Goal: Information Seeking & Learning: Learn about a topic

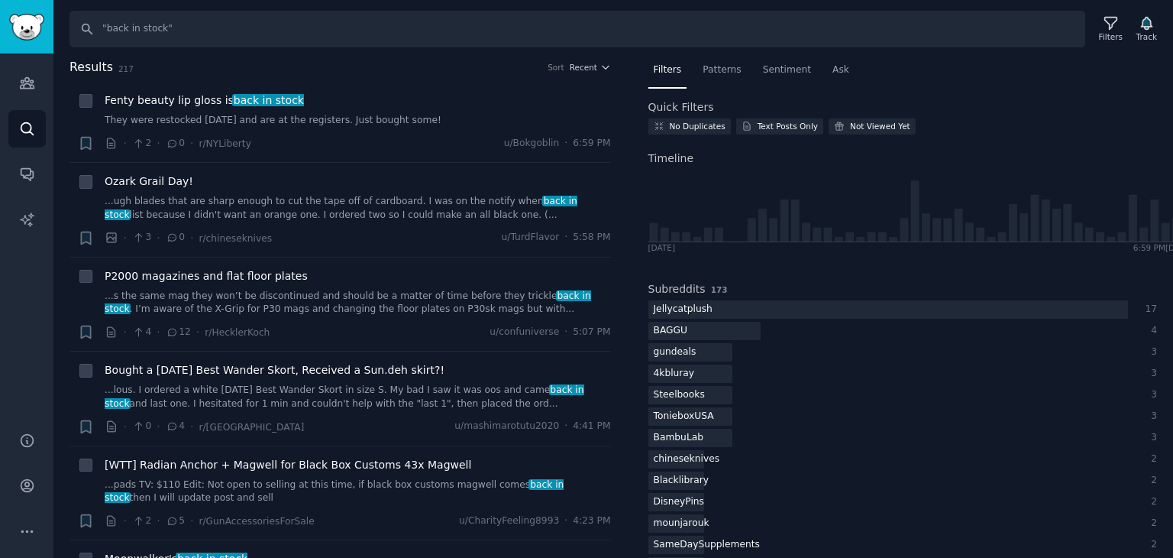
scroll to position [2292, 0]
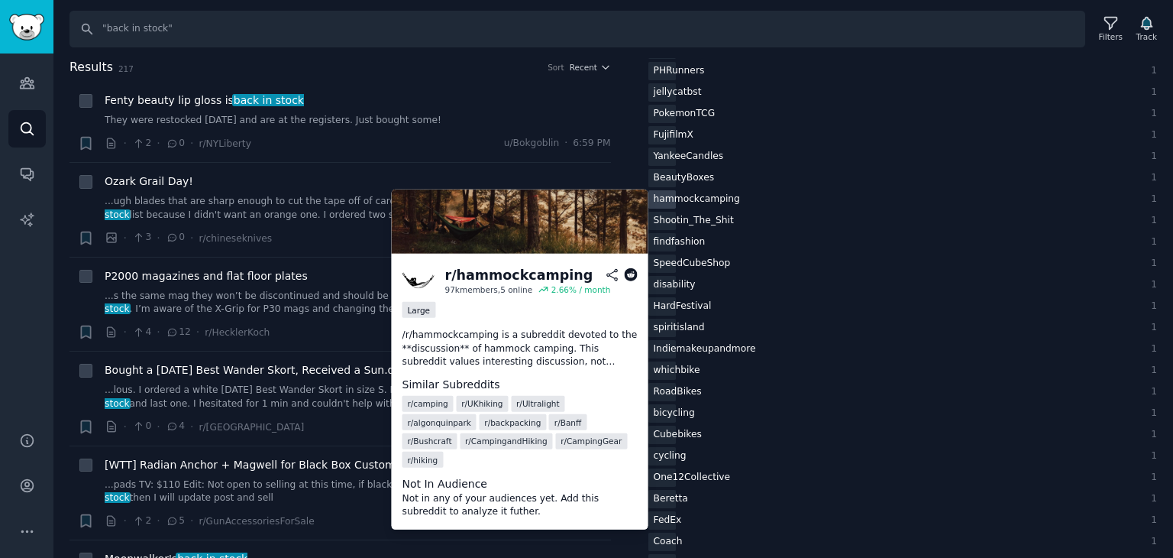
click at [816, 205] on div "hammockcamping" at bounding box center [889, 199] width 480 height 19
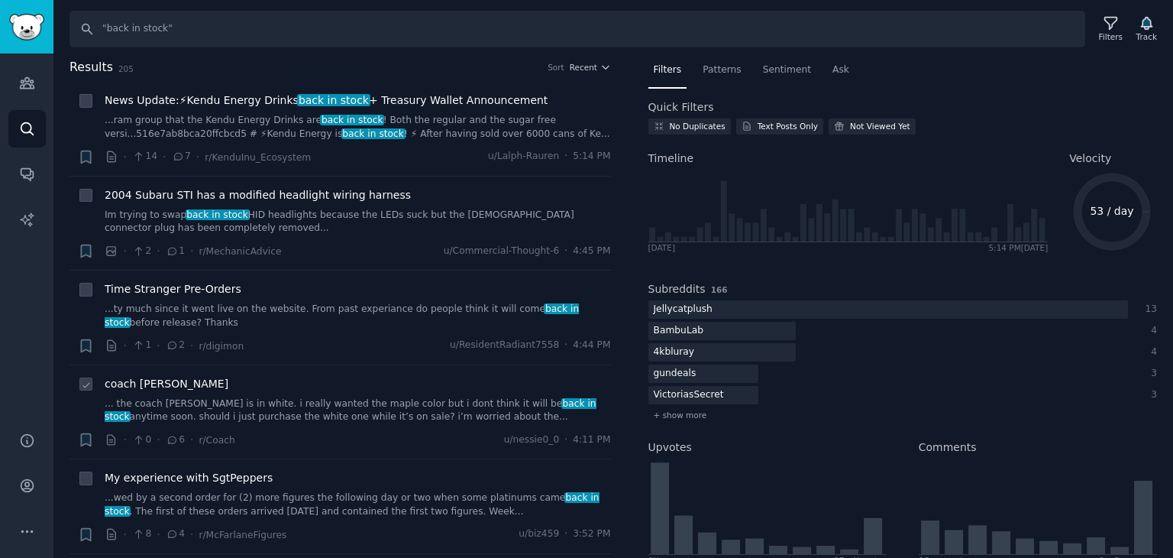
click at [327, 418] on link "... the coach erin bag is in white. i really wanted the maple color but i dont …" at bounding box center [358, 410] width 506 height 27
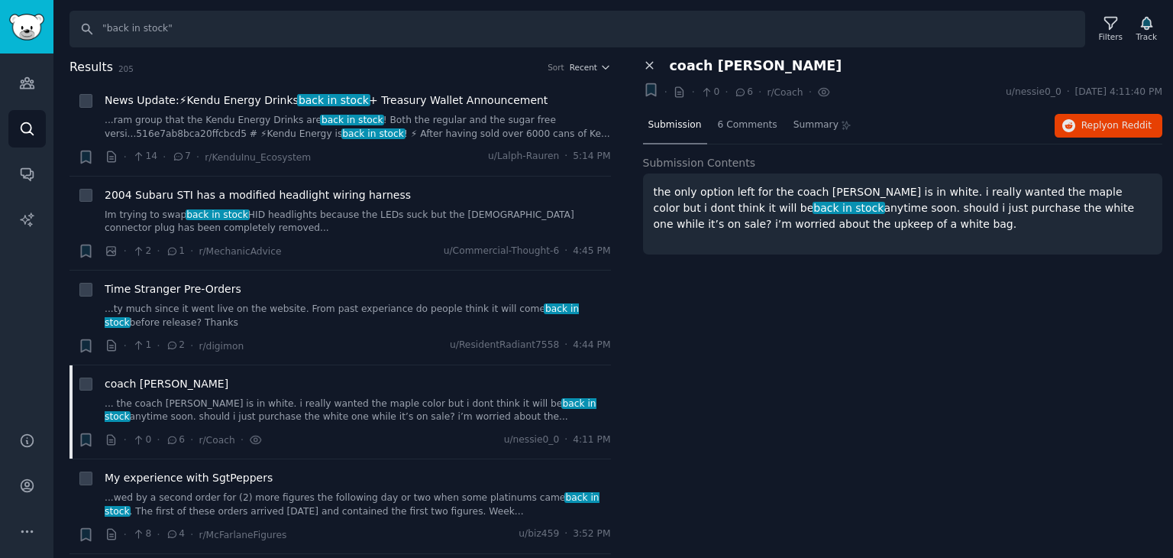
click at [652, 71] on icon at bounding box center [650, 66] width 14 height 14
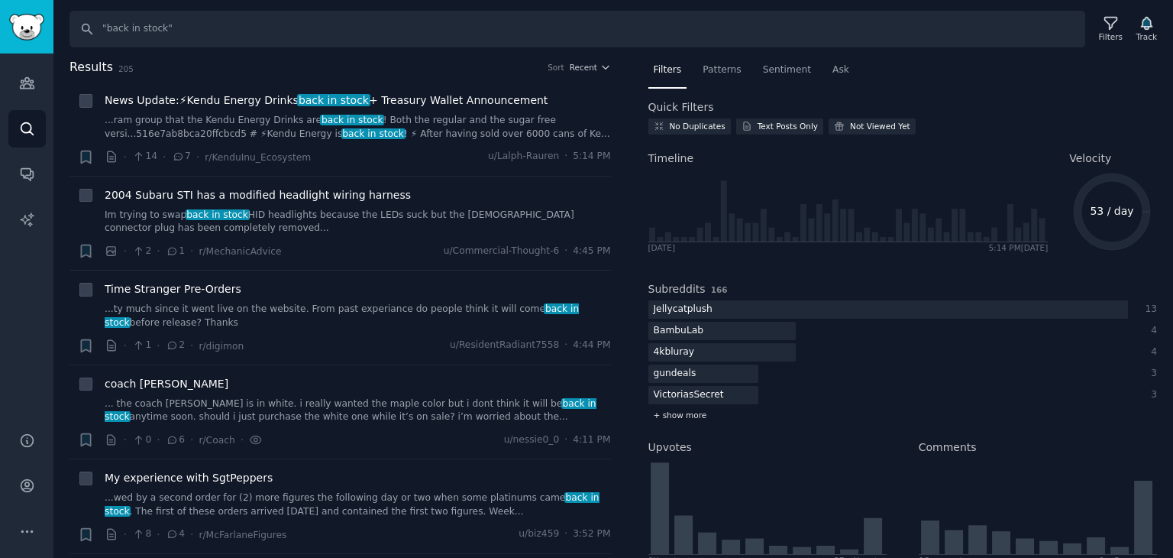
click at [681, 410] on span "+ show more" at bounding box center [680, 414] width 53 height 11
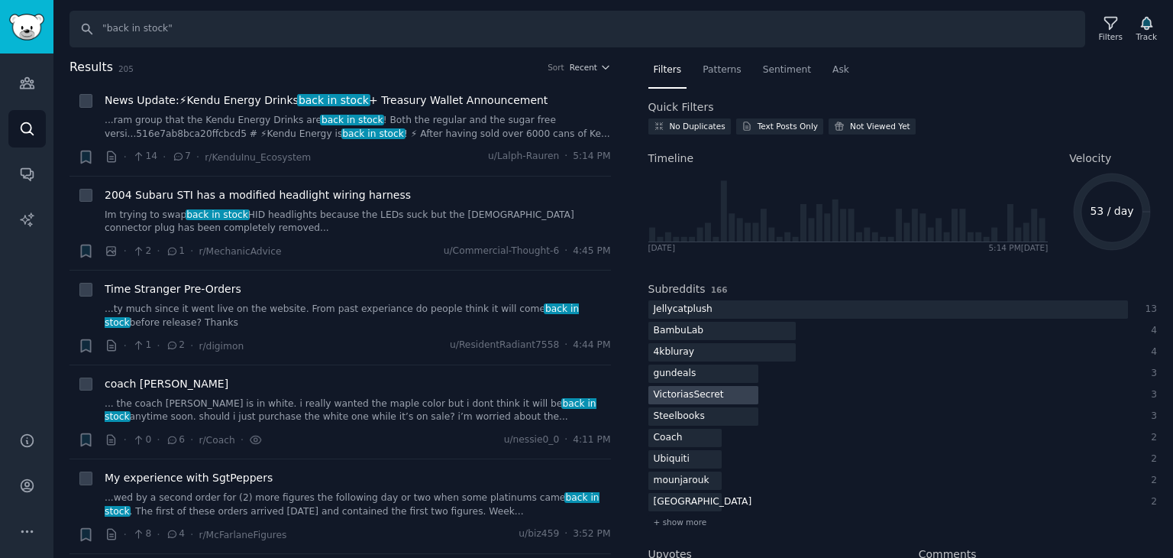
click at [749, 392] on div at bounding box center [704, 395] width 111 height 19
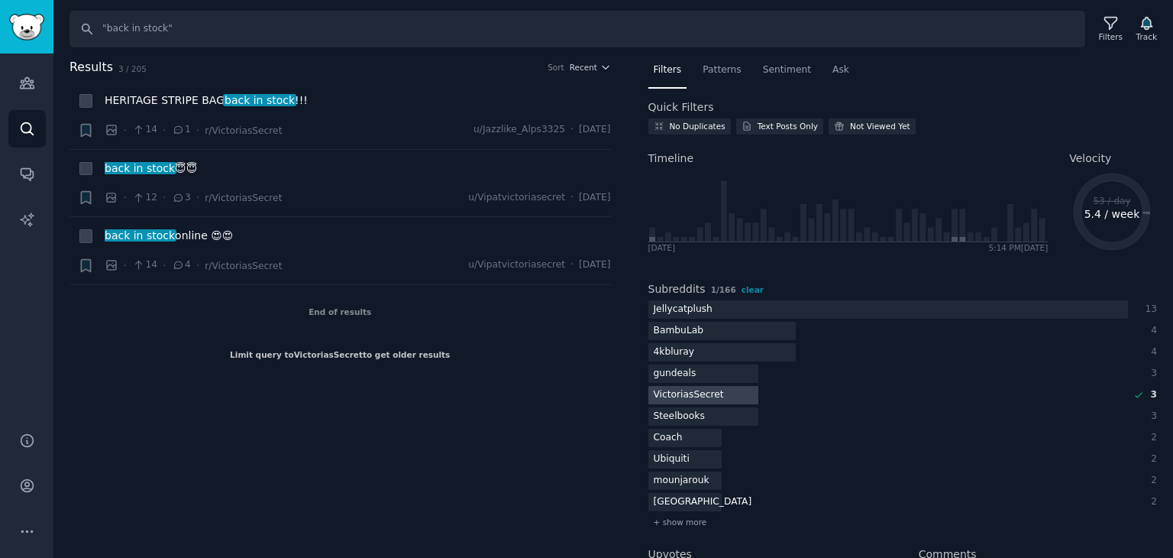
click at [714, 399] on div "VictoriasSecret" at bounding box center [689, 395] width 81 height 19
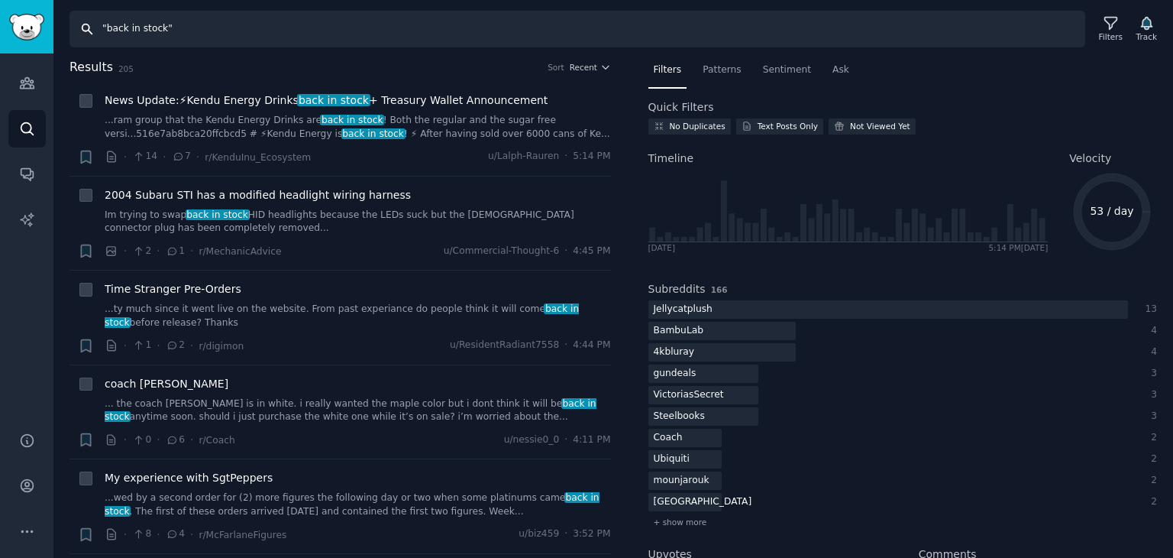
click at [345, 29] on input ""back in stock"" at bounding box center [578, 29] width 1016 height 37
type input ""out of stock""
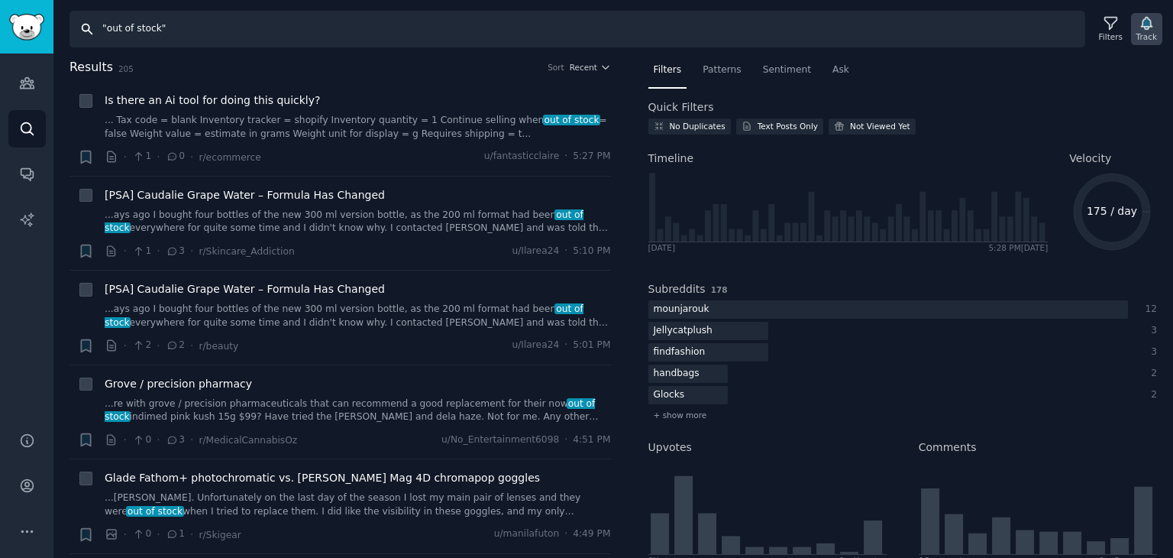
click at [1153, 34] on div "Track" at bounding box center [1147, 36] width 21 height 11
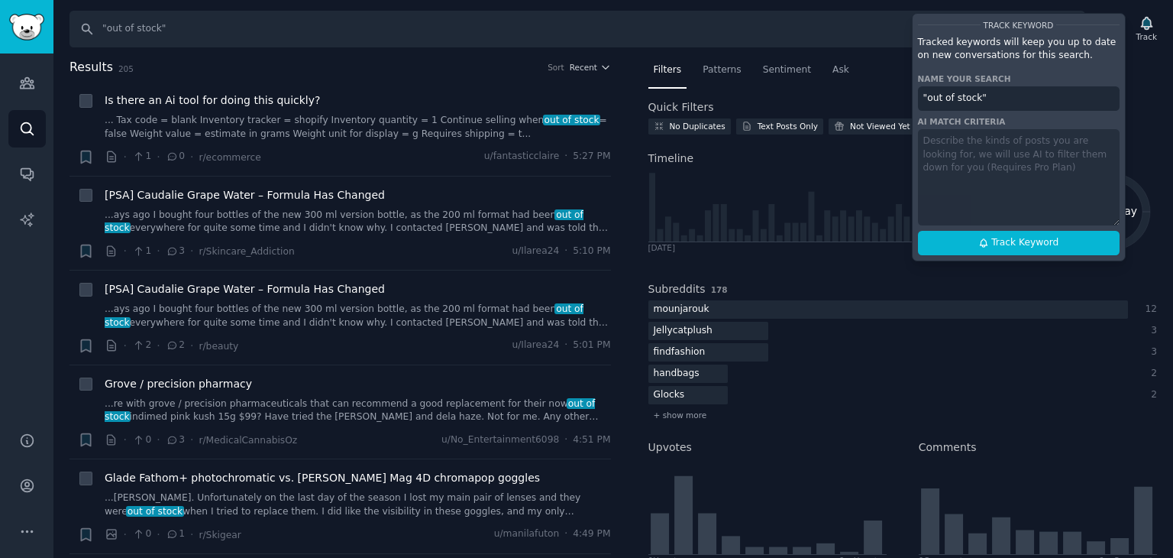
click at [1041, 181] on div "Track Keyword Tracked keywords will keep you up to date on new conversations fo…" at bounding box center [1019, 137] width 214 height 248
drag, startPoint x: 1046, startPoint y: 170, endPoint x: 1052, endPoint y: 160, distance: 12.3
click at [1046, 170] on div "Track Keyword Tracked keywords will keep you up to date on new conversations fo…" at bounding box center [1019, 137] width 214 height 248
click at [1017, 241] on span "Track Keyword" at bounding box center [1025, 243] width 67 height 14
type input ""out of stock""
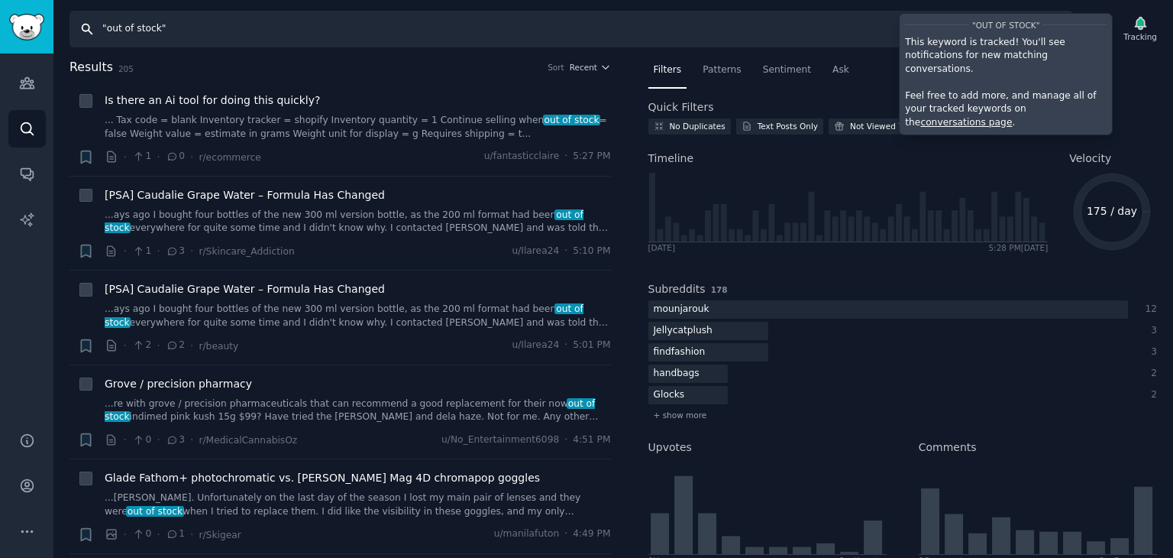
click at [720, 34] on input ""out of stock"" at bounding box center [572, 29] width 1004 height 37
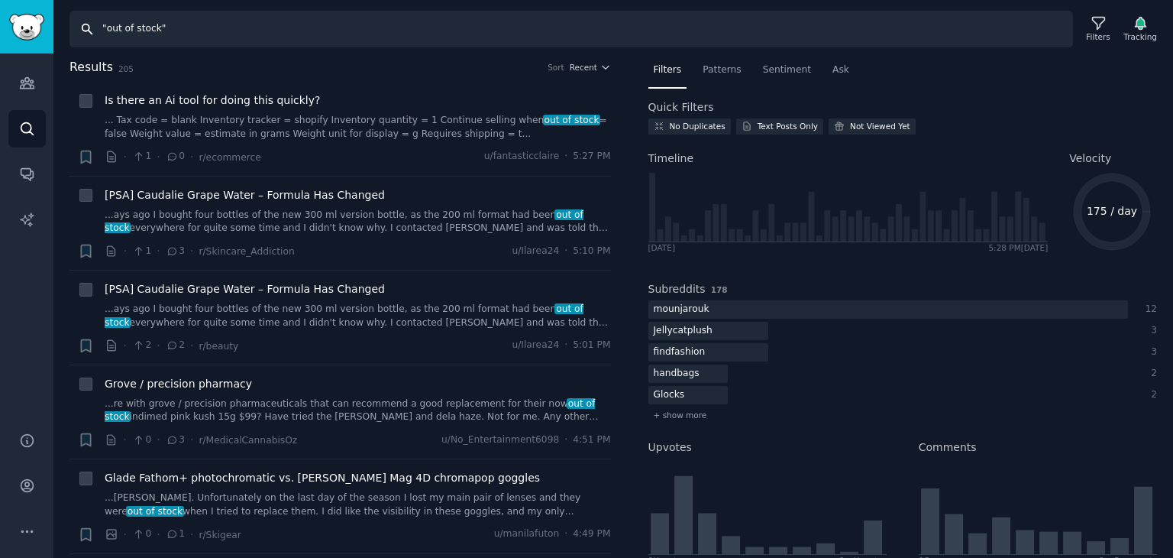
click at [720, 34] on input ""out of stock"" at bounding box center [572, 29] width 1004 height 37
type input ""restock""
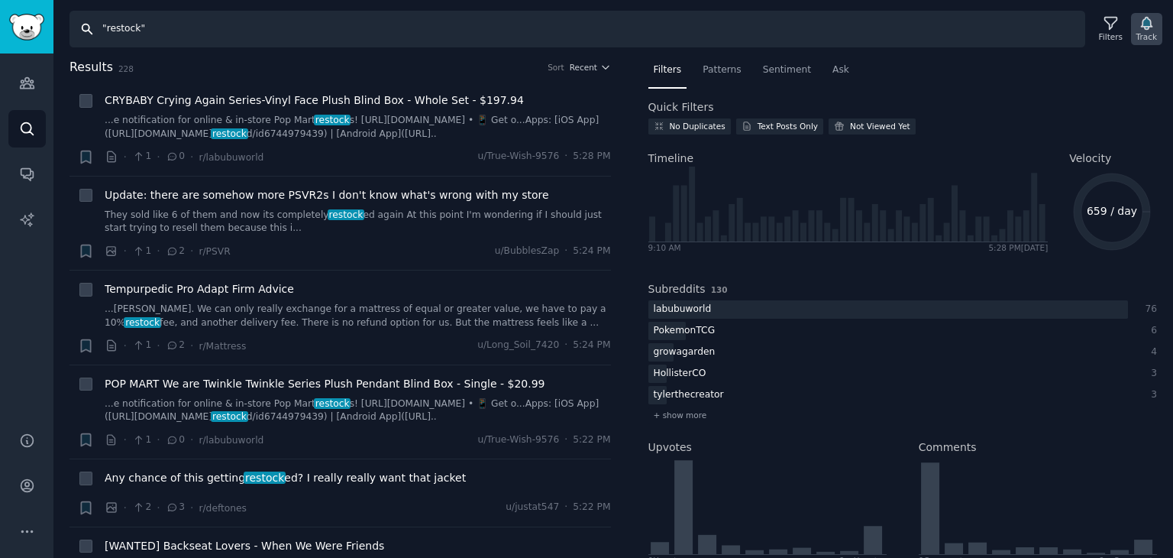
click at [1143, 37] on div "Track" at bounding box center [1147, 36] width 21 height 11
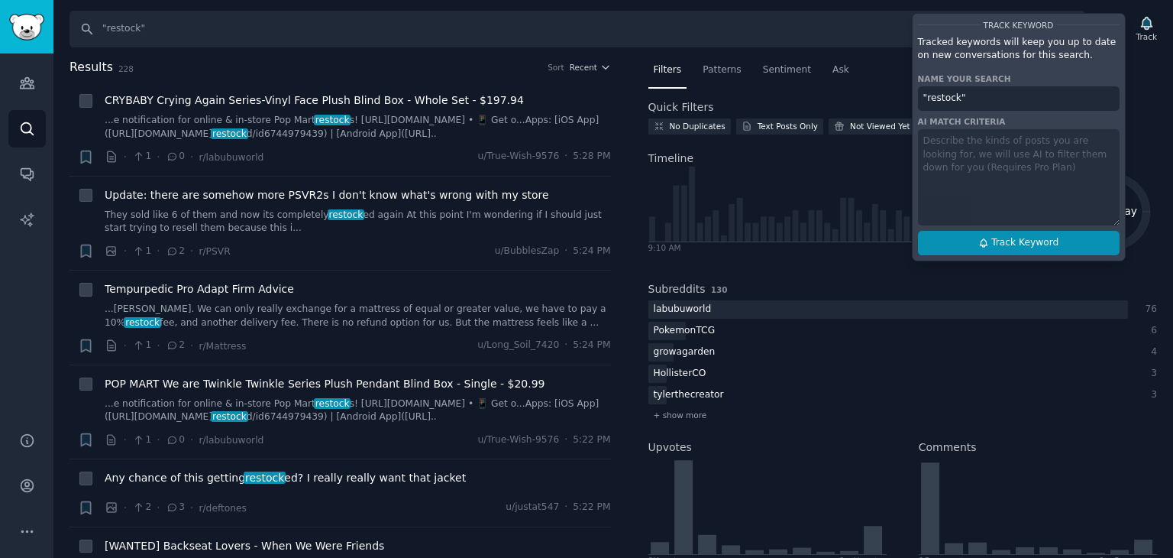
click at [1025, 234] on button "Track Keyword" at bounding box center [1019, 243] width 202 height 24
type input ""restock""
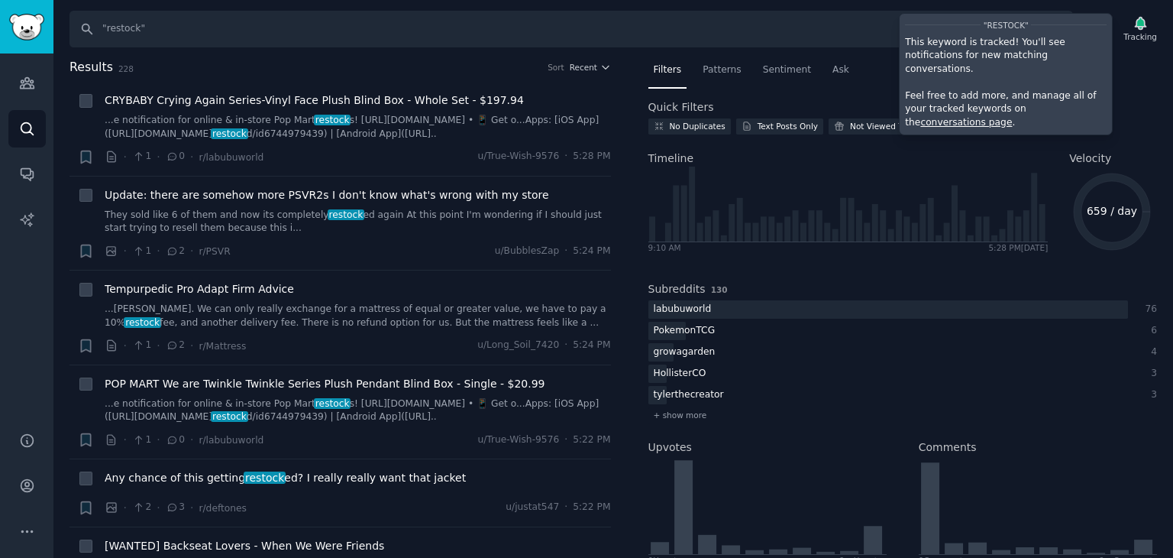
click at [1012, 117] on link "conversations page" at bounding box center [966, 122] width 92 height 11
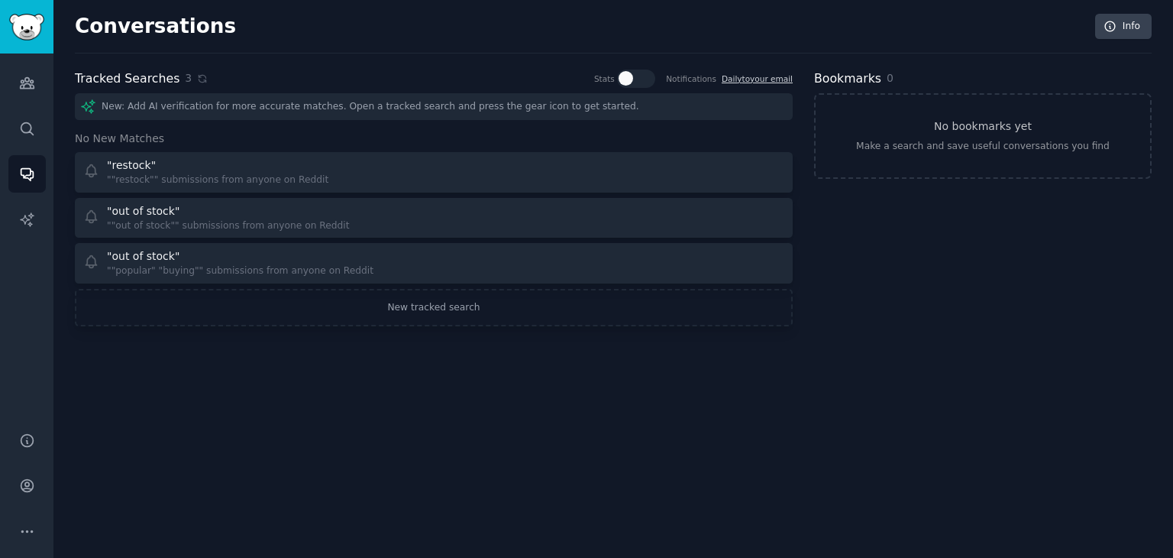
click at [646, 74] on div at bounding box center [643, 78] width 8 height 15
checkbox input "true"
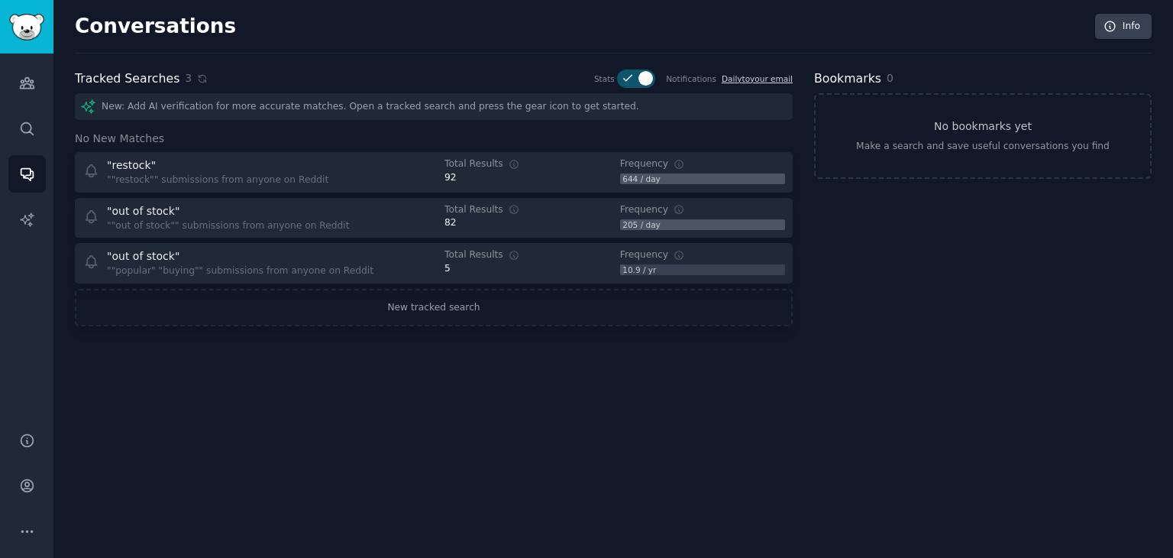
drag, startPoint x: 147, startPoint y: 260, endPoint x: 126, endPoint y: 396, distance: 137.5
click at [126, 398] on div "Conversations Info Tracked Searches 3 Stats Notifications Daily to your email N…" at bounding box center [613, 279] width 1120 height 558
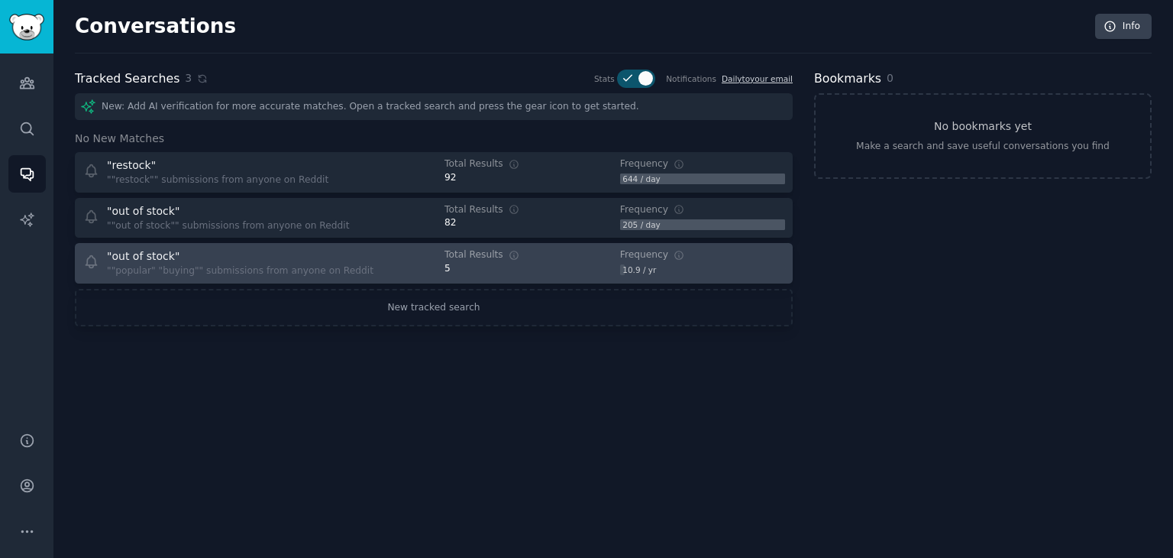
click at [341, 251] on div ""out of stock"" at bounding box center [240, 256] width 267 height 16
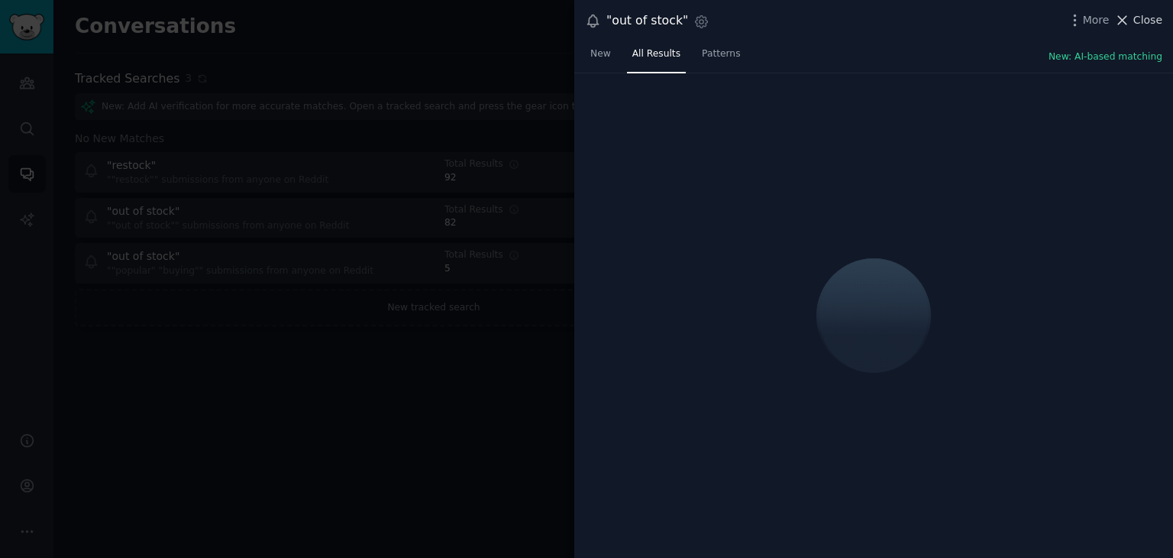
click at [1118, 16] on icon at bounding box center [1122, 20] width 16 height 16
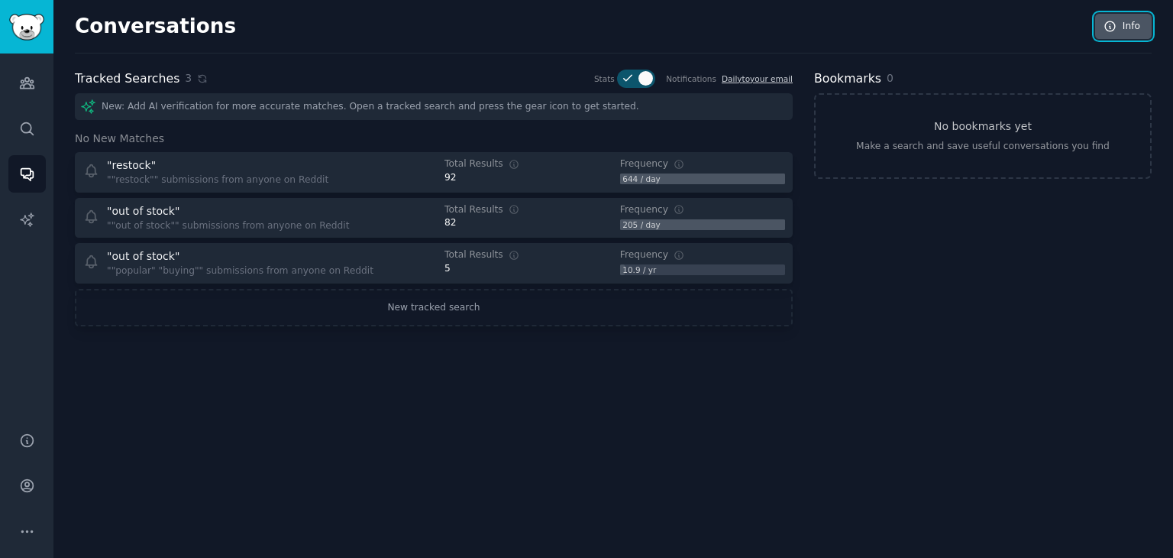
click at [1116, 16] on link "Info" at bounding box center [1123, 27] width 57 height 26
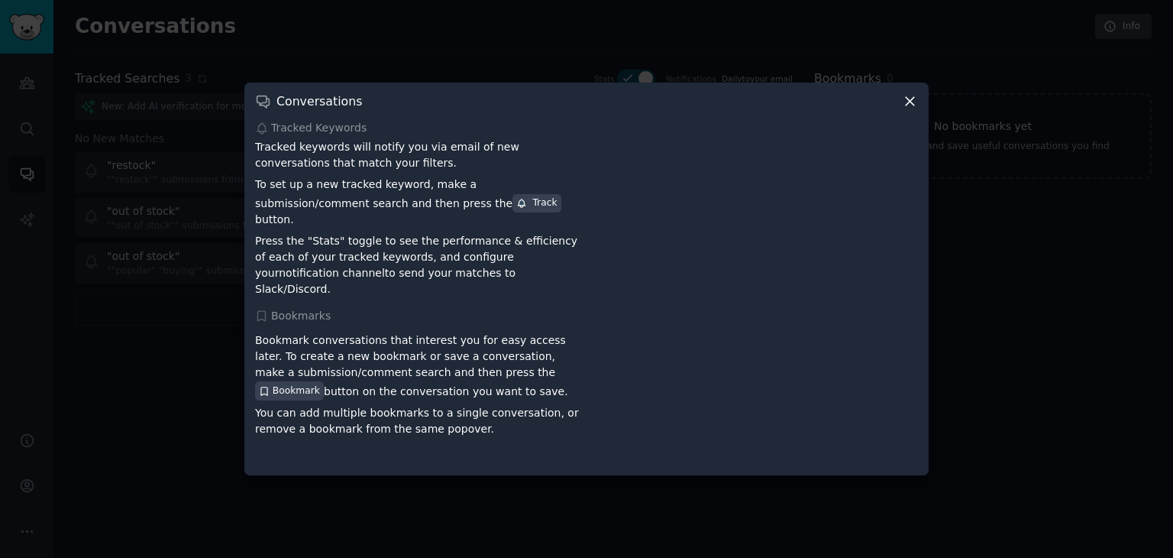
drag, startPoint x: 908, startPoint y: 105, endPoint x: 843, endPoint y: 142, distance: 75.6
click at [908, 105] on icon at bounding box center [910, 101] width 16 height 16
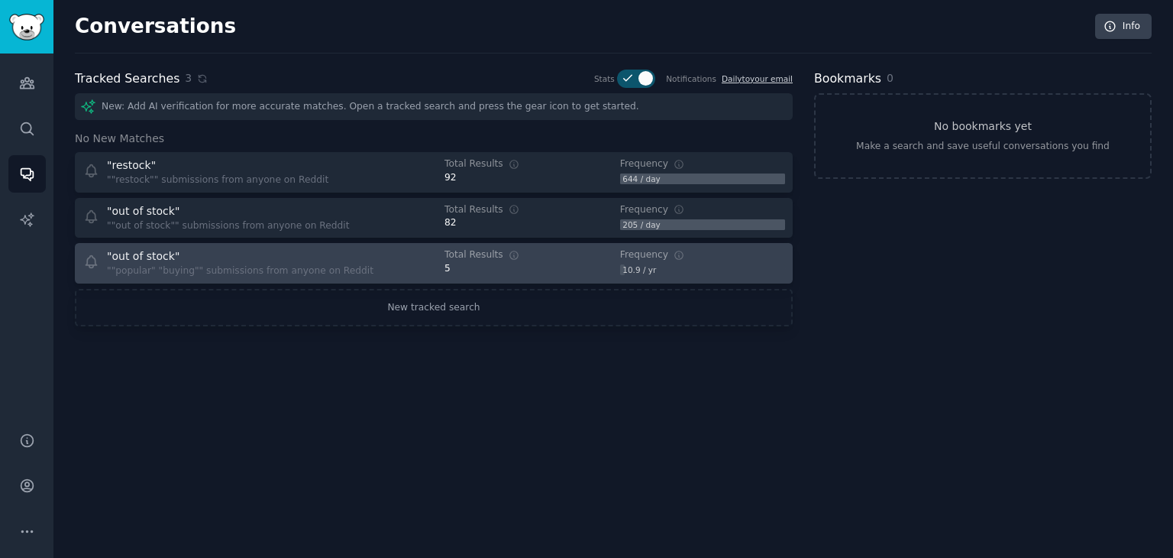
click at [445, 260] on span "Total Results" at bounding box center [474, 255] width 59 height 14
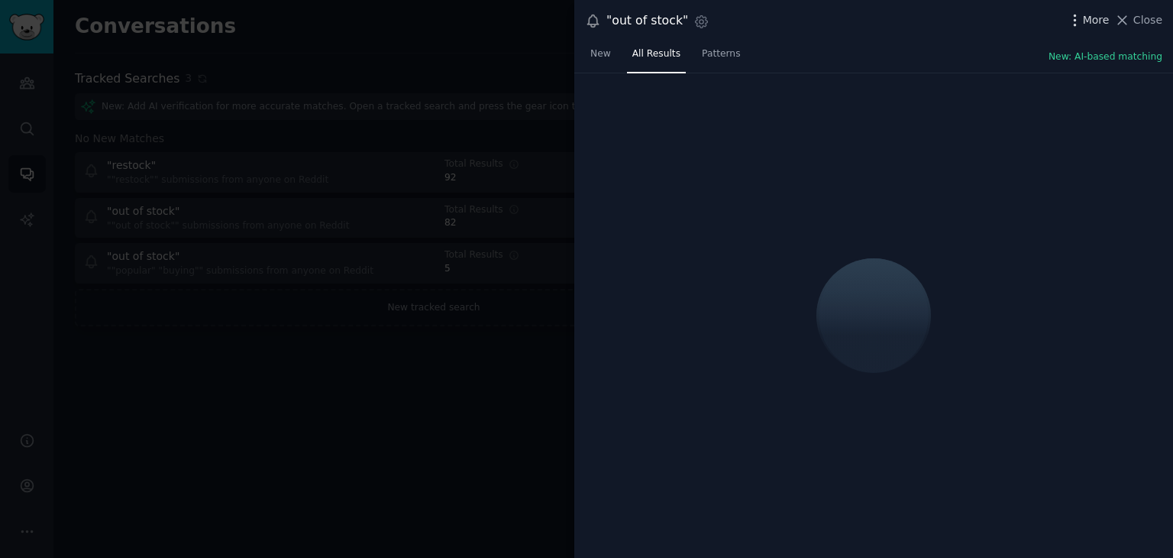
click at [1104, 17] on span "More" at bounding box center [1096, 20] width 27 height 16
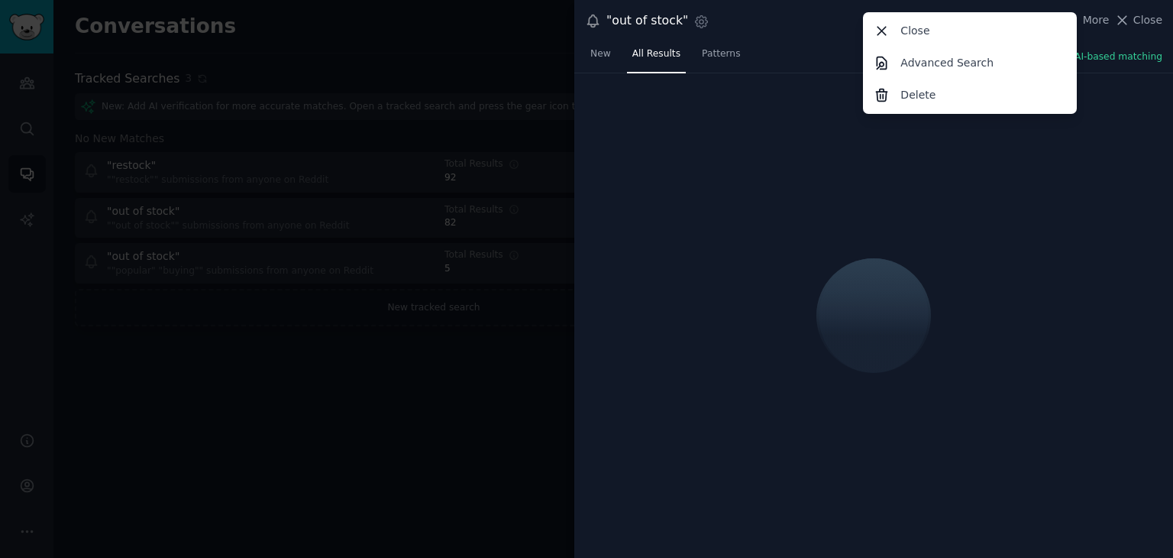
drag, startPoint x: 967, startPoint y: 88, endPoint x: 648, endPoint y: 89, distance: 319.3
click at [966, 89] on div "Delete" at bounding box center [970, 95] width 209 height 32
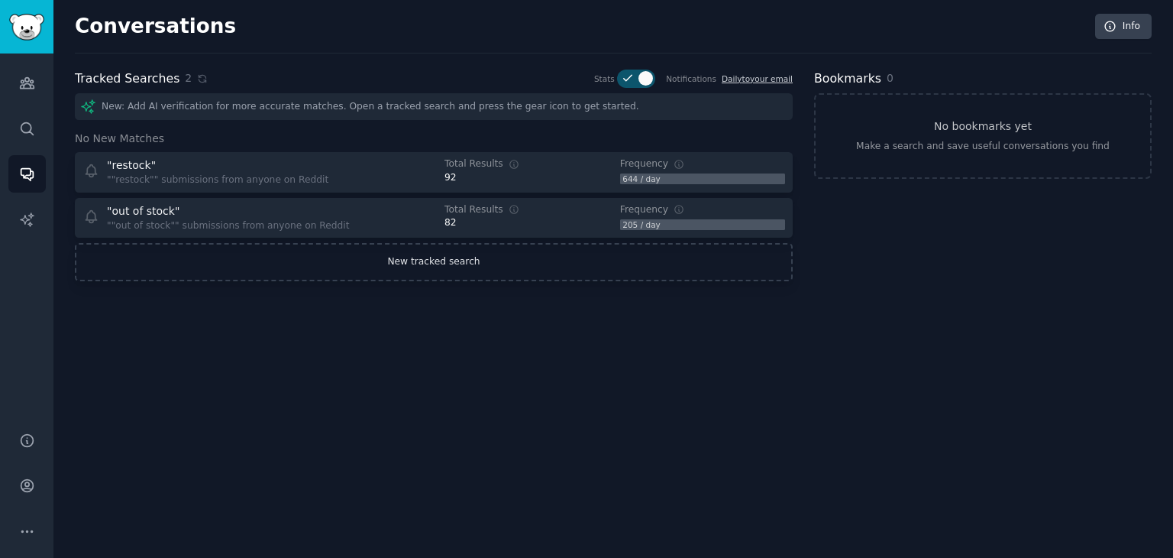
click at [512, 269] on link "New tracked search" at bounding box center [434, 262] width 718 height 38
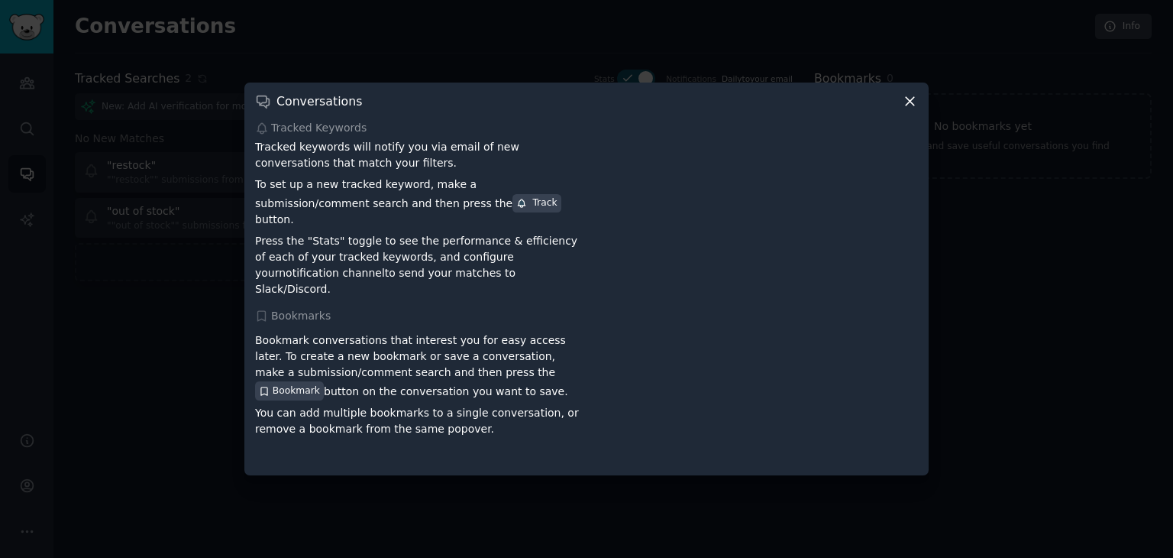
click at [901, 109] on div "Conversations" at bounding box center [586, 101] width 663 height 16
click at [902, 109] on icon at bounding box center [910, 101] width 16 height 16
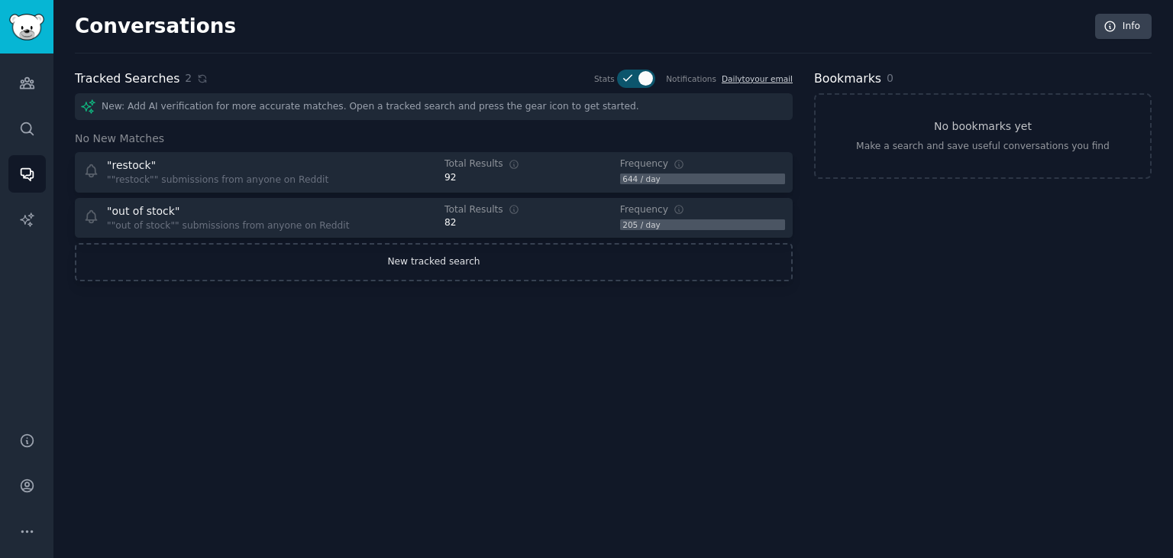
click at [426, 267] on link "New tracked search" at bounding box center [434, 262] width 718 height 38
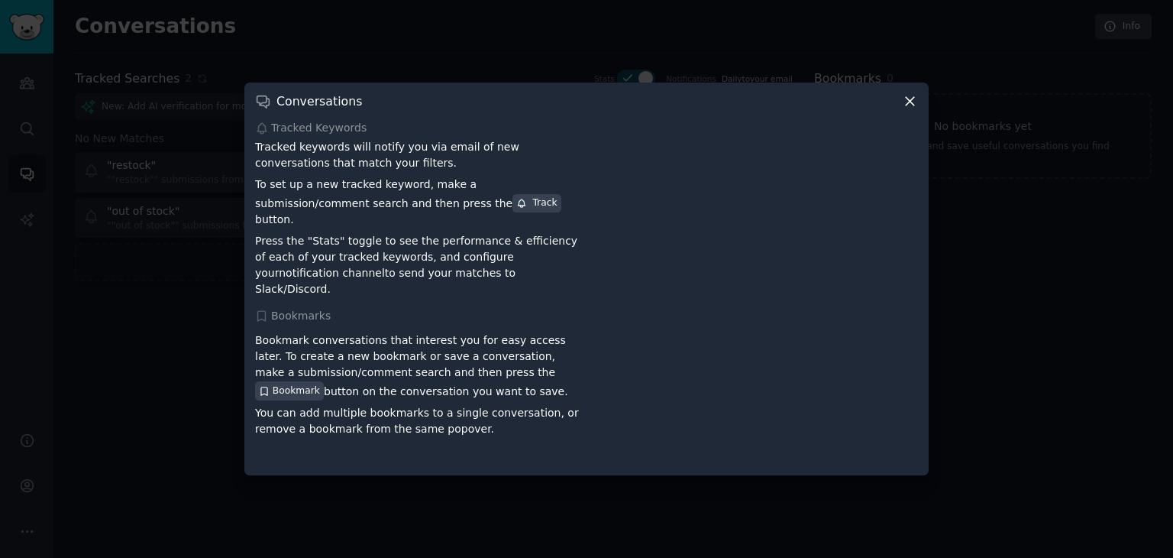
click at [917, 109] on icon at bounding box center [910, 101] width 16 height 16
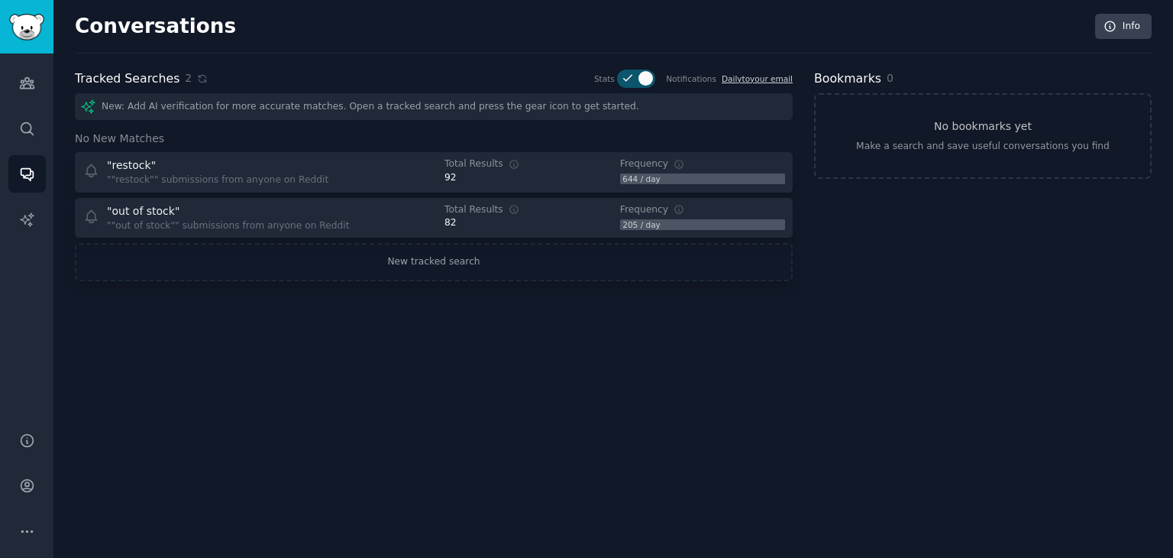
click at [534, 108] on div "New: Add AI verification for more accurate matches. Open a tracked search and p…" at bounding box center [434, 106] width 718 height 27
click at [972, 157] on link "No bookmarks yet Make a search and save useful conversations you find" at bounding box center [983, 136] width 338 height 86
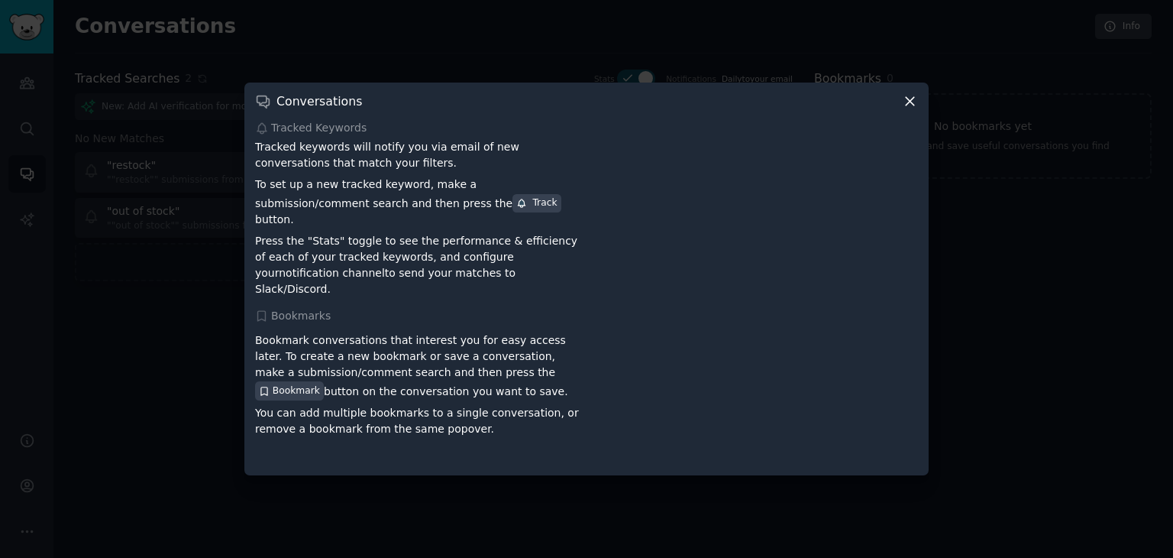
click at [905, 107] on icon at bounding box center [910, 101] width 16 height 16
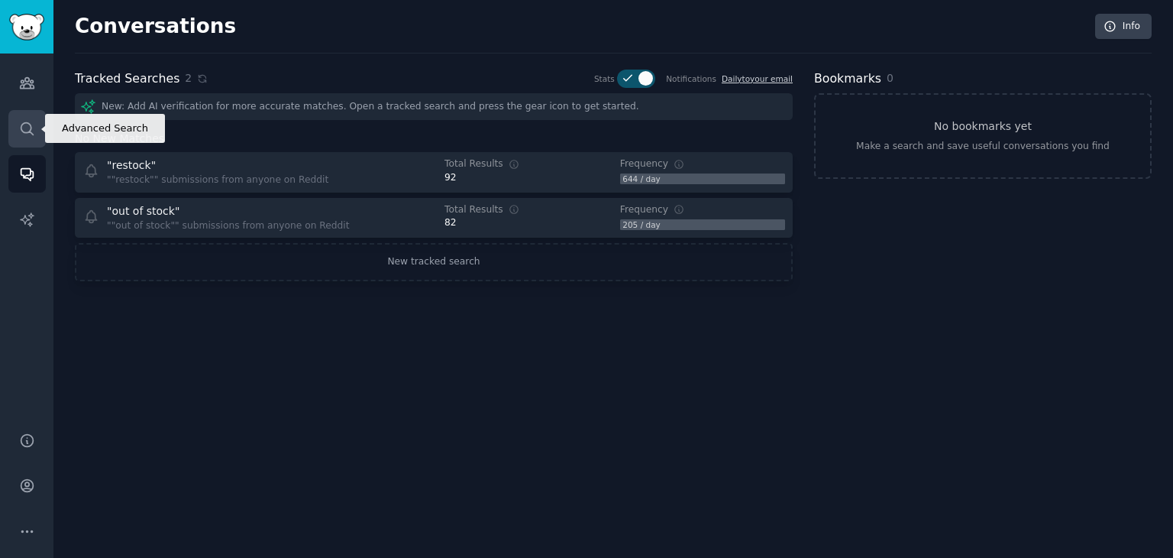
click at [31, 129] on icon "Sidebar" at bounding box center [27, 128] width 12 height 12
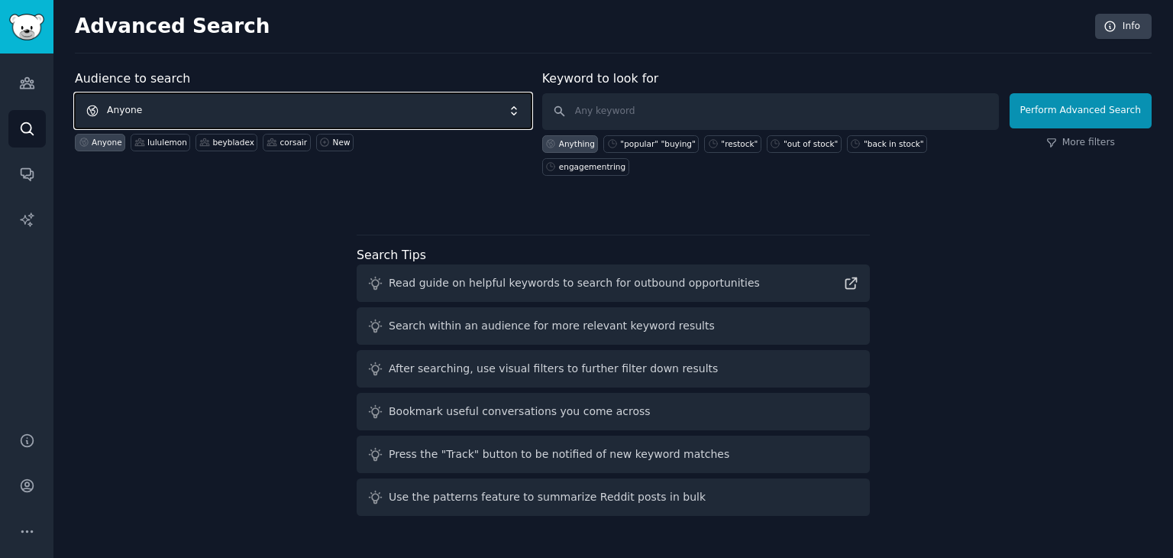
click at [266, 116] on span "Anyone" at bounding box center [303, 110] width 457 height 35
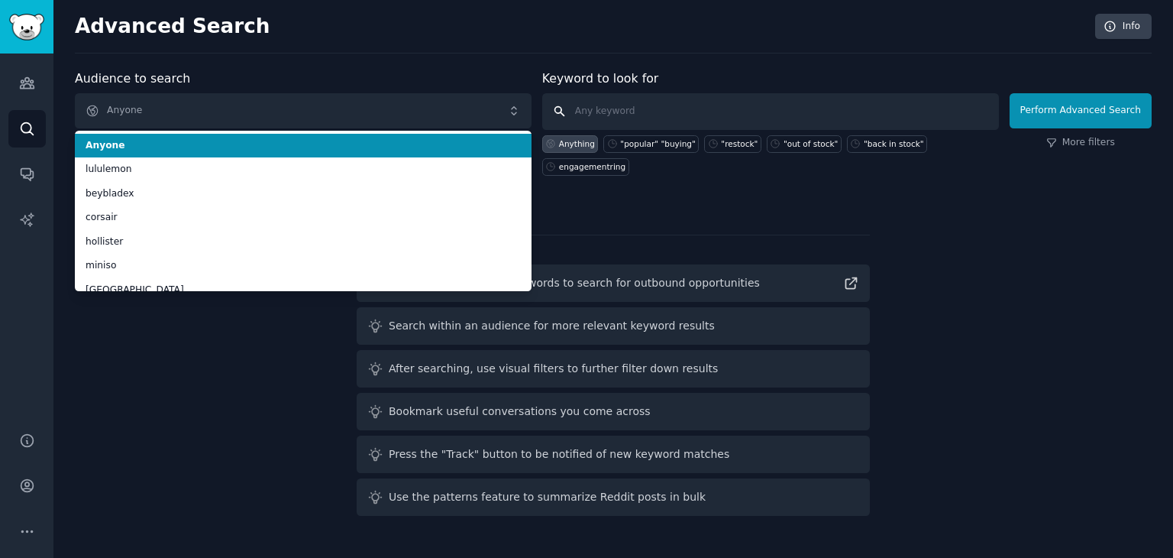
click at [672, 117] on input "text" at bounding box center [770, 111] width 457 height 37
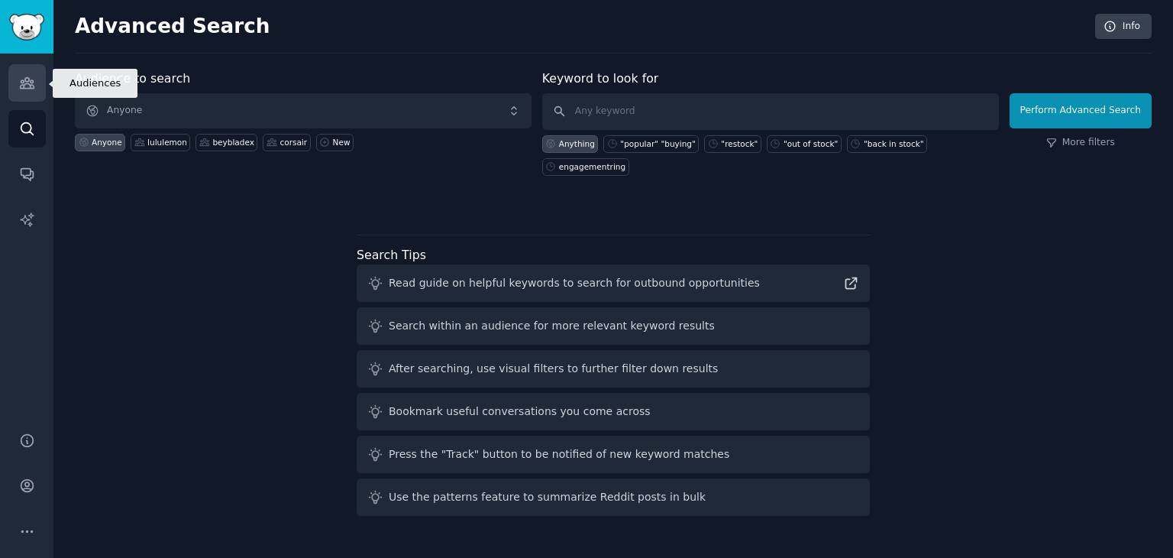
click at [24, 82] on icon "Sidebar" at bounding box center [27, 83] width 14 height 11
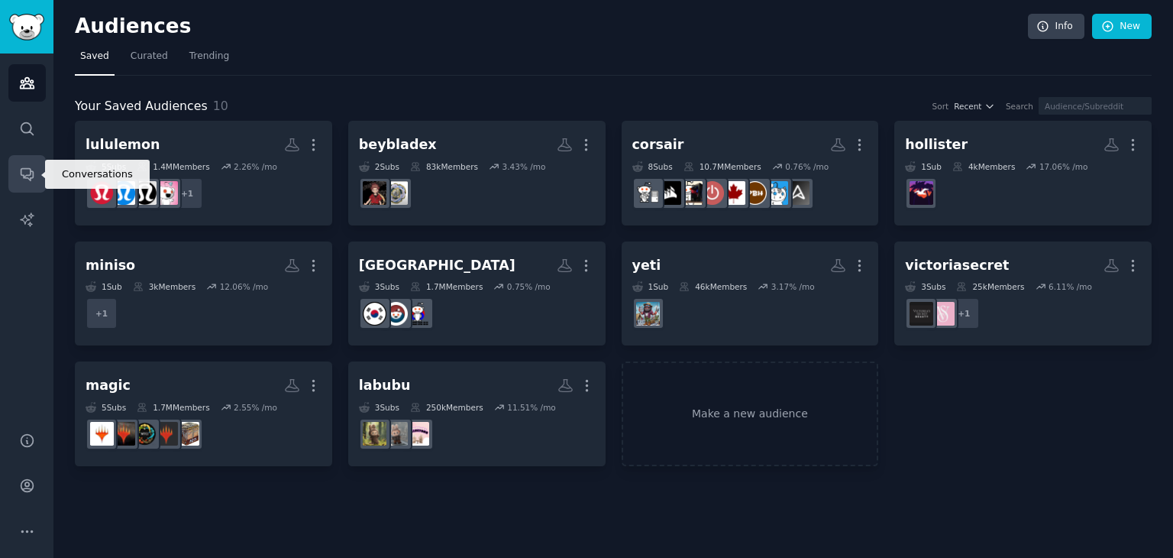
click at [27, 173] on icon "Sidebar" at bounding box center [27, 174] width 16 height 16
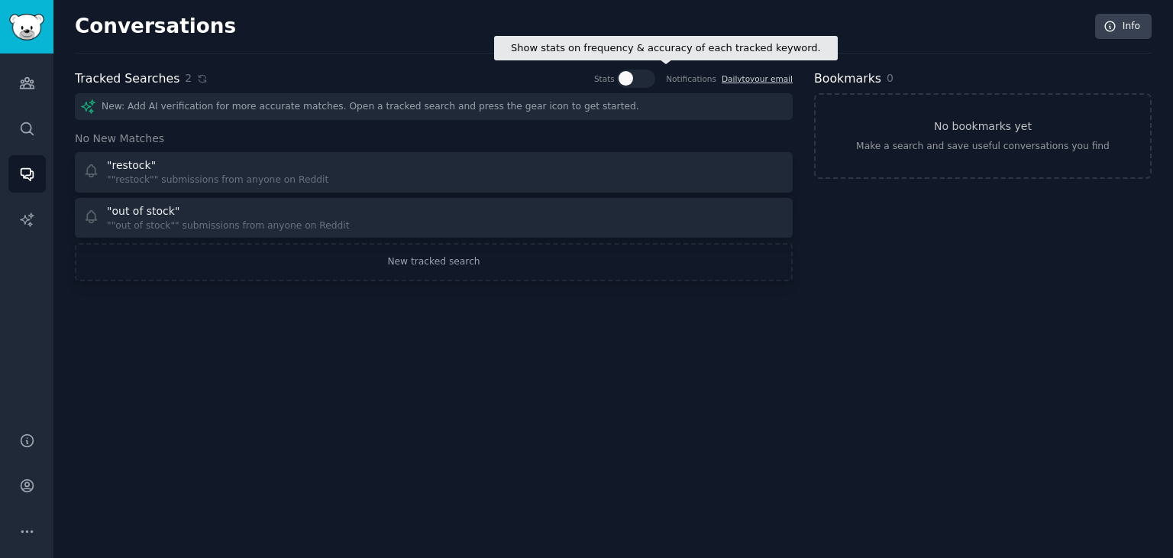
click at [646, 73] on div at bounding box center [643, 78] width 8 height 15
checkbox input "true"
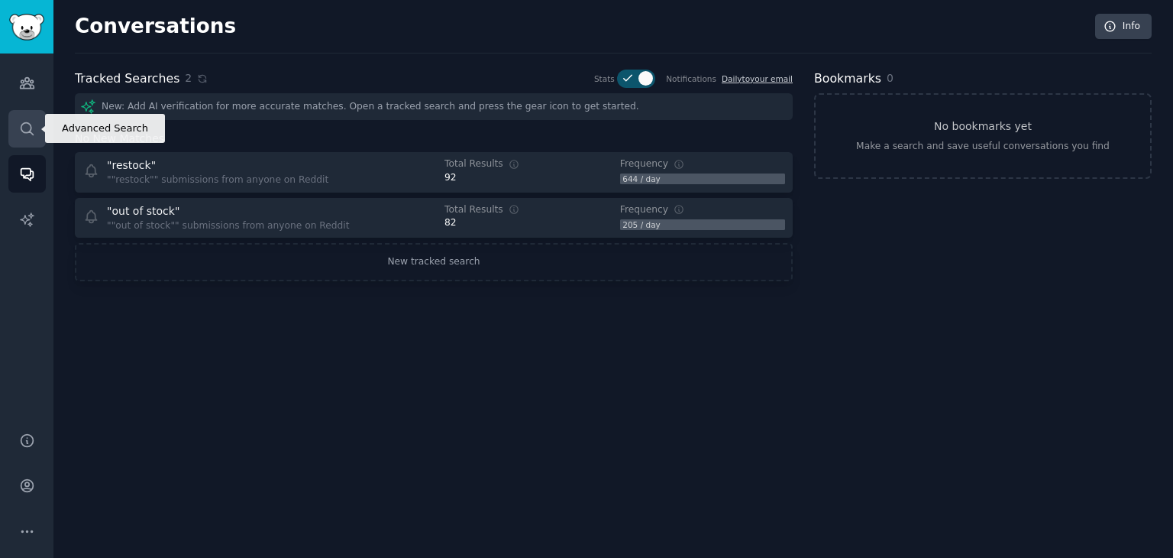
click at [24, 126] on icon "Sidebar" at bounding box center [27, 129] width 16 height 16
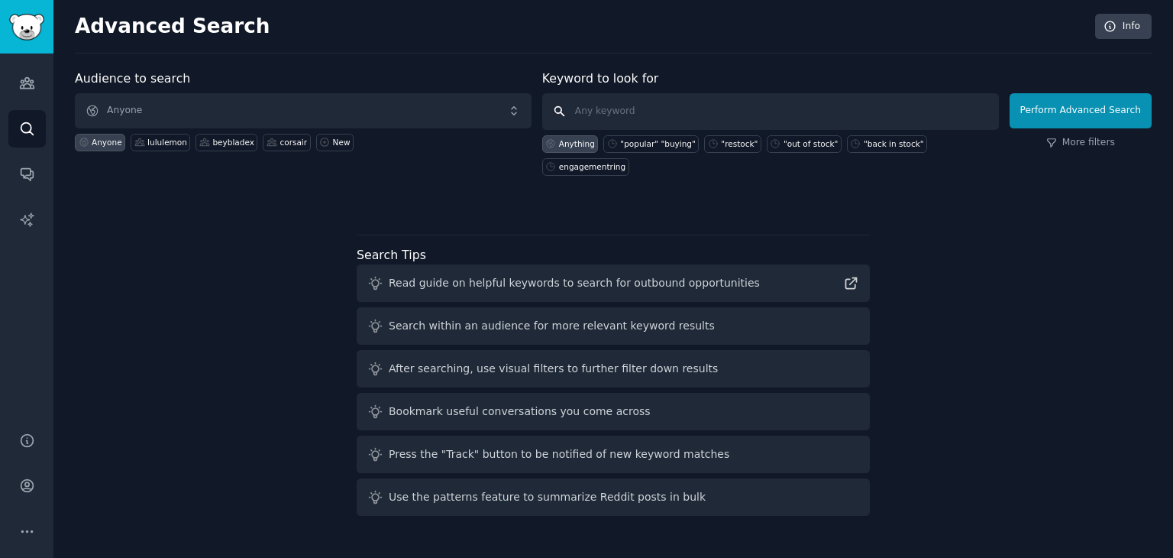
click at [632, 108] on input "text" at bounding box center [770, 111] width 457 height 37
type input ""sold out""
click at [1078, 114] on button "Perform Advanced Search" at bounding box center [1081, 110] width 142 height 35
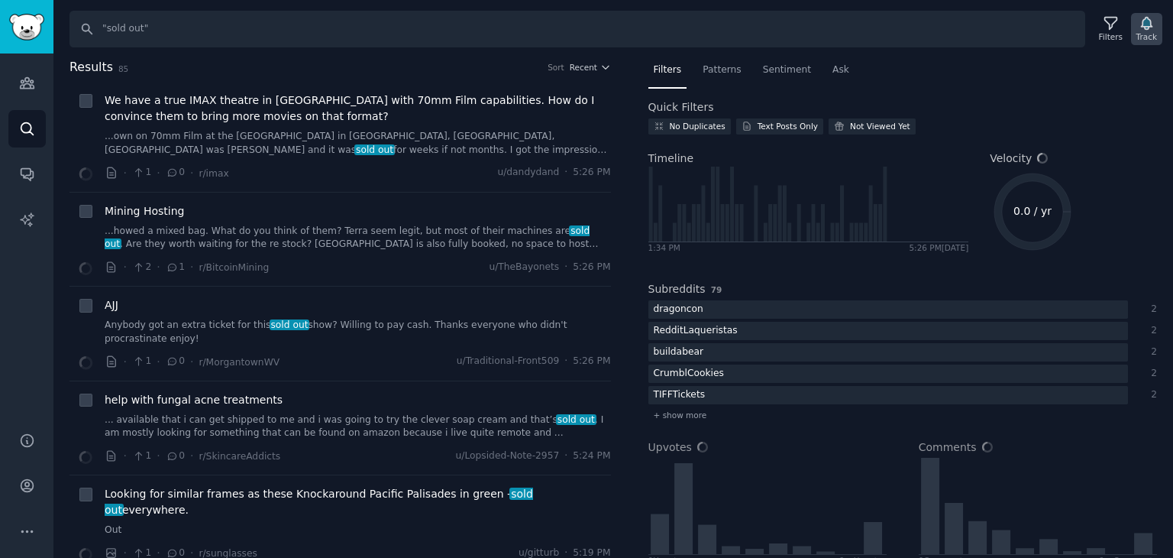
click at [1141, 22] on icon "button" at bounding box center [1147, 23] width 16 height 16
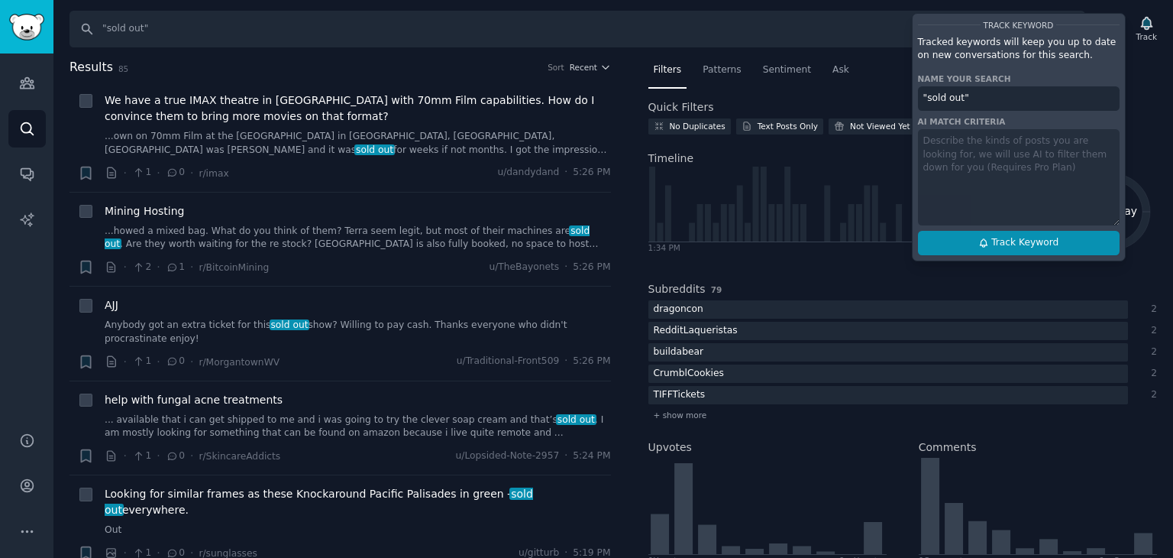
click at [1016, 242] on span "Track Keyword" at bounding box center [1025, 243] width 67 height 14
type input ""sold out""
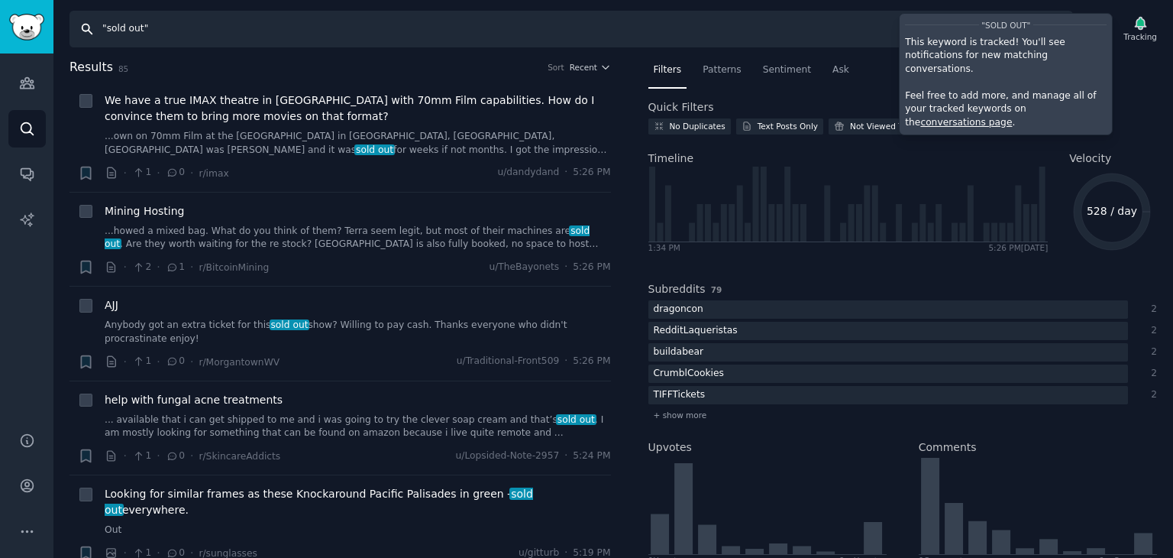
click at [323, 40] on input ""sold out"" at bounding box center [572, 29] width 1004 height 37
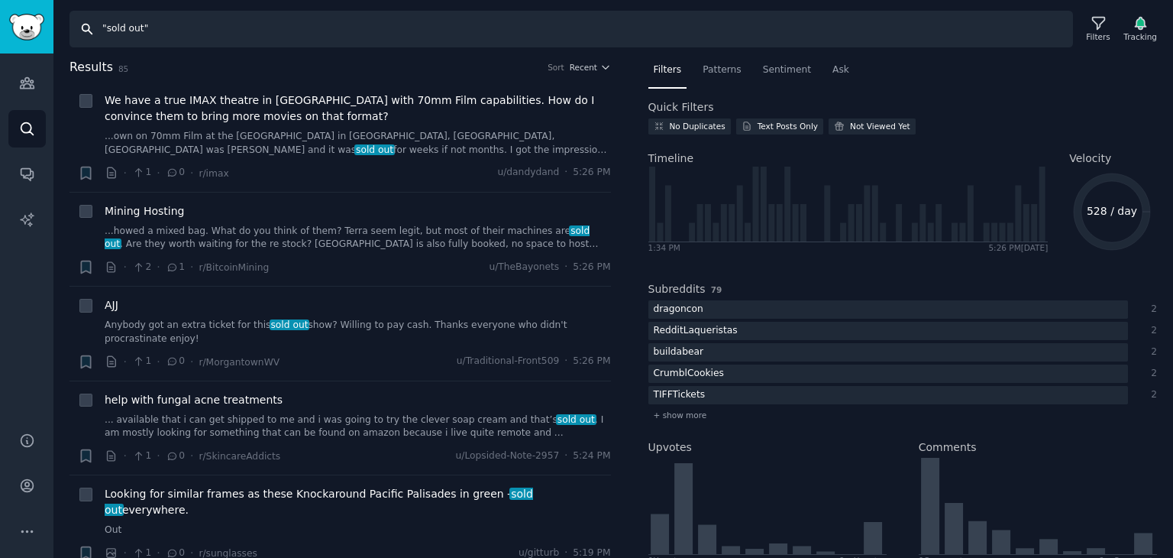
click at [324, 34] on input ""sold out"" at bounding box center [572, 29] width 1004 height 37
click at [32, 80] on icon "Sidebar" at bounding box center [27, 83] width 14 height 11
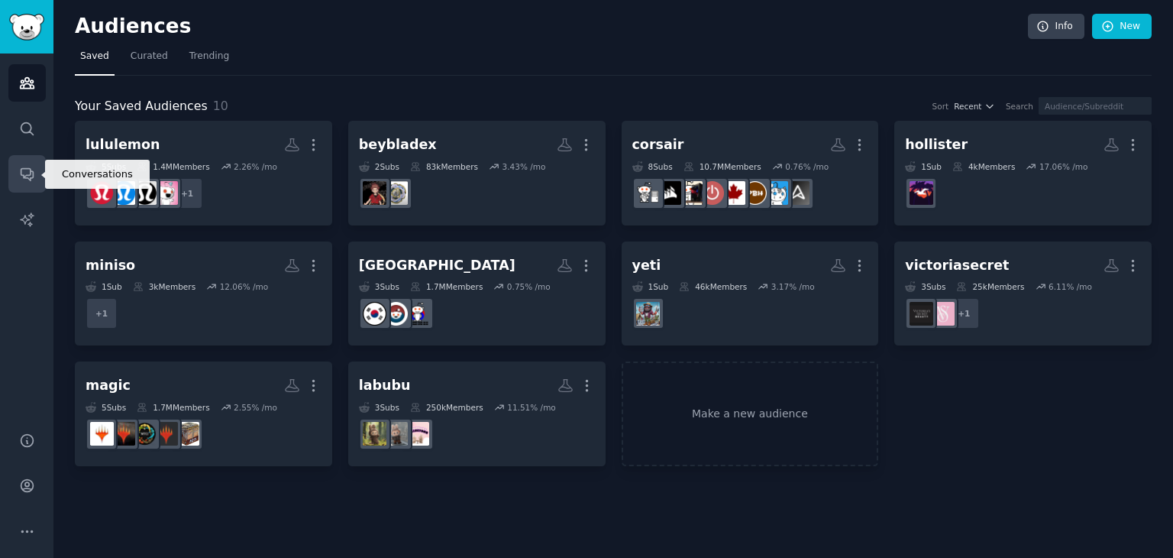
click at [27, 165] on link "Conversations" at bounding box center [26, 173] width 37 height 37
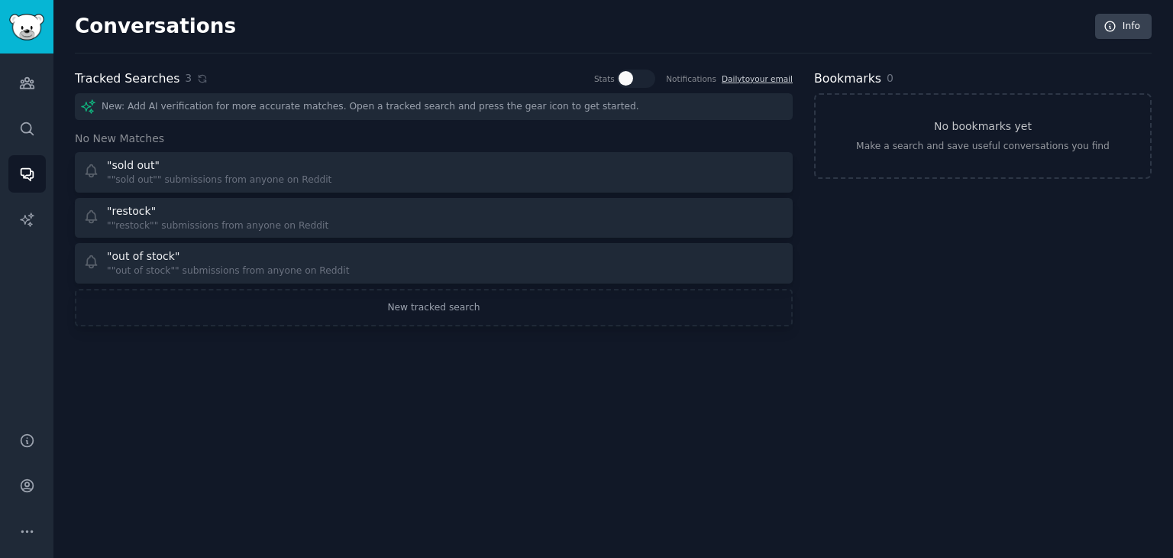
click at [34, 150] on div "Audiences Search Conversations AI Reports" at bounding box center [26, 233] width 53 height 360
click at [43, 129] on link "Search" at bounding box center [26, 128] width 37 height 37
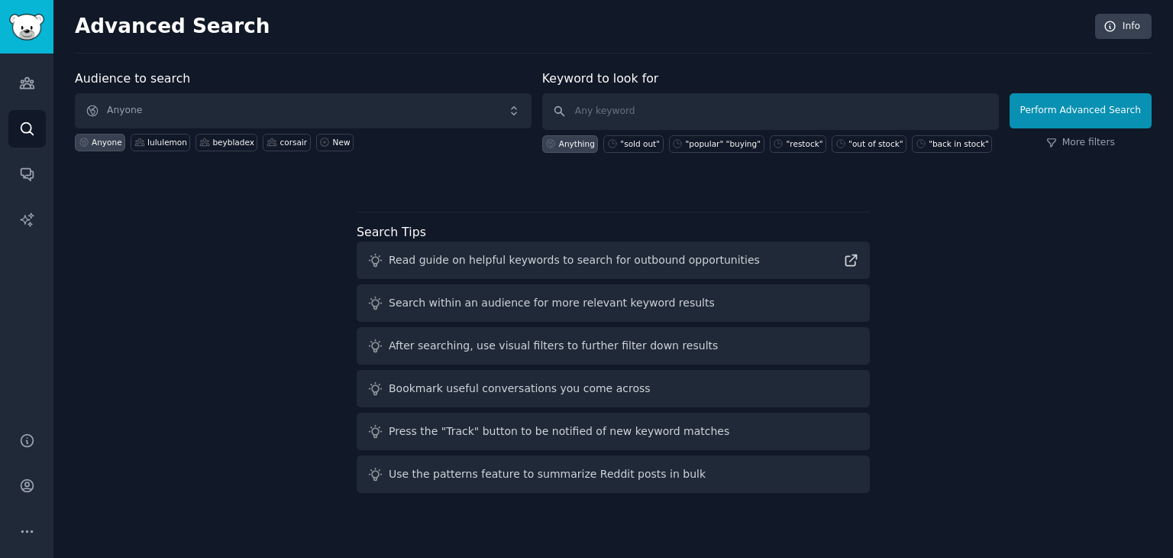
drag, startPoint x: 822, startPoint y: 132, endPoint x: 832, endPoint y: 115, distance: 20.2
click at [822, 132] on div "Anything "sold out" "popular" "buying" "restock" "out of stock" "back in stock"" at bounding box center [770, 141] width 457 height 23
click at [832, 115] on input "text" at bounding box center [770, 111] width 457 height 37
click at [929, 144] on div ""back in stock"" at bounding box center [959, 143] width 60 height 11
type input ""back in stock""
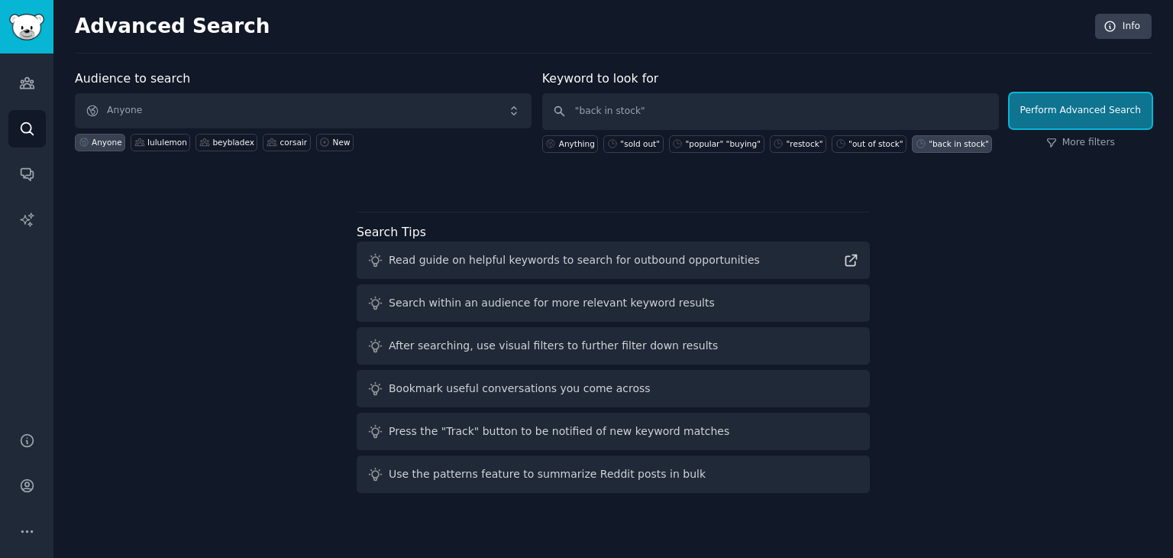
click at [1079, 119] on button "Perform Advanced Search" at bounding box center [1081, 110] width 142 height 35
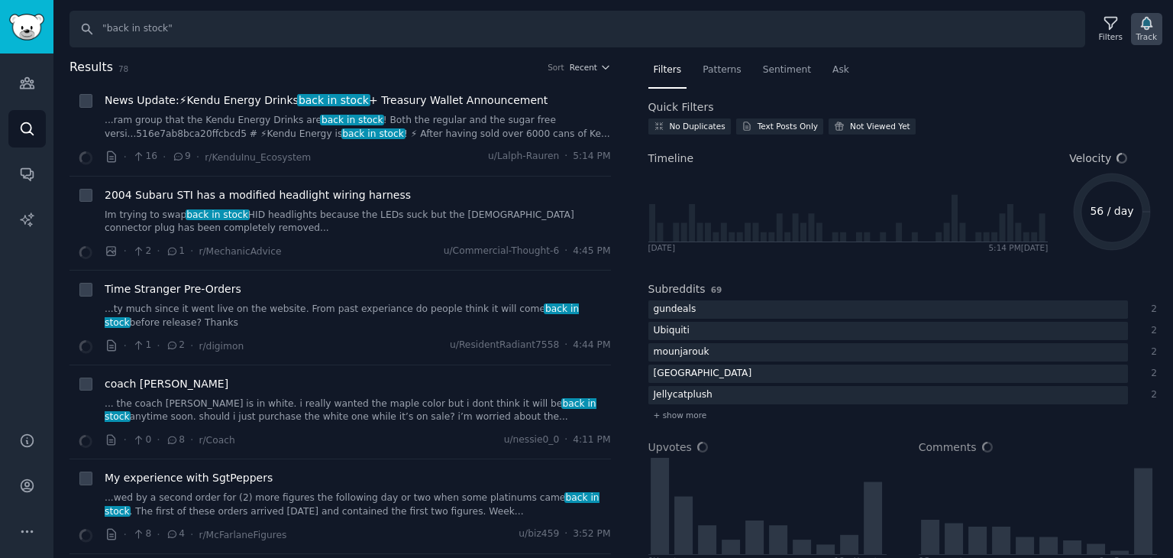
click at [1149, 37] on div "Track" at bounding box center [1147, 36] width 21 height 11
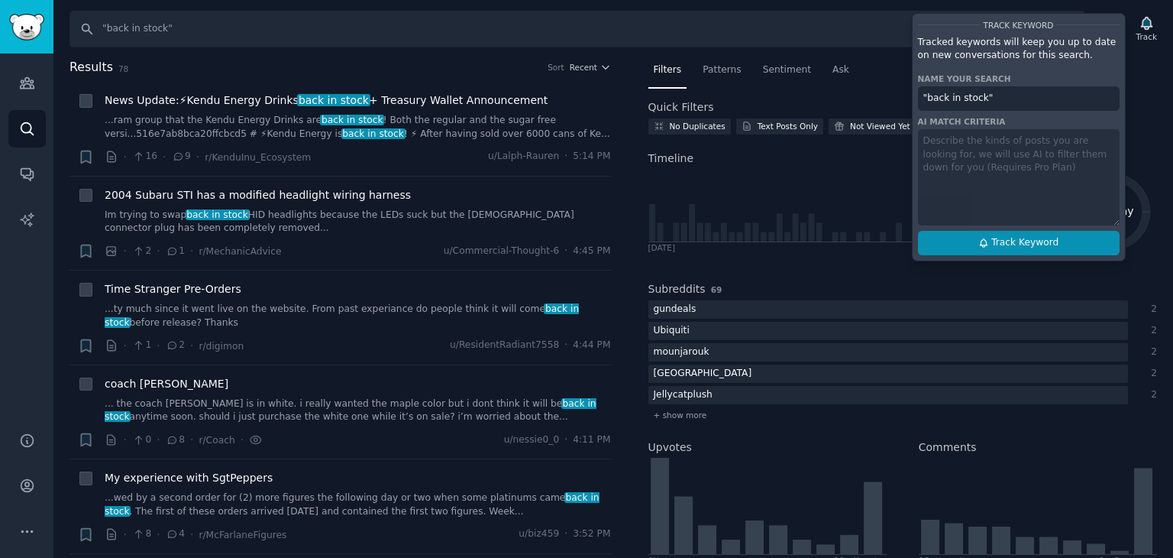
click at [940, 251] on button "Track Keyword" at bounding box center [1019, 243] width 202 height 24
type input ""back in stock""
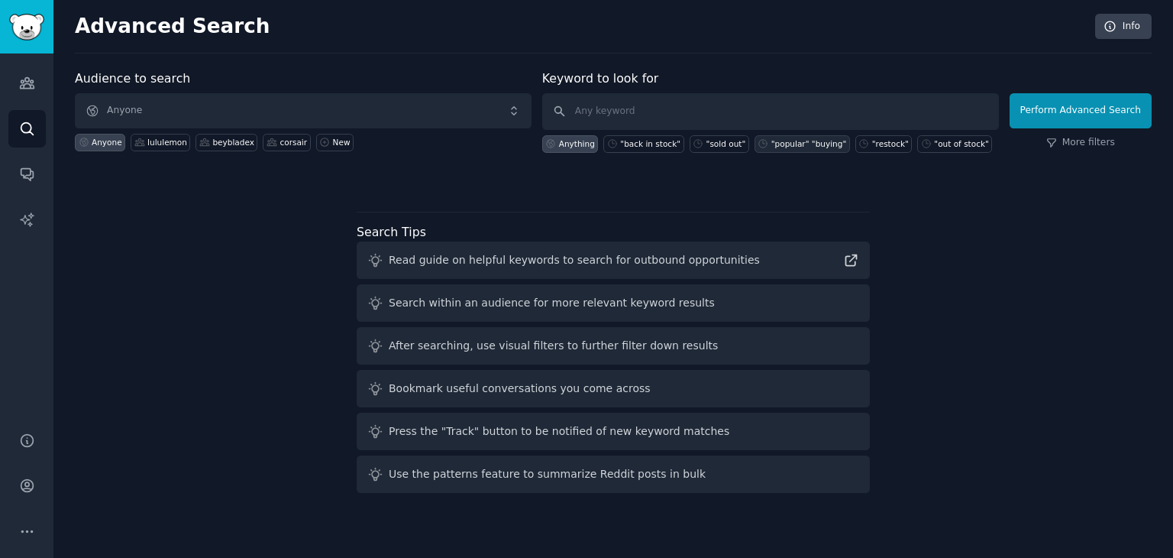
click at [777, 144] on div ""popular" "buying"" at bounding box center [810, 143] width 76 height 11
type input ""popular" "buying""
click at [1107, 105] on button "Perform Advanced Search" at bounding box center [1081, 110] width 142 height 35
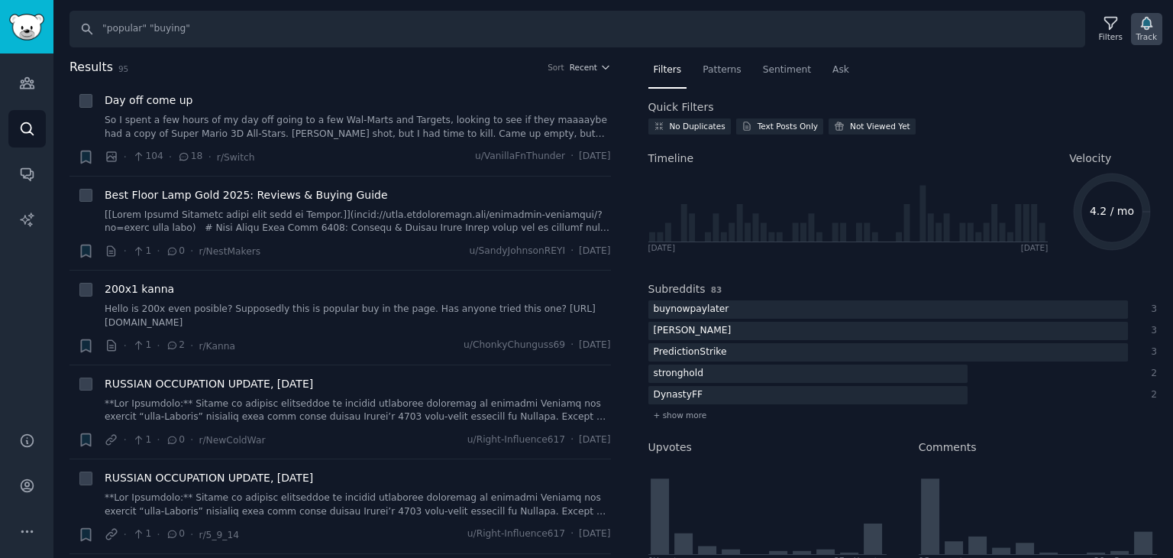
click at [1150, 22] on icon "button" at bounding box center [1146, 24] width 11 height 12
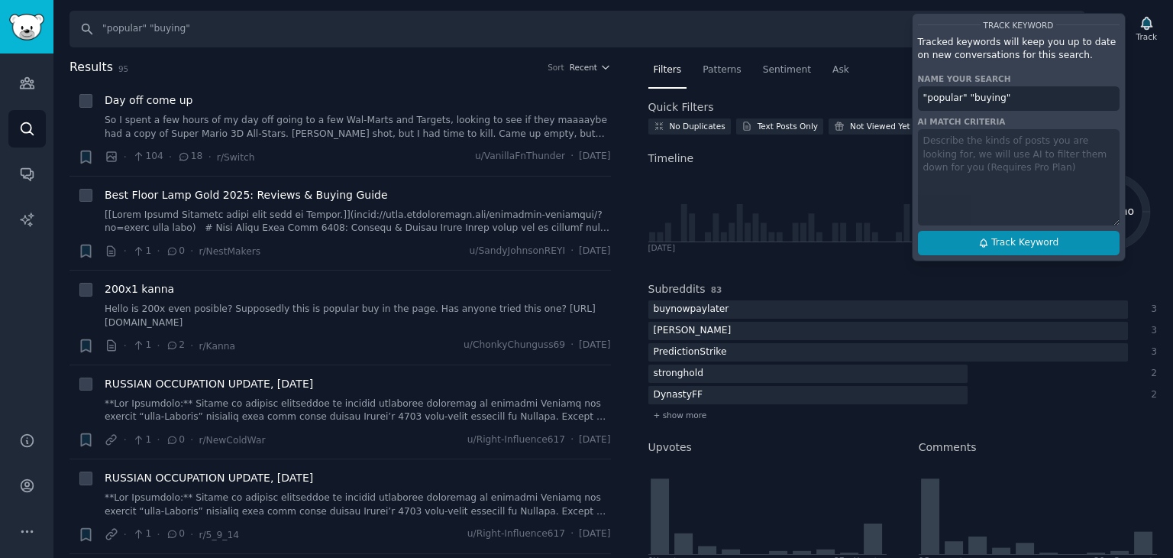
click at [1027, 241] on span "Track Keyword" at bounding box center [1025, 243] width 67 height 14
type input ""popular" "buying""
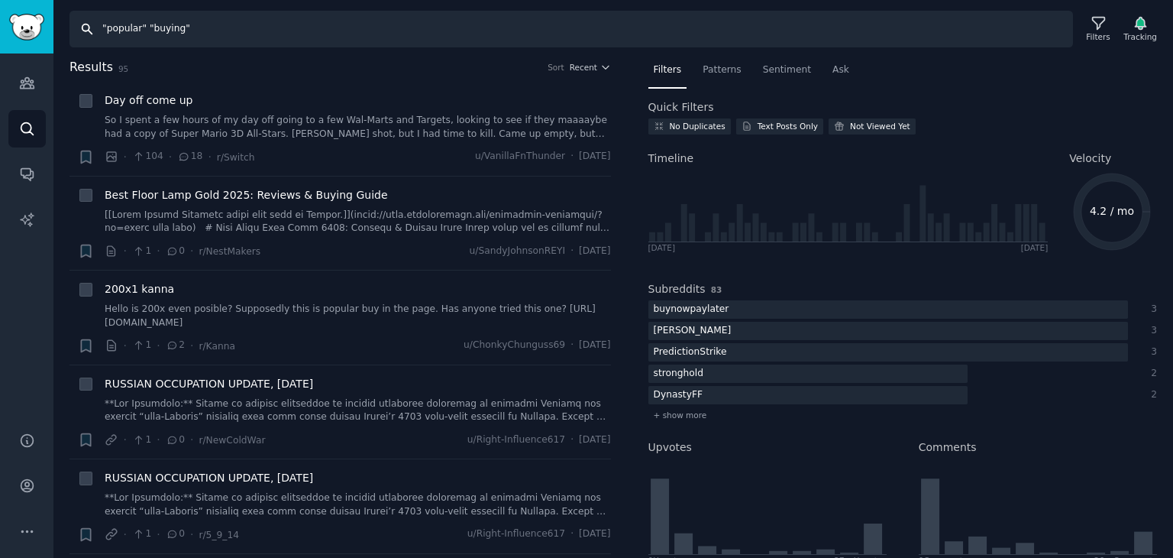
drag, startPoint x: 139, startPoint y: 33, endPoint x: 106, endPoint y: 33, distance: 32.8
click at [106, 33] on input ""popular" "buying"" at bounding box center [572, 29] width 1004 height 37
type input ""eyeryone" "buying""
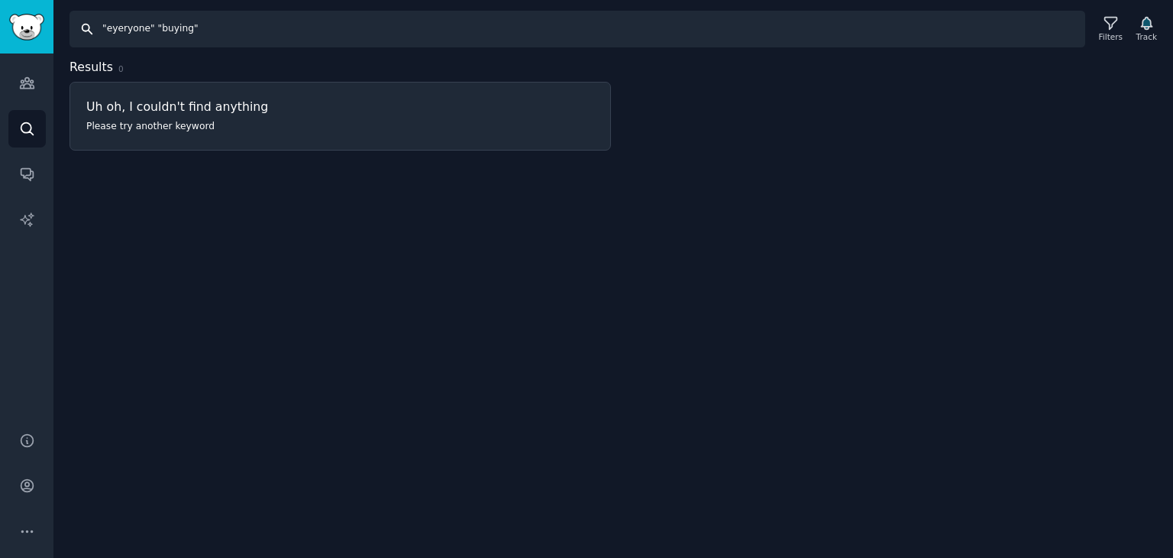
click at [489, 20] on input ""eyeryone" "buying"" at bounding box center [578, 29] width 1016 height 37
click at [1164, 23] on div "Search "eyeryone" "buying" Filters Track" at bounding box center [619, 29] width 1098 height 37
click at [1140, 32] on div "Track" at bounding box center [1147, 36] width 21 height 11
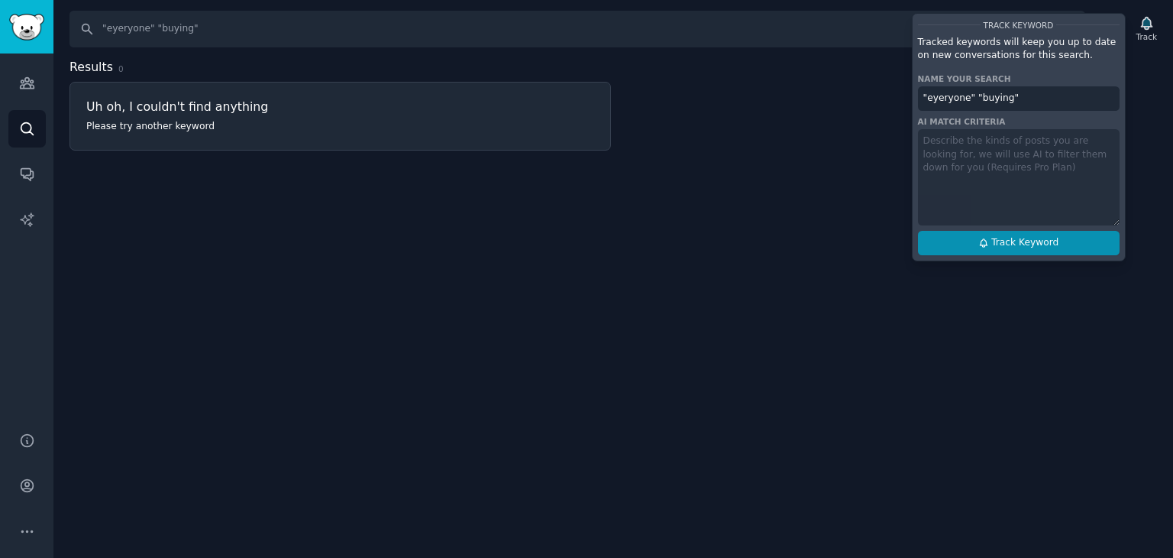
click at [1009, 249] on button "Track Keyword" at bounding box center [1019, 243] width 202 height 24
type input ""eyeryone" "buying""
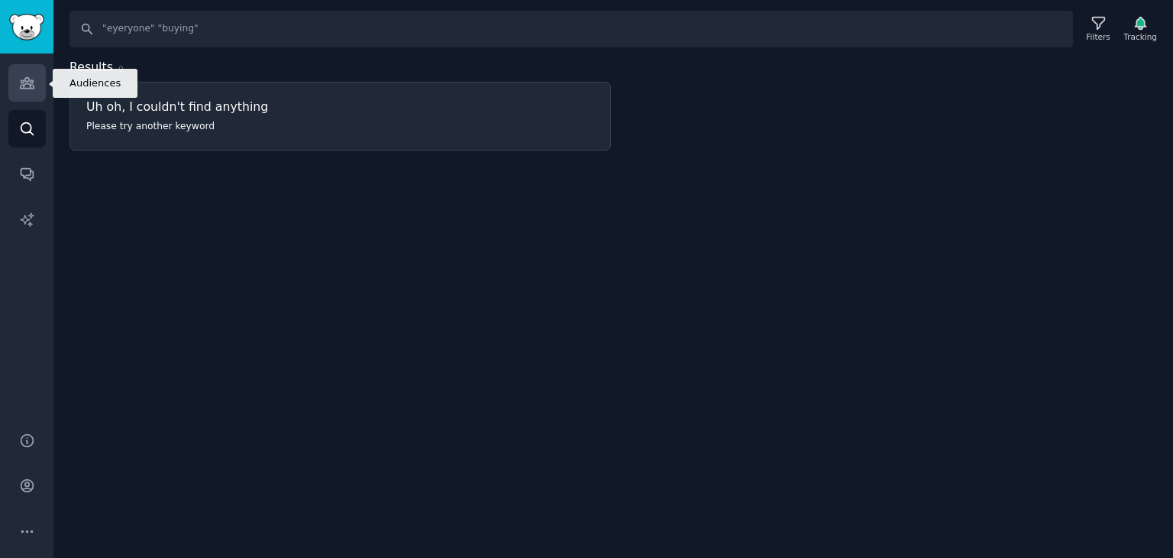
click at [11, 86] on link "Audiences" at bounding box center [26, 82] width 37 height 37
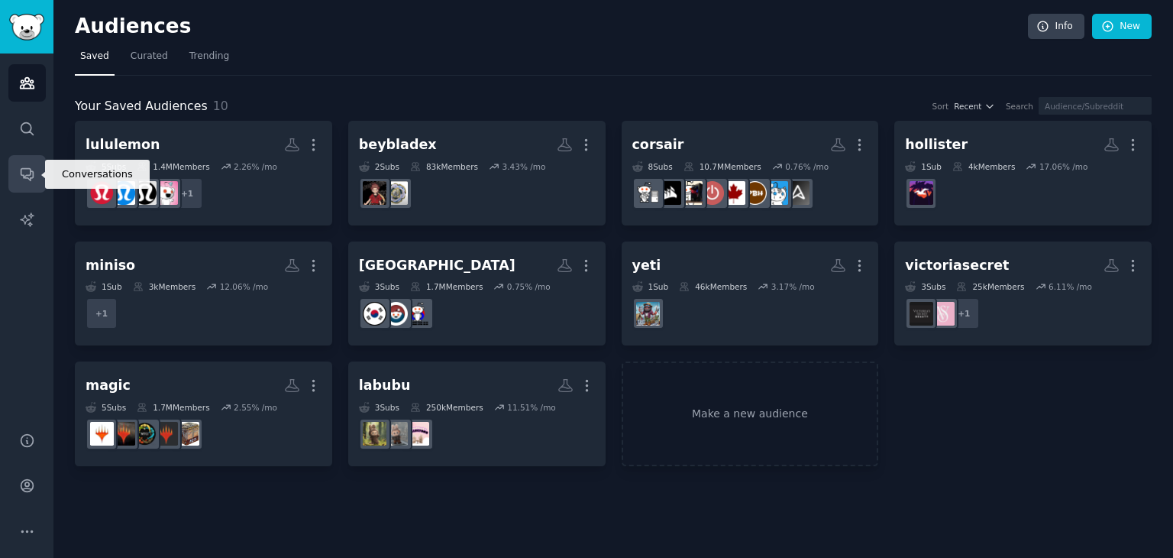
click at [18, 172] on link "Conversations" at bounding box center [26, 173] width 37 height 37
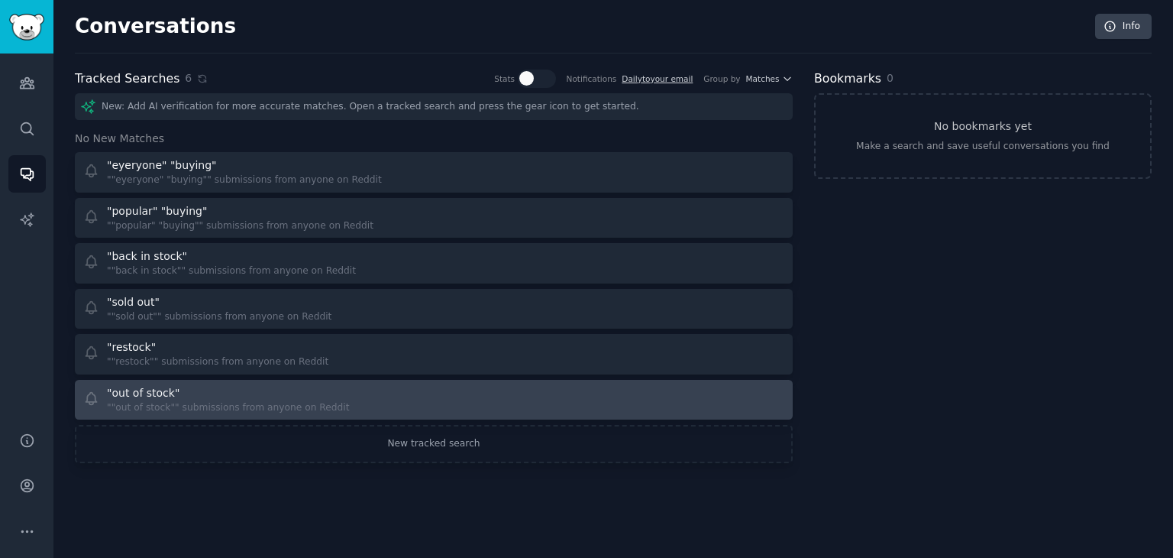
click at [313, 406] on div """out of stock"" submissions from anyone on Reddit" at bounding box center [228, 408] width 243 height 14
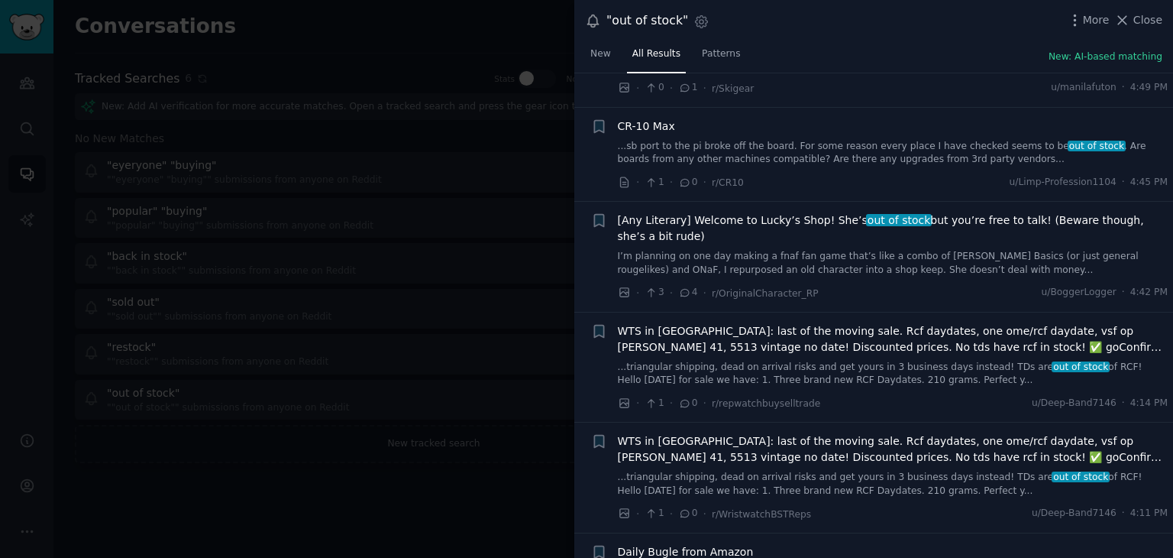
scroll to position [382, 0]
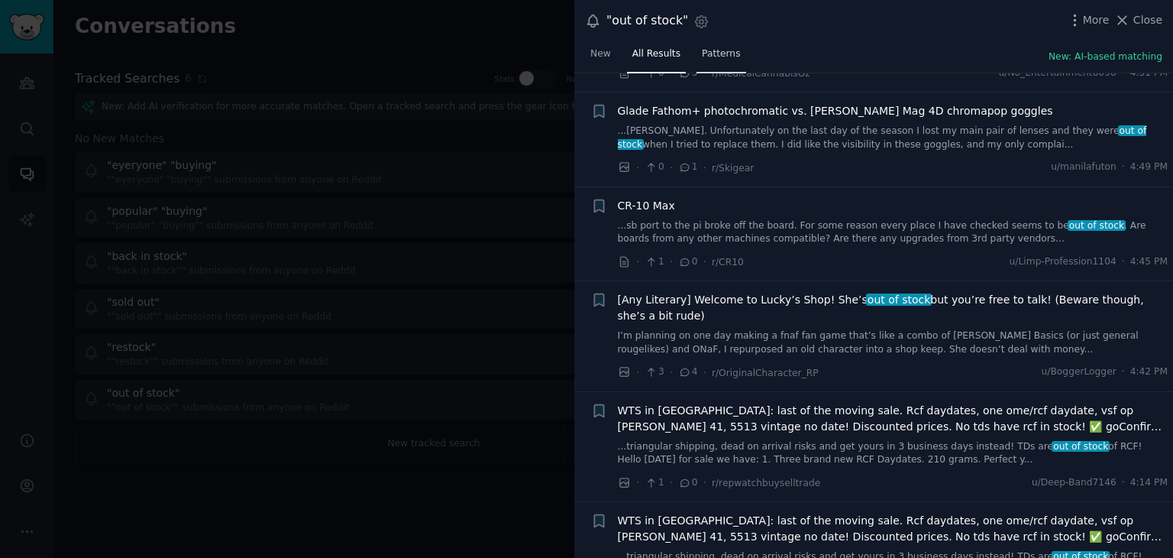
click at [697, 60] on link "Patterns" at bounding box center [721, 57] width 49 height 31
click at [691, 62] on nav "New All Results Patterns" at bounding box center [665, 57] width 161 height 31
click at [697, 55] on link "Patterns" at bounding box center [721, 57] width 49 height 31
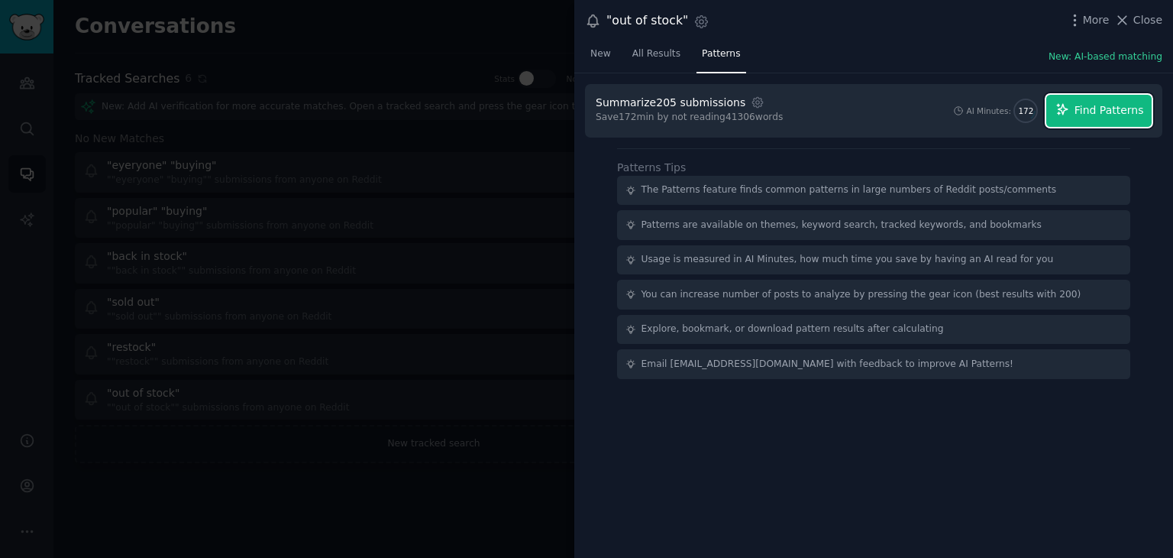
click at [1097, 105] on span "Find Patterns" at bounding box center [1110, 110] width 70 height 16
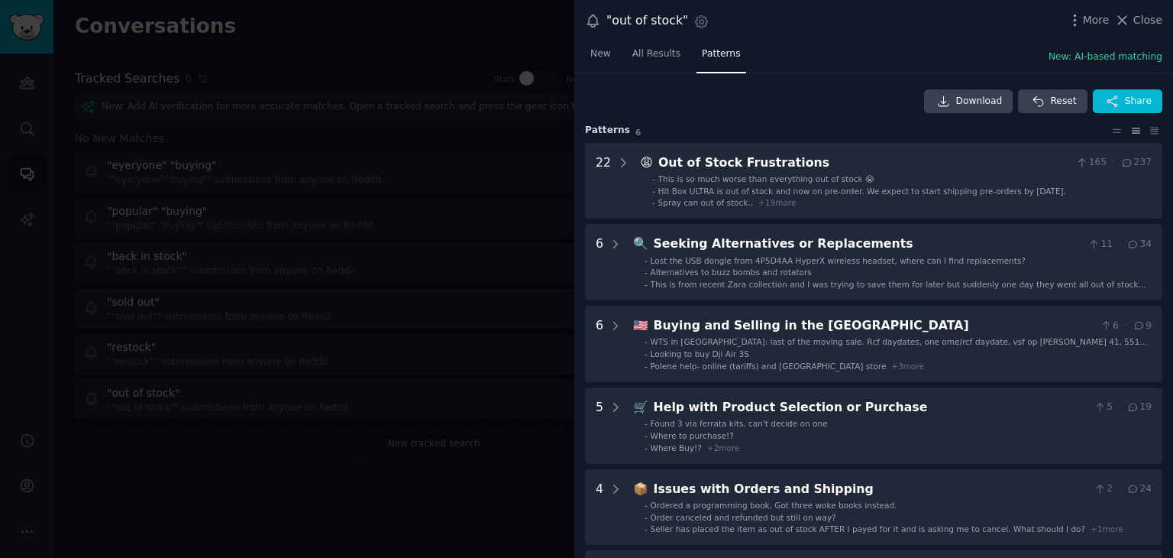
click at [280, 484] on div at bounding box center [586, 279] width 1173 height 558
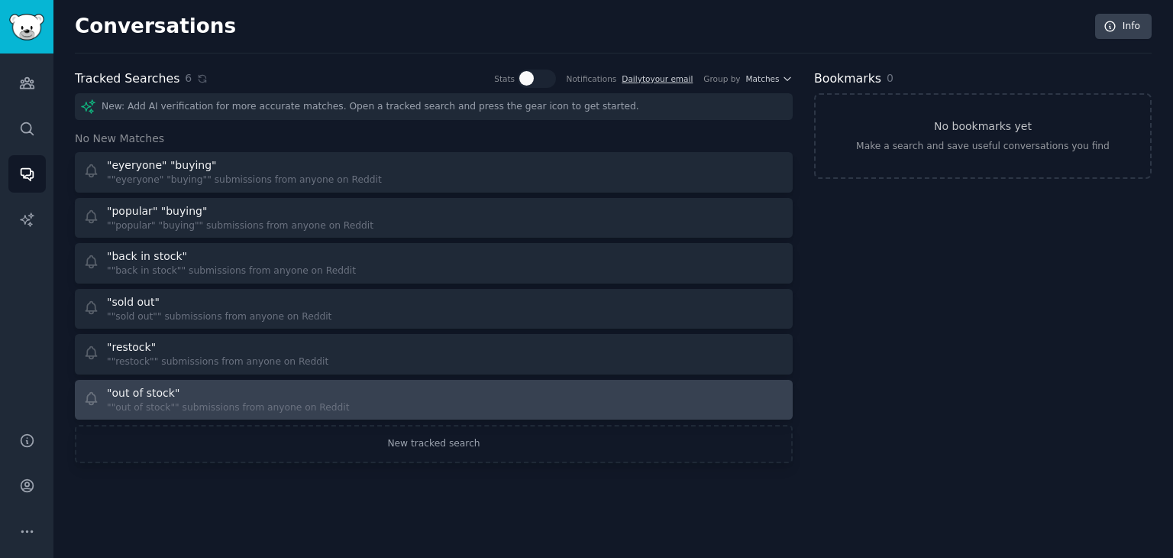
click at [403, 409] on div ""out of stock" ""out of stock"" submissions from anyone on Reddit" at bounding box center [253, 400] width 341 height 30
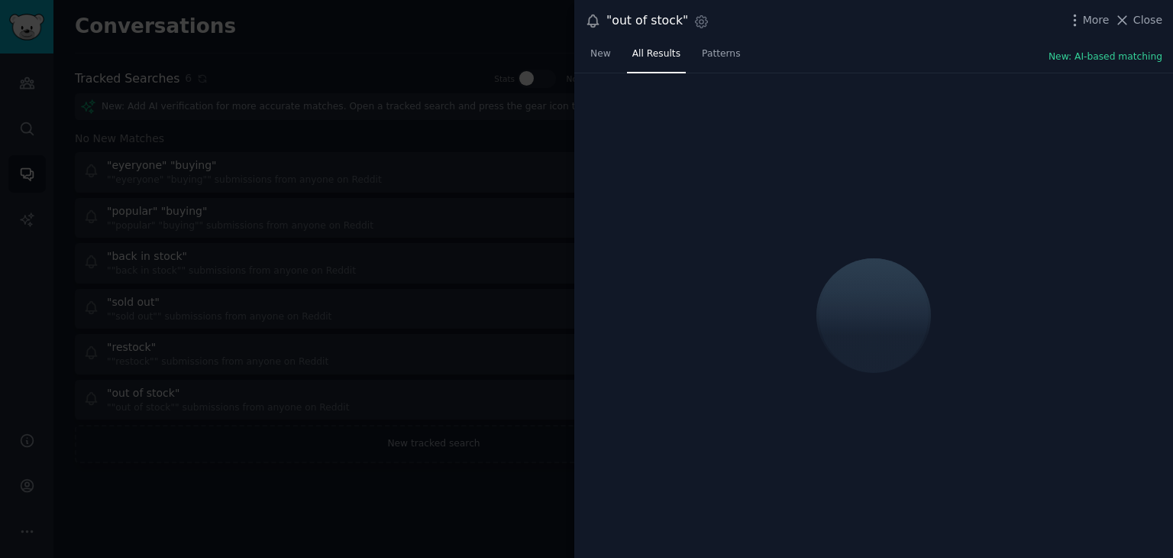
click at [714, 62] on link "Patterns" at bounding box center [721, 57] width 49 height 31
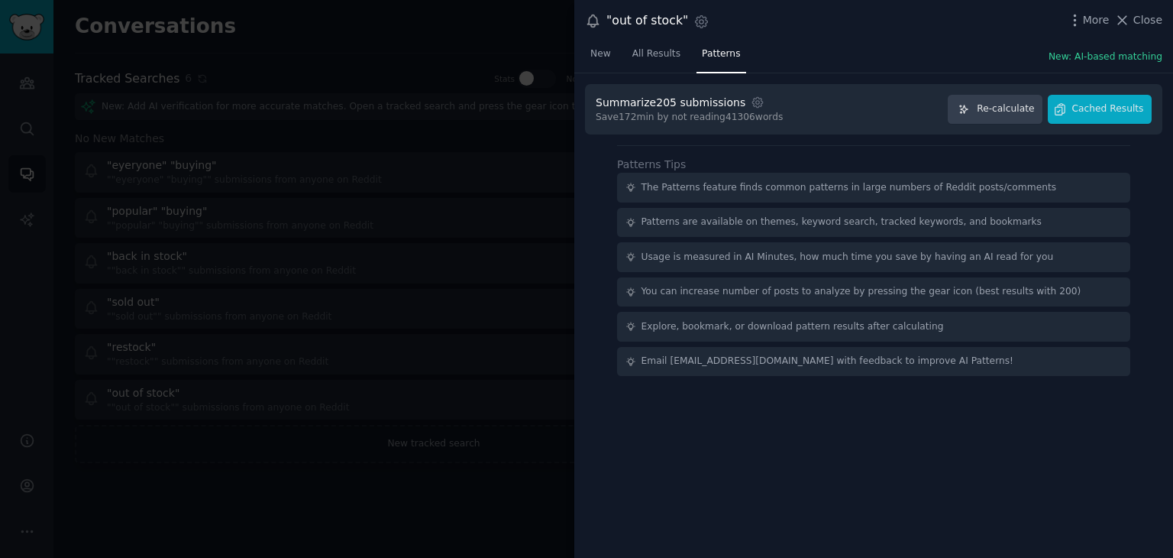
click at [666, 114] on div "Save 172 min by not reading 41306 words" at bounding box center [689, 118] width 187 height 14
click at [1137, 114] on span "Cached Results" at bounding box center [1108, 109] width 72 height 14
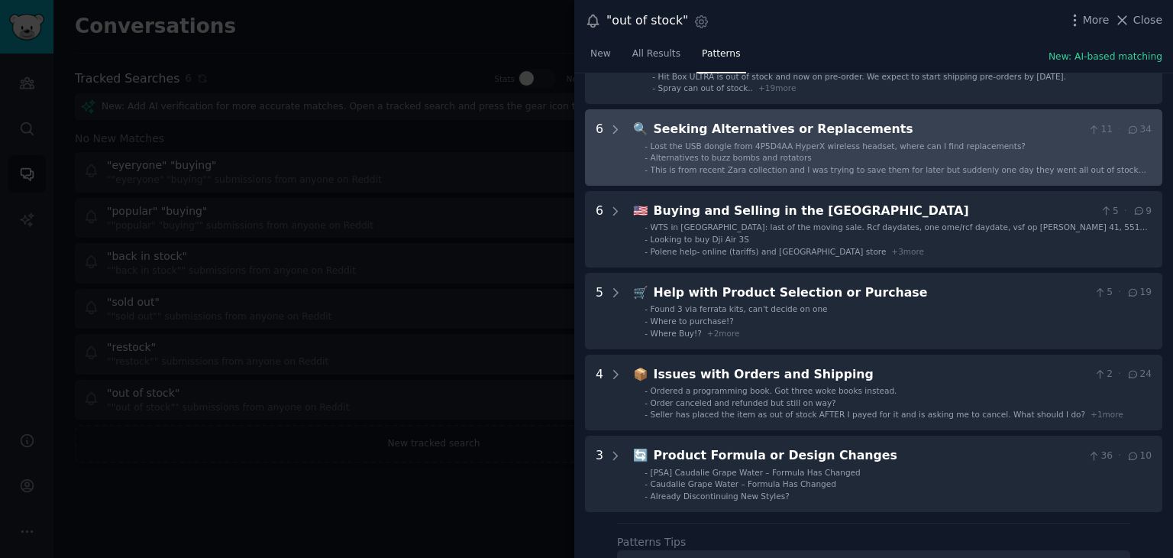
scroll to position [153, 0]
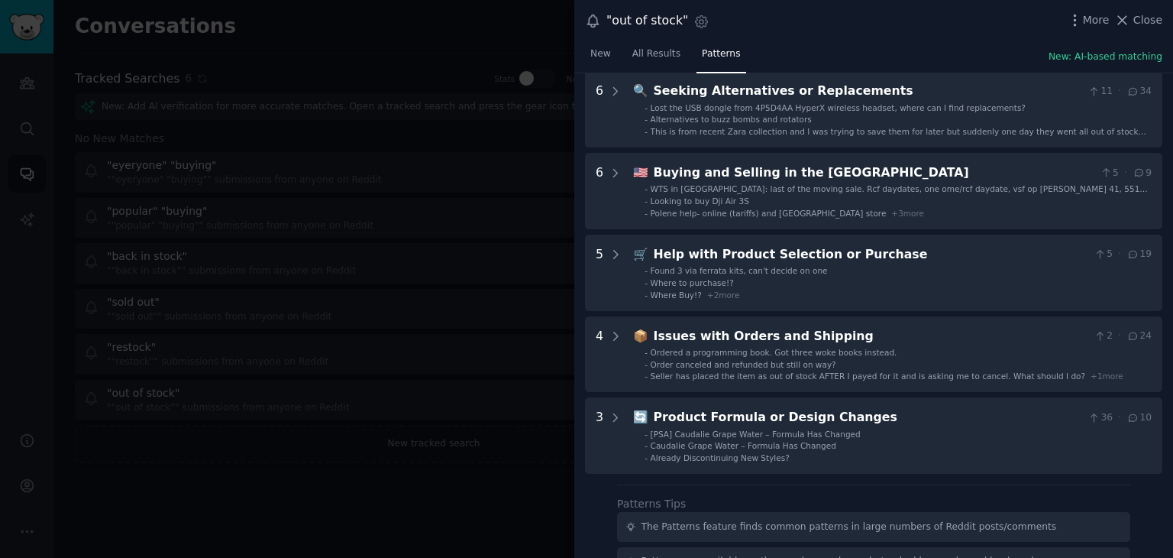
click at [402, 491] on div at bounding box center [586, 279] width 1173 height 558
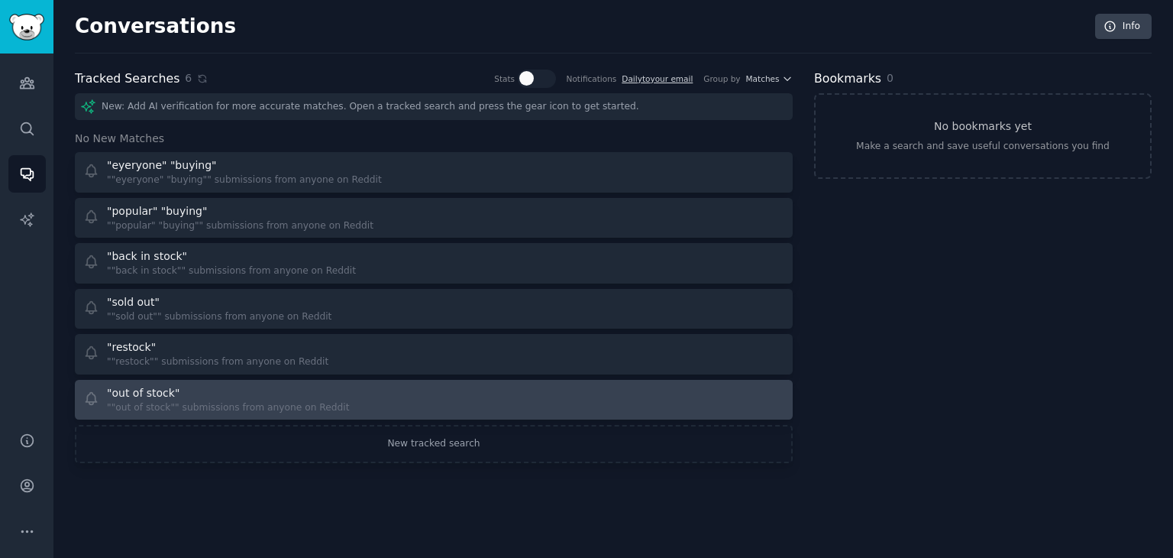
click at [448, 403] on div at bounding box center [615, 400] width 341 height 30
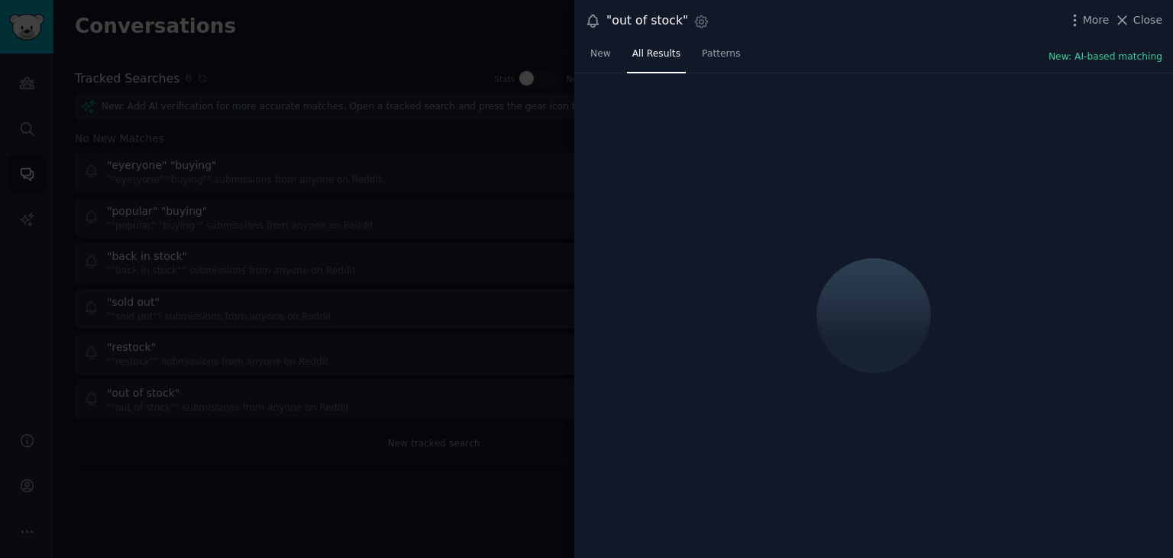
click at [603, 60] on link "New" at bounding box center [600, 57] width 31 height 31
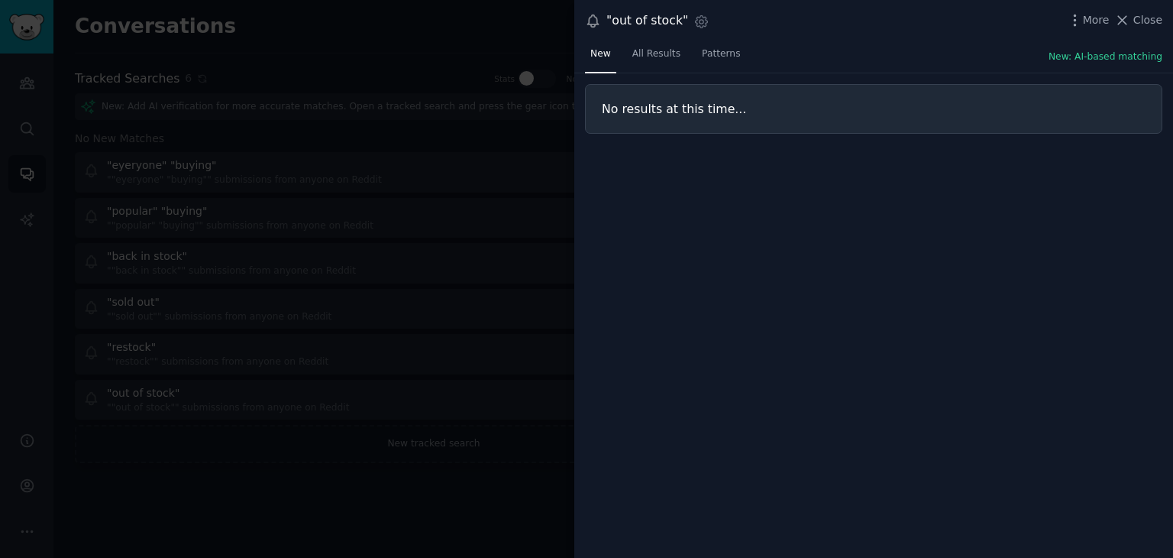
click at [520, 196] on div at bounding box center [586, 279] width 1173 height 558
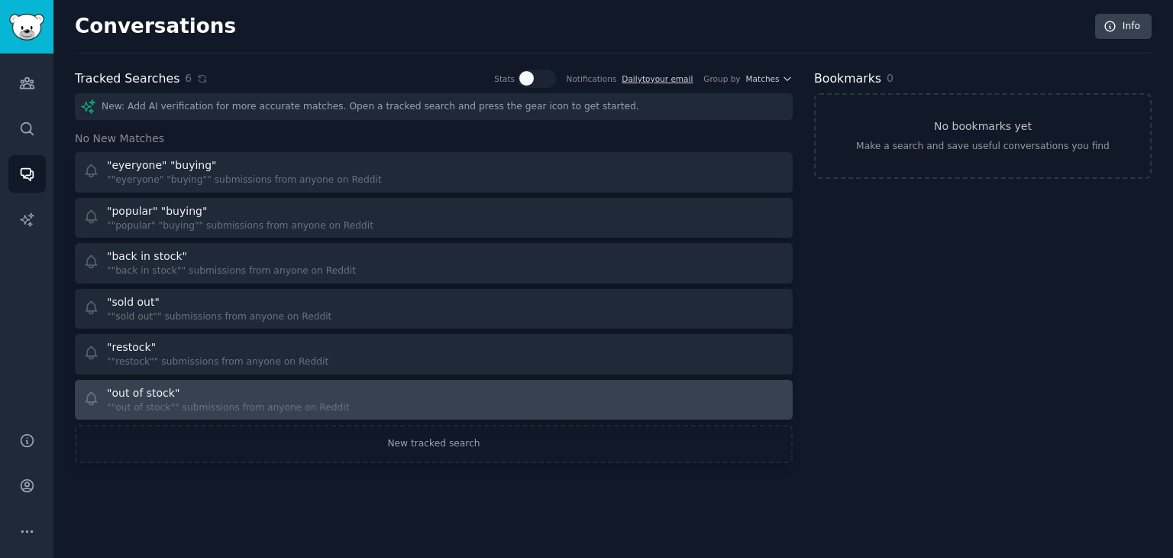
click at [470, 387] on div at bounding box center [615, 400] width 341 height 30
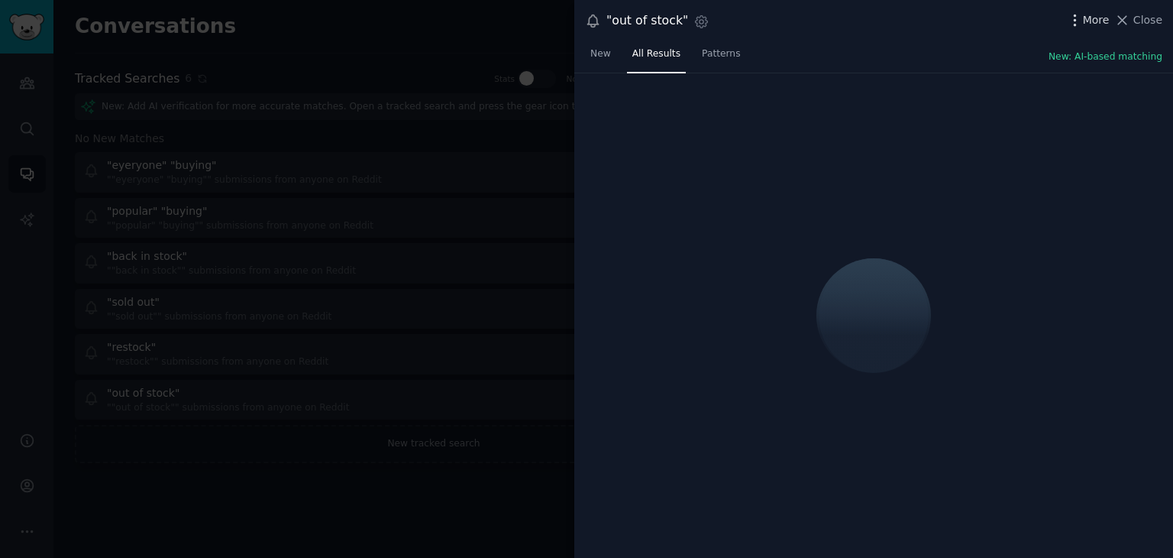
click at [416, 213] on div at bounding box center [586, 279] width 1173 height 558
click at [1082, 53] on button "New: AI-based matching" at bounding box center [1106, 57] width 114 height 14
click at [1083, 25] on icon "button" at bounding box center [1075, 20] width 16 height 16
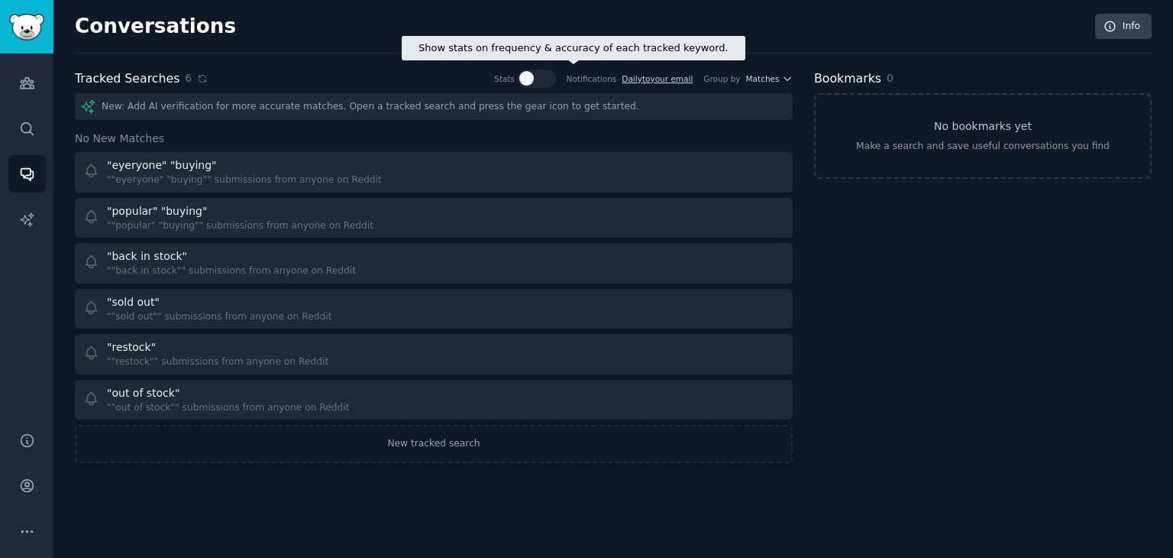
click at [547, 76] on div at bounding box center [543, 78] width 8 height 15
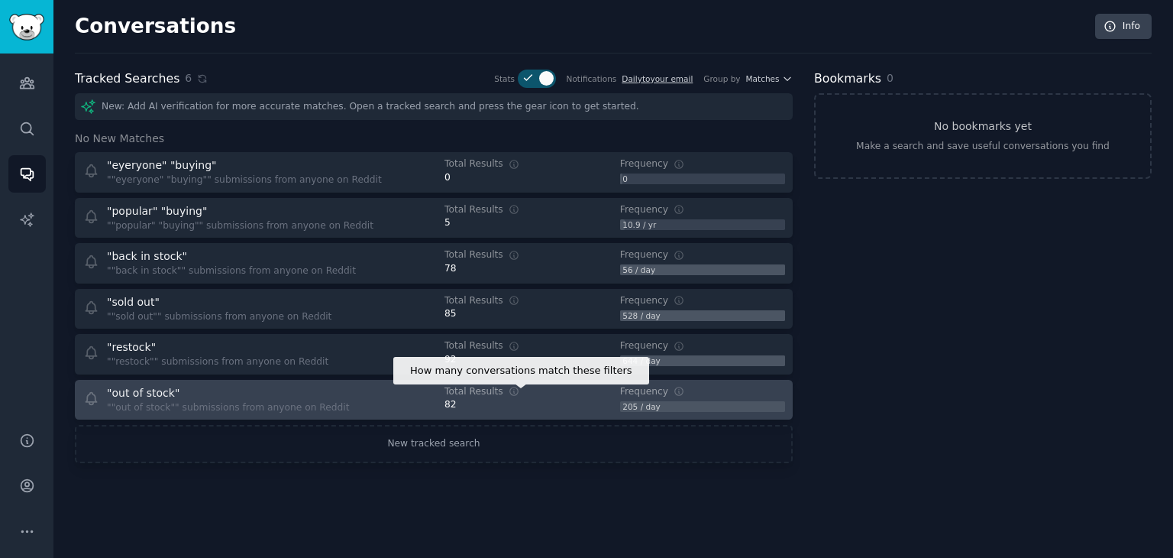
click at [509, 391] on icon at bounding box center [514, 391] width 11 height 11
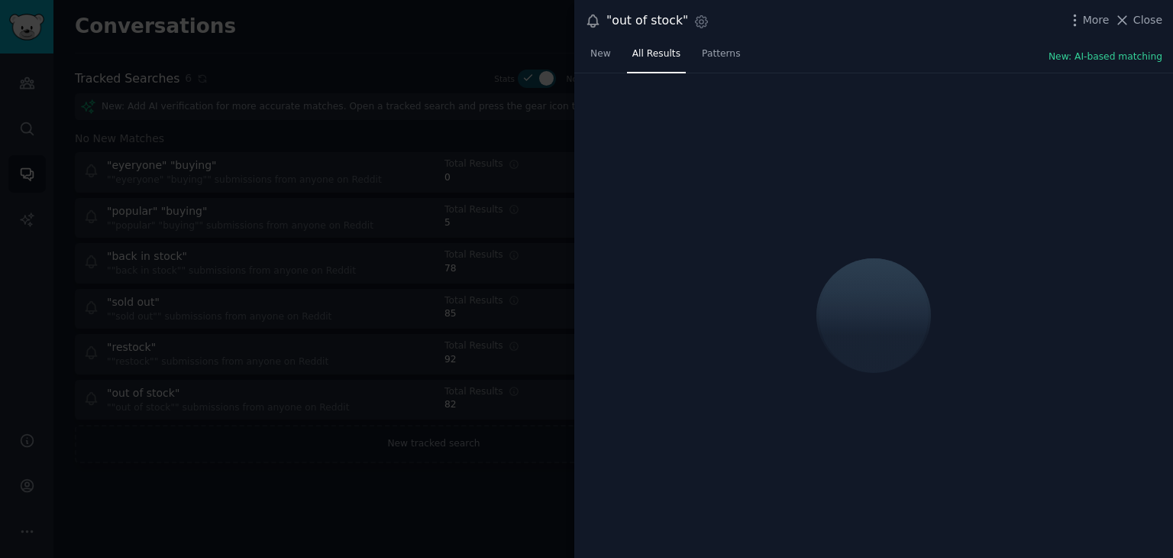
click at [370, 474] on div at bounding box center [586, 279] width 1173 height 558
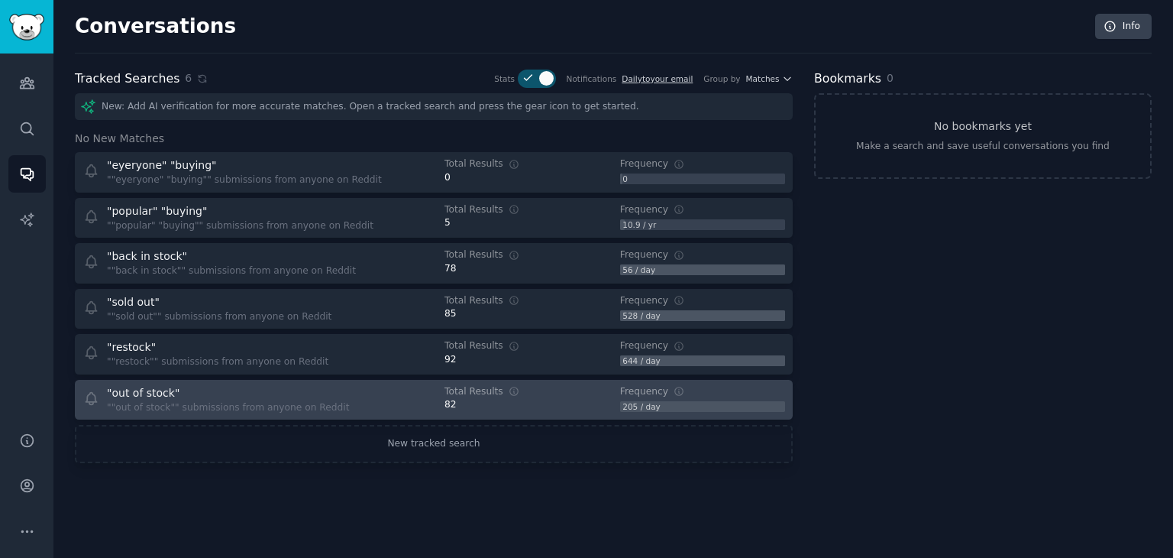
click at [244, 418] on link ""out of stock" ""out of stock"" submissions from anyone on Reddit How many conv…" at bounding box center [434, 400] width 718 height 40
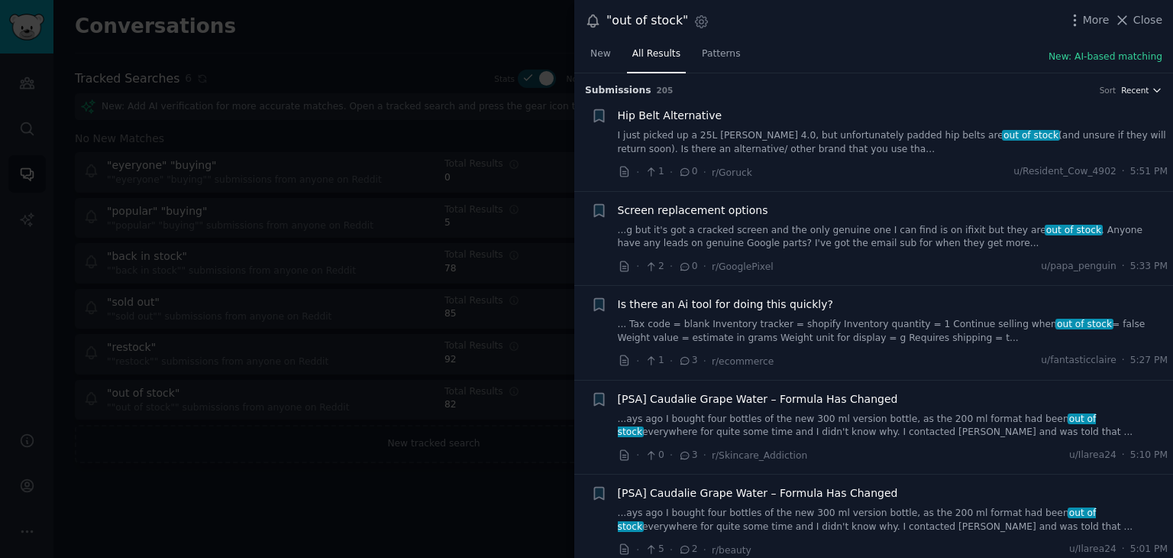
click at [1127, 91] on span "Recent" at bounding box center [1134, 90] width 27 height 11
click at [765, 146] on link "I just picked up a 25L Rucker 4.0, but unfortunately padded hip belts are out o…" at bounding box center [893, 142] width 551 height 27
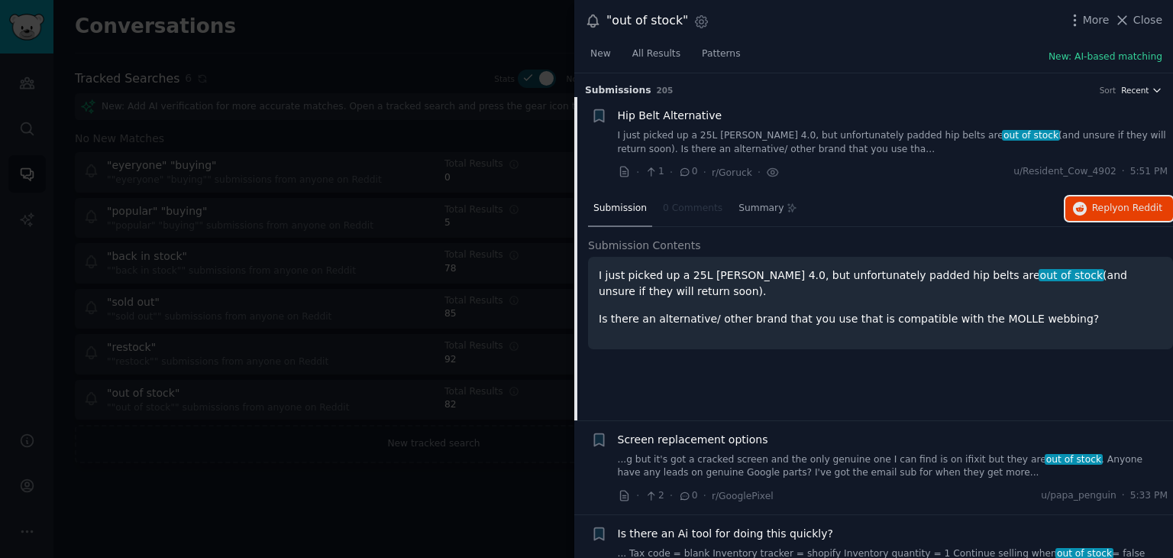
click at [1158, 90] on icon "button" at bounding box center [1157, 90] width 11 height 11
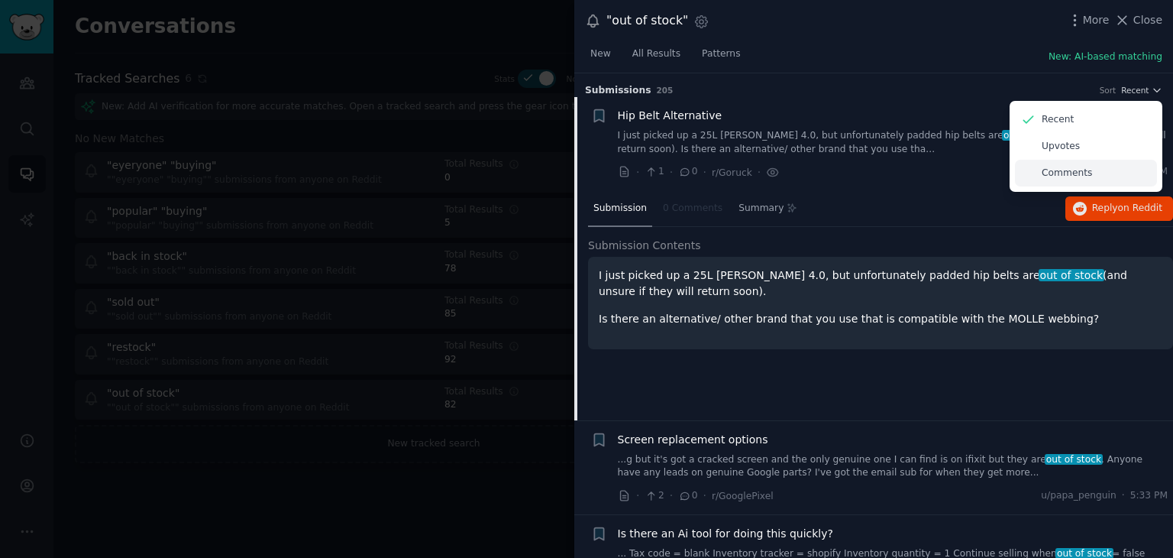
click at [1061, 163] on div "Comments" at bounding box center [1086, 173] width 142 height 27
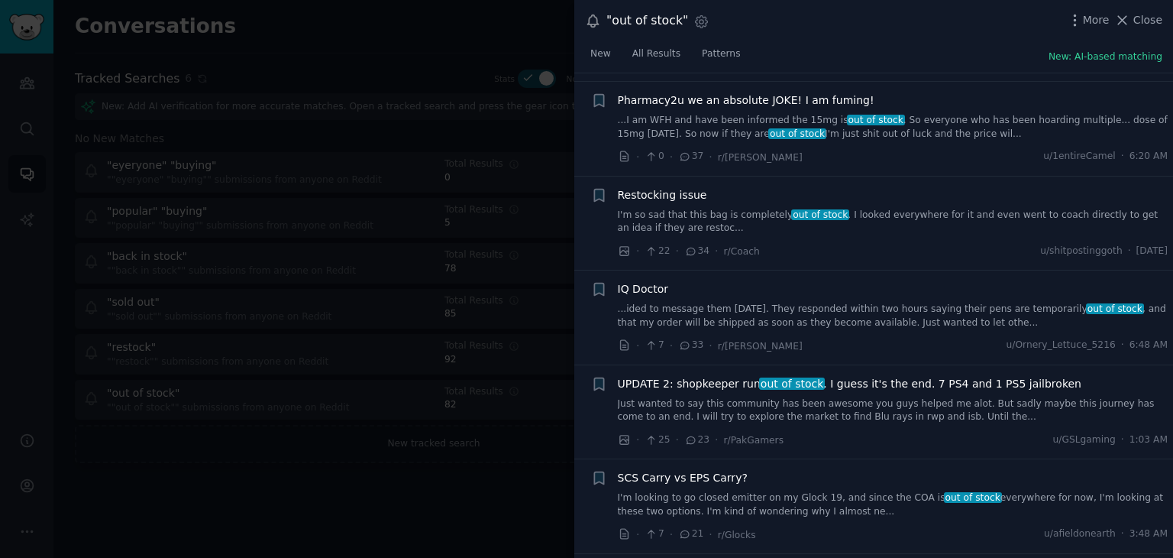
scroll to position [687, 0]
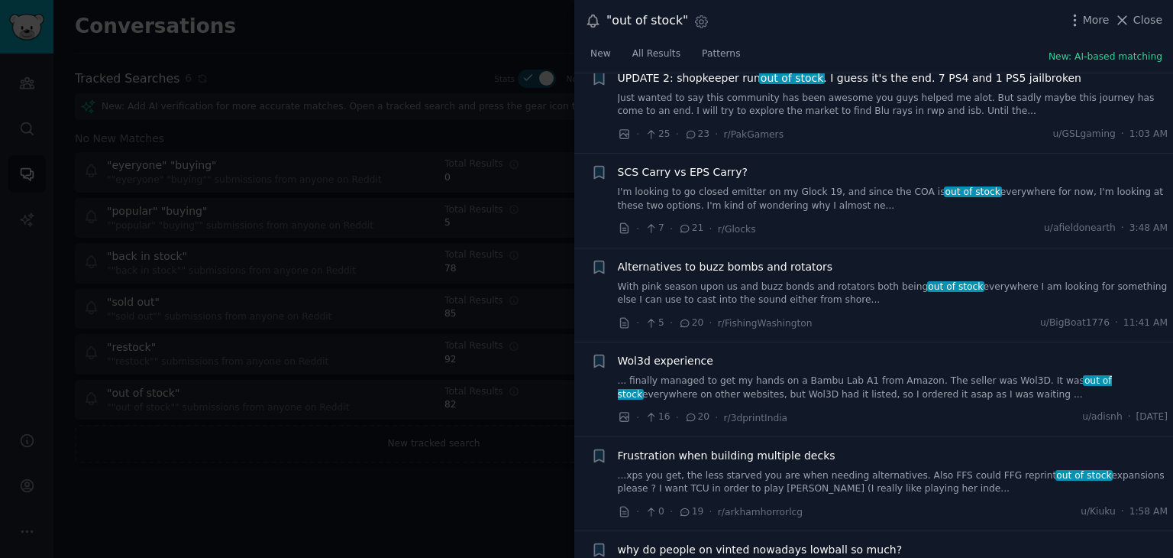
click at [360, 457] on div at bounding box center [586, 279] width 1173 height 558
click at [1127, 15] on div ""out of stock" Settings More Close New All Results Patterns New: AI-based match…" at bounding box center [873, 279] width 599 height 558
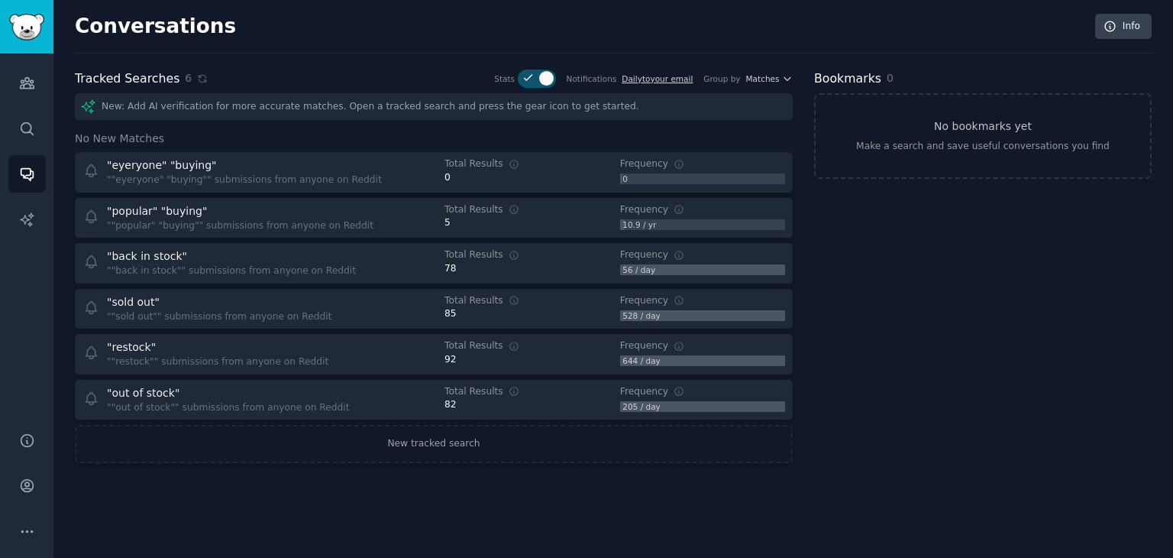
click at [505, 99] on div at bounding box center [586, 279] width 1173 height 558
click at [764, 74] on div at bounding box center [586, 279] width 1173 height 558
click at [785, 79] on div at bounding box center [586, 279] width 1173 height 558
click at [413, 108] on div at bounding box center [586, 279] width 1173 height 558
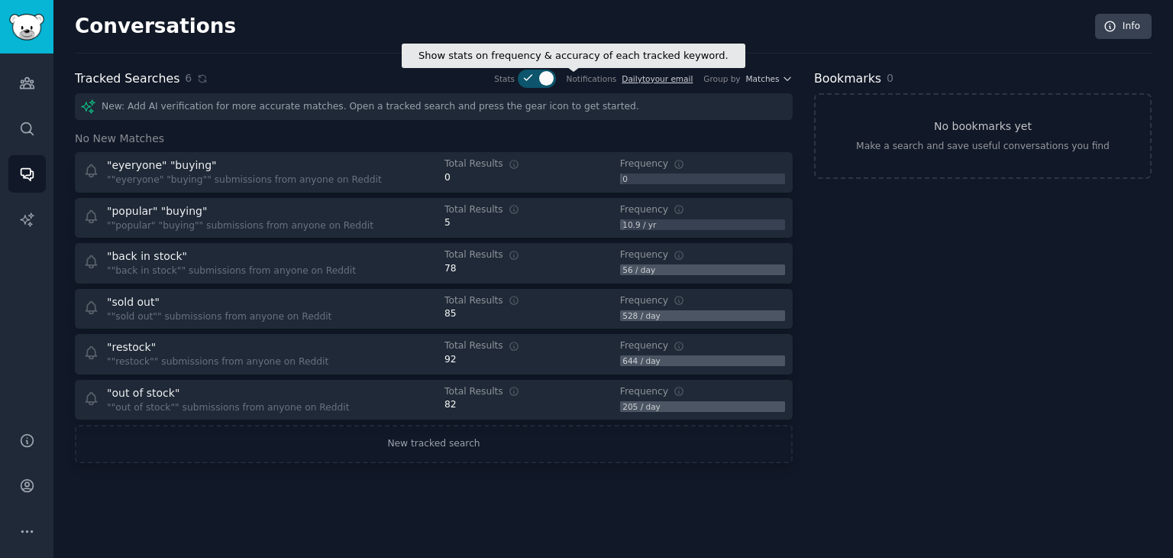
click at [554, 75] on div at bounding box center [546, 78] width 15 height 15
checkbox input "false"
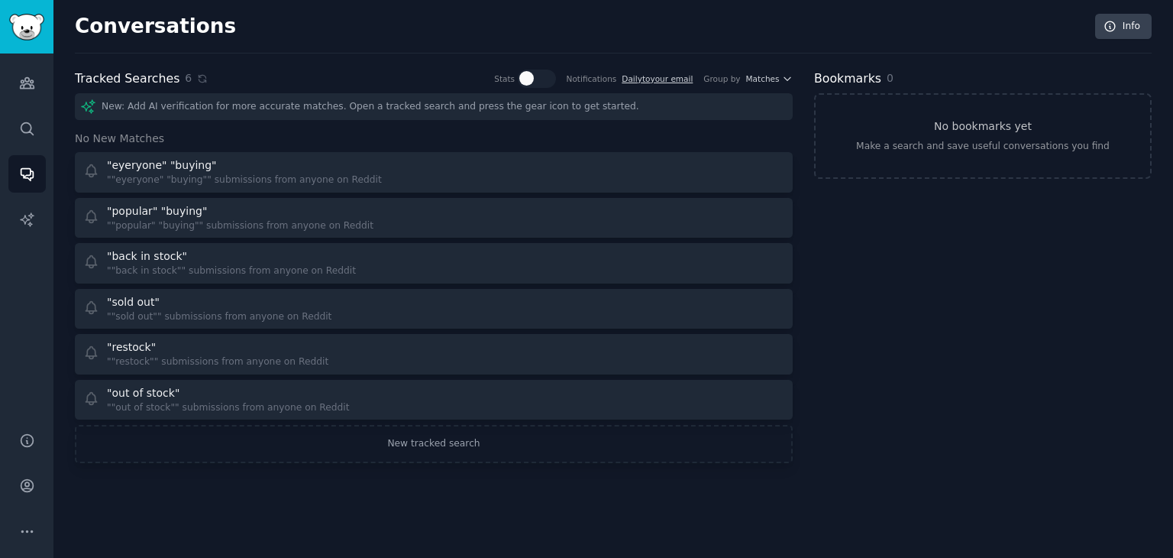
click at [305, 105] on div "New: Add AI verification for more accurate matches. Open a tracked search and p…" at bounding box center [434, 106] width 718 height 27
click at [15, 111] on link "Search" at bounding box center [26, 128] width 37 height 37
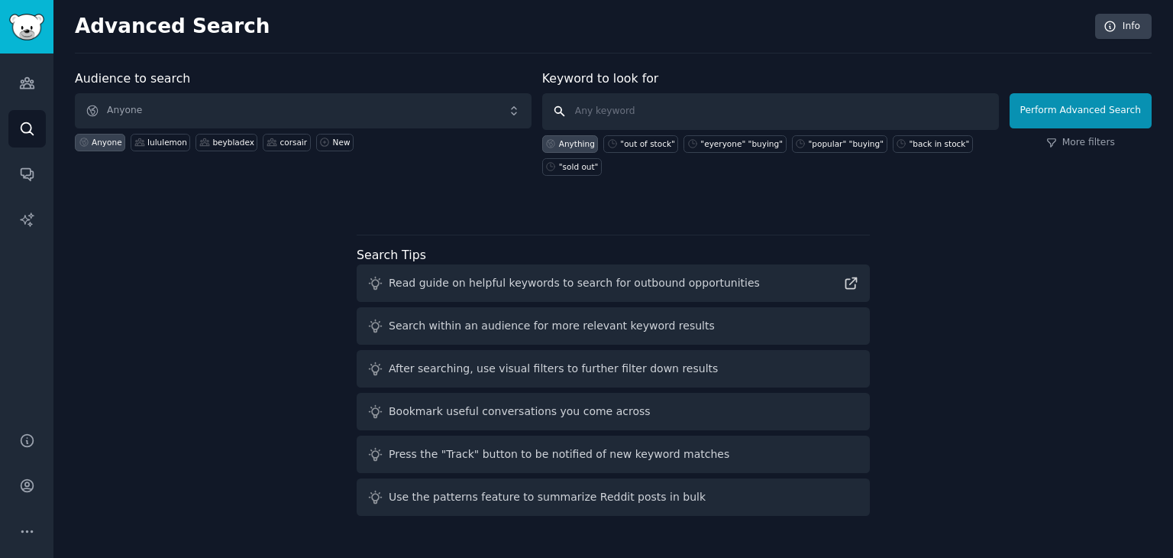
click at [649, 113] on input "text" at bounding box center [770, 111] width 457 height 37
click at [1101, 143] on link "More filters" at bounding box center [1080, 143] width 69 height 14
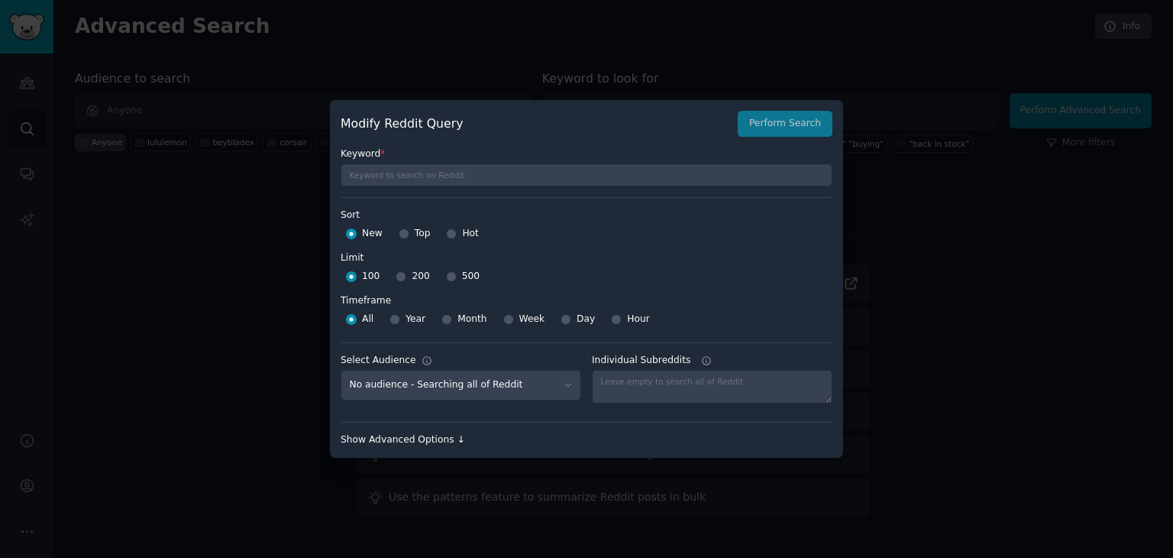
click at [388, 435] on div "Show Advanced Options ↓" at bounding box center [587, 440] width 492 height 14
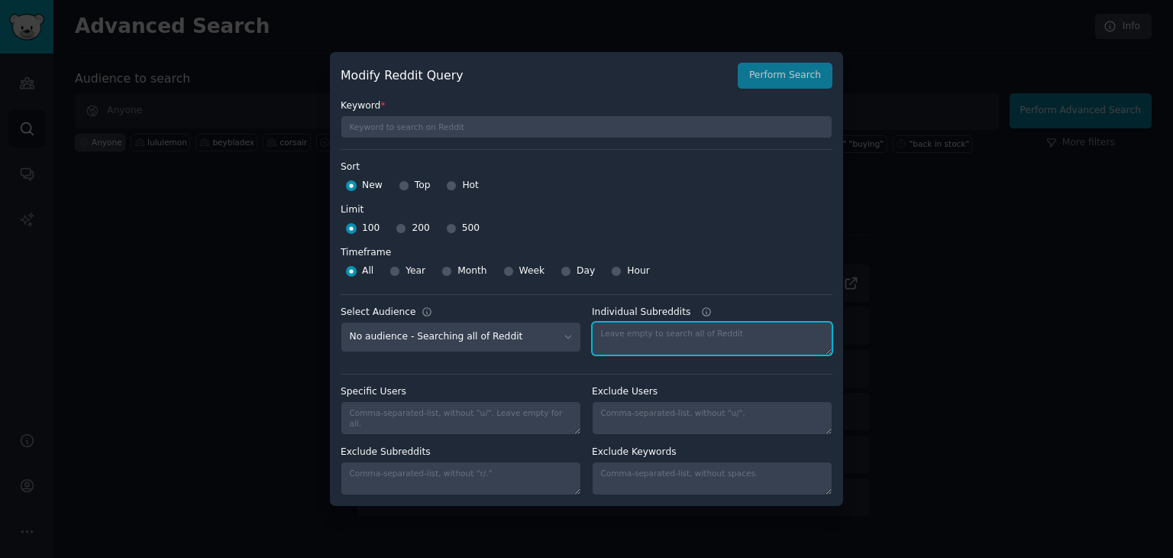
click at [723, 338] on textarea "Individual Subreddits" at bounding box center [712, 339] width 241 height 34
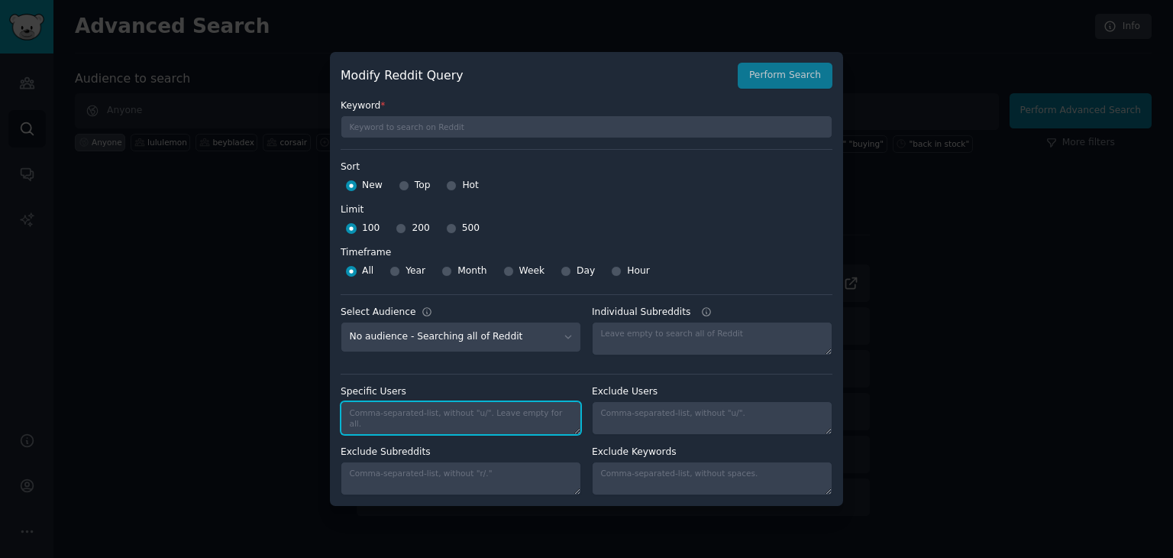
click at [447, 404] on textarea "Specific Users" at bounding box center [461, 418] width 241 height 34
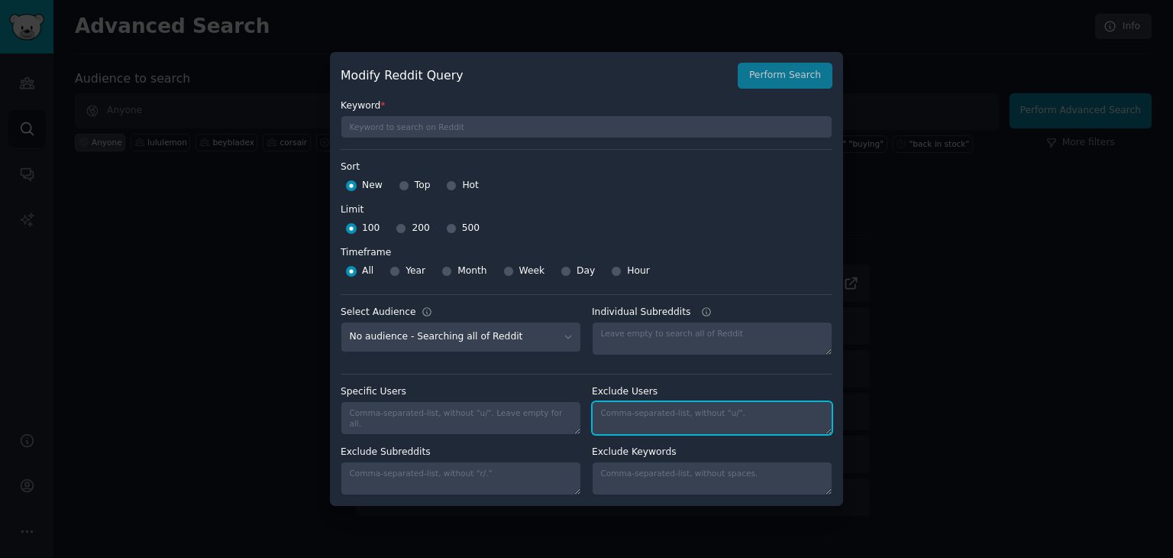
click at [641, 409] on textarea "Individual Subreddits" at bounding box center [712, 418] width 241 height 34
click at [477, 459] on div "Exclude Subreddits" at bounding box center [461, 470] width 241 height 50
click at [649, 459] on div "Exclude Keywords" at bounding box center [712, 470] width 241 height 50
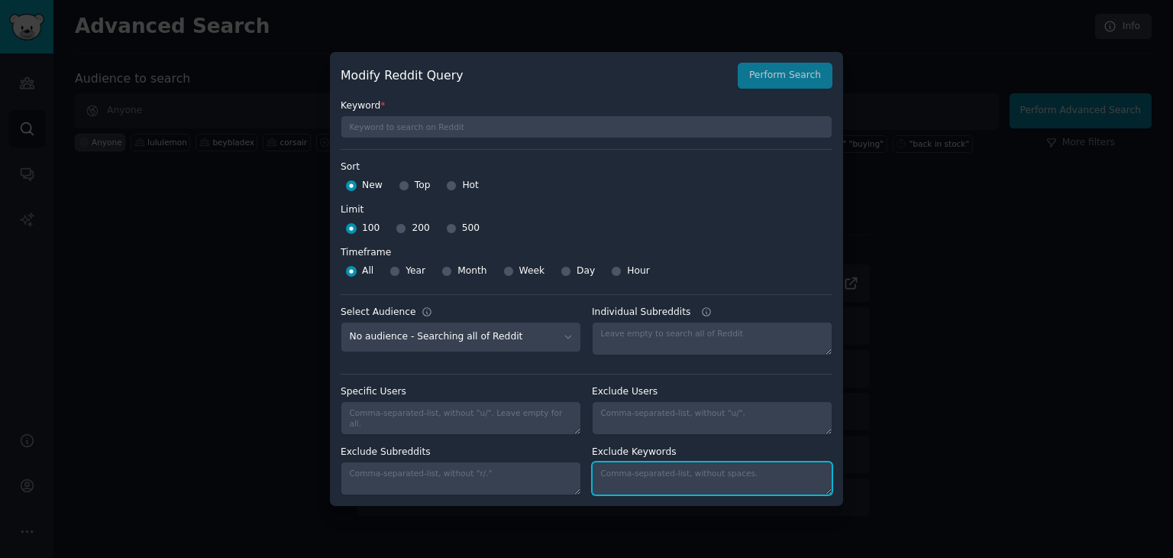
click at [648, 468] on textarea "Individual Subreddits" at bounding box center [712, 478] width 241 height 34
click at [949, 311] on div at bounding box center [586, 279] width 1173 height 558
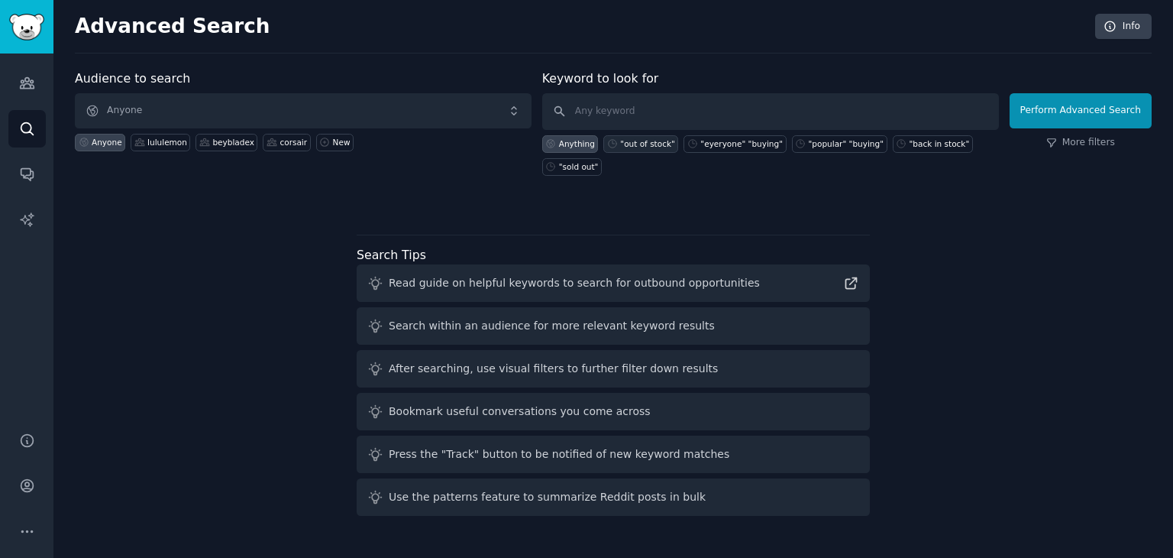
click at [647, 147] on div ""out of stock"" at bounding box center [647, 143] width 55 height 11
type input ""out of stock""
click at [1076, 112] on button "Perform Advanced Search" at bounding box center [1081, 110] width 142 height 35
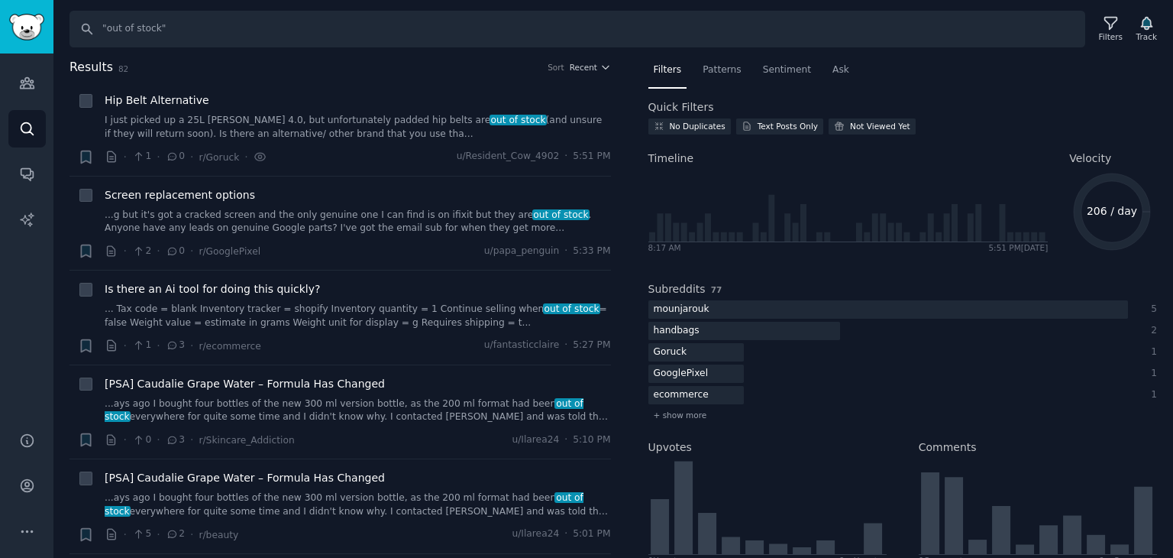
click at [586, 73] on h2 "Results 82 Sort Recent" at bounding box center [341, 67] width 542 height 19
click at [591, 68] on span "Recent" at bounding box center [583, 67] width 27 height 11
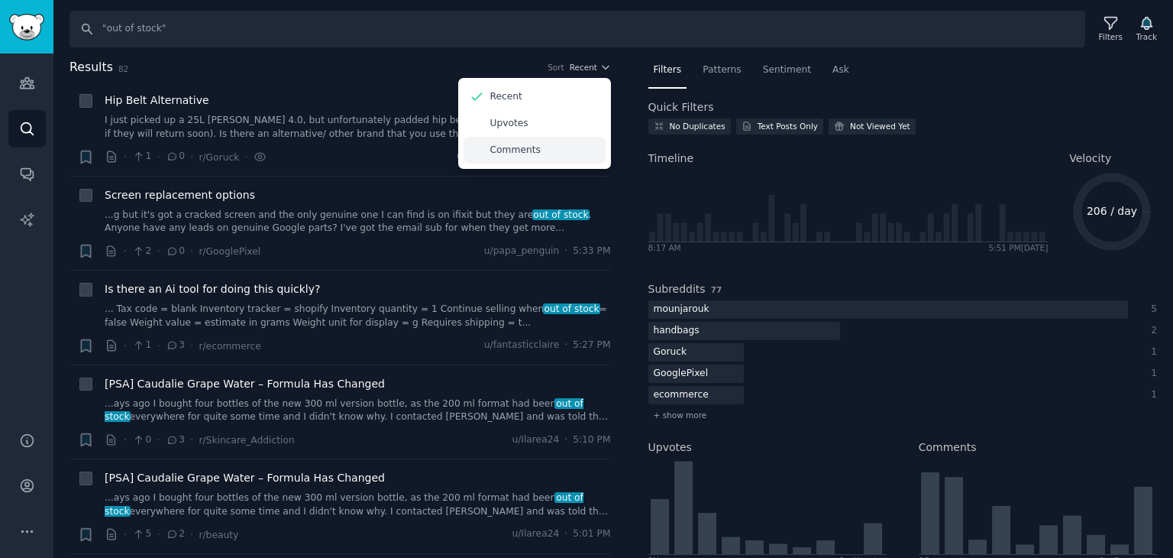
click at [529, 146] on p "Comments" at bounding box center [515, 151] width 50 height 14
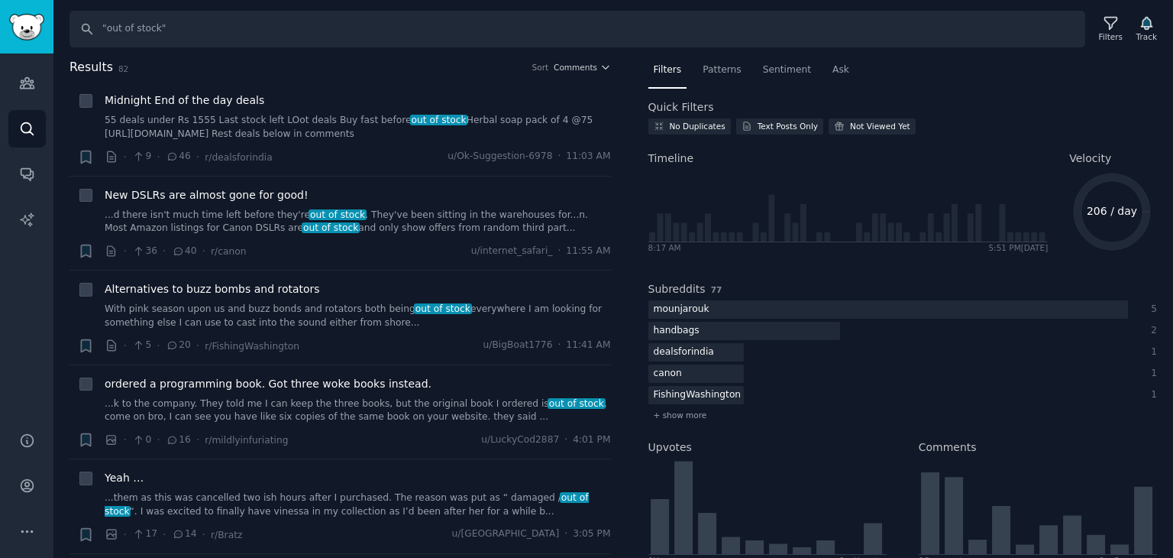
click at [604, 73] on h2 "Results 82 Sort Comments" at bounding box center [341, 67] width 542 height 19
click at [603, 70] on icon "button" at bounding box center [605, 67] width 11 height 11
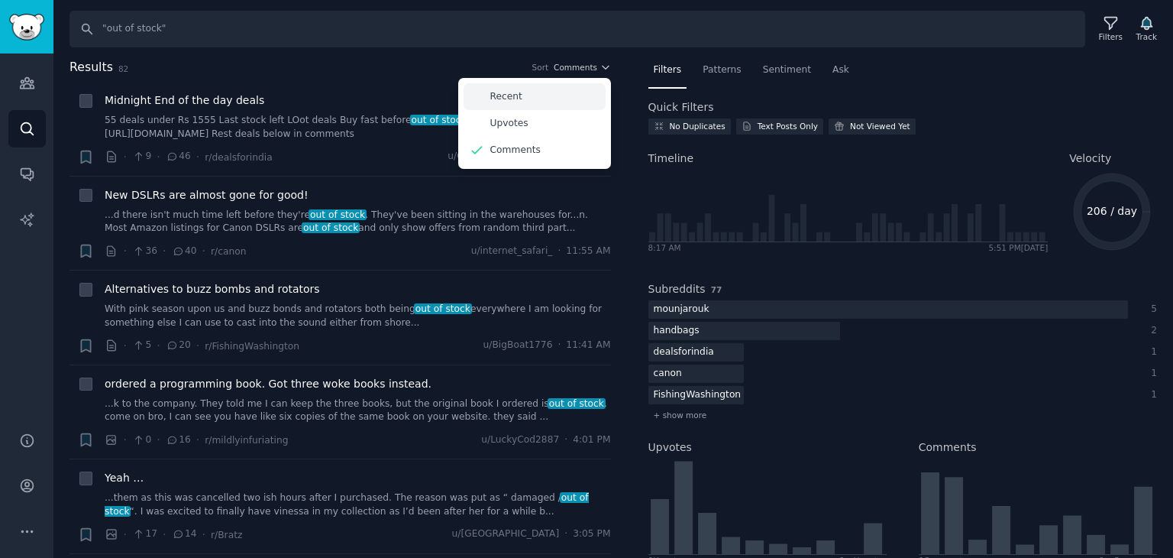
click at [541, 100] on div "Recent" at bounding box center [535, 96] width 142 height 27
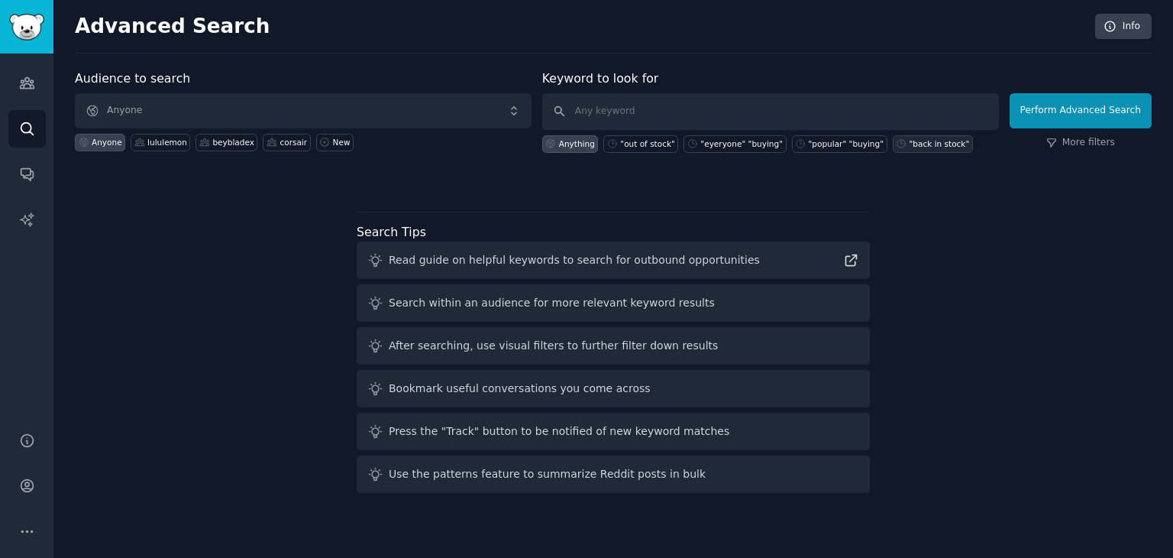
click at [910, 141] on div ""back in stock"" at bounding box center [940, 143] width 60 height 11
type input ""back in stock""
click at [1123, 112] on button "Perform Advanced Search" at bounding box center [1081, 110] width 142 height 35
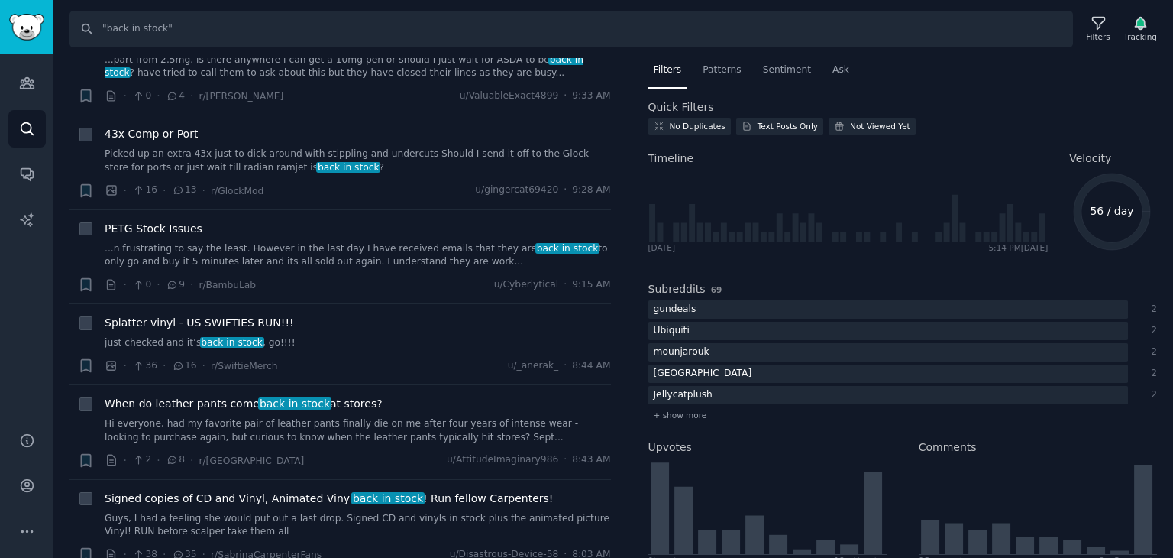
scroll to position [2062, 0]
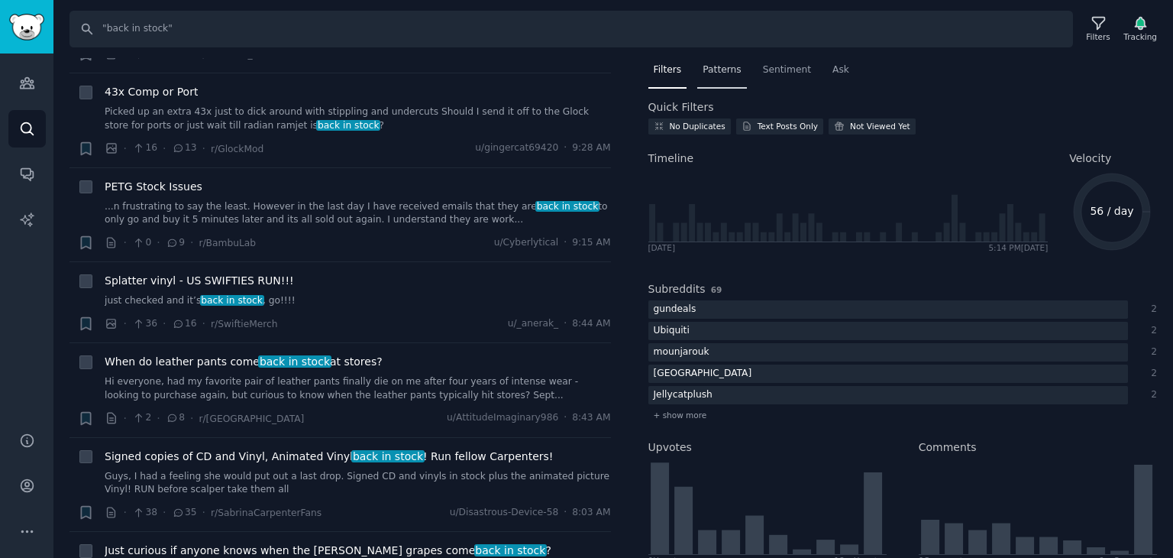
click at [724, 81] on div "Patterns" at bounding box center [721, 73] width 49 height 31
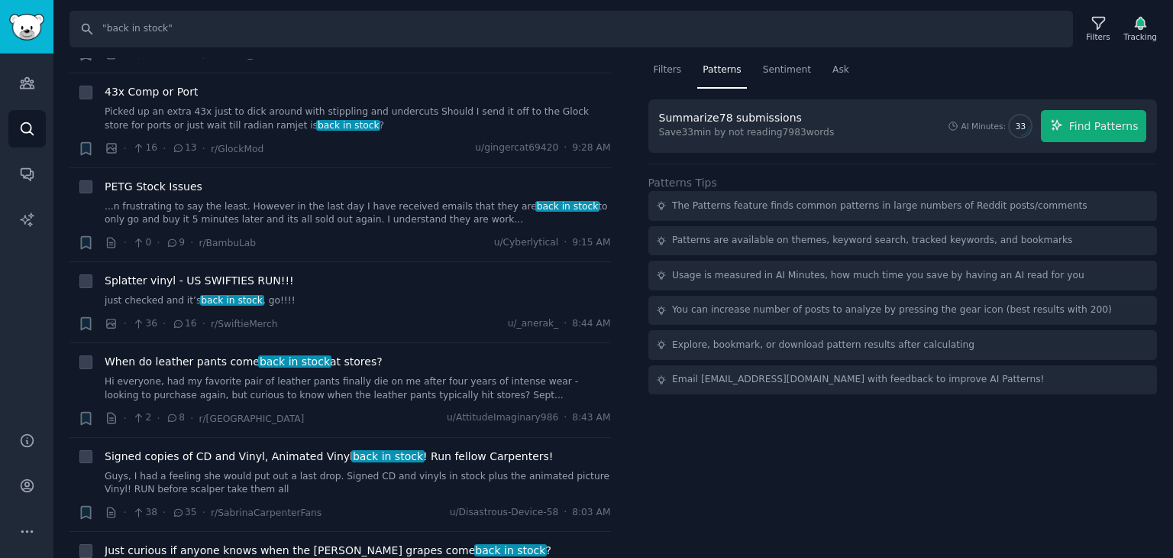
click at [694, 74] on nav "Filters Patterns Sentiment Ask" at bounding box center [903, 73] width 509 height 31
click at [660, 70] on span "Filters" at bounding box center [668, 70] width 28 height 14
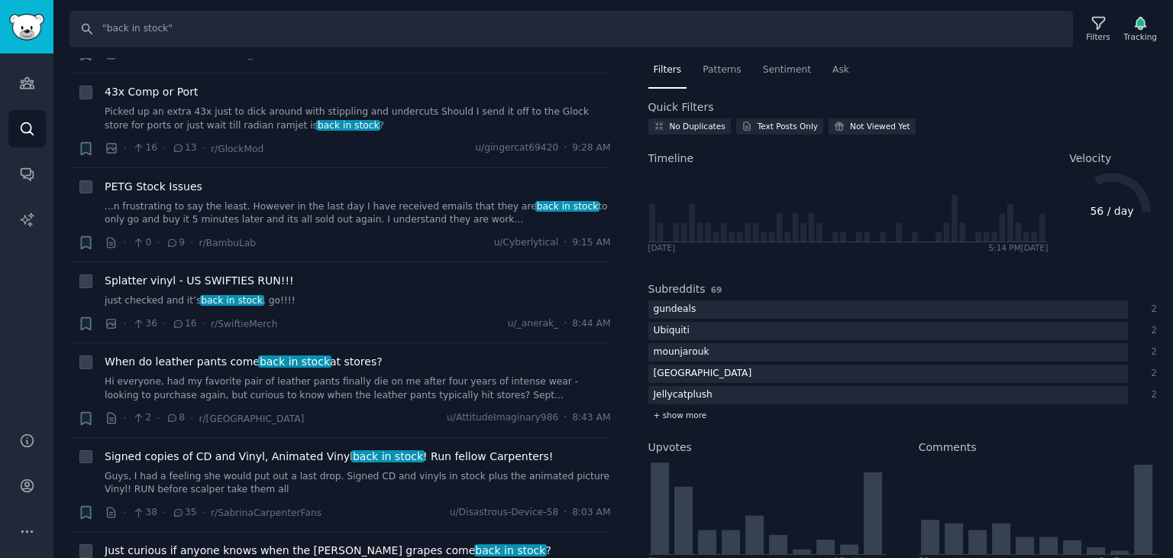
click at [707, 418] on div "+ show more" at bounding box center [903, 415] width 509 height 16
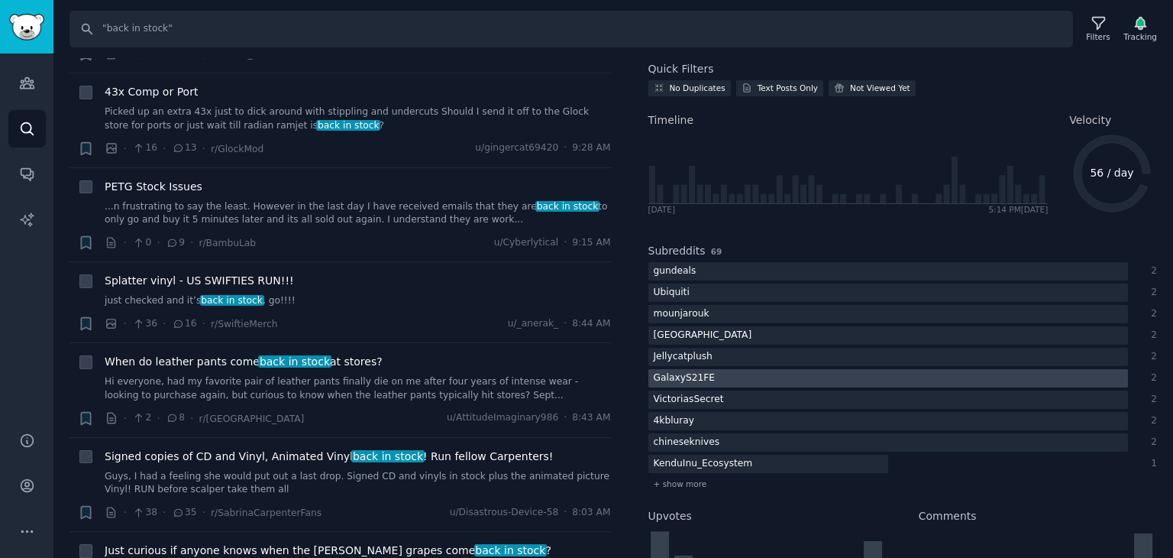
scroll to position [76, 0]
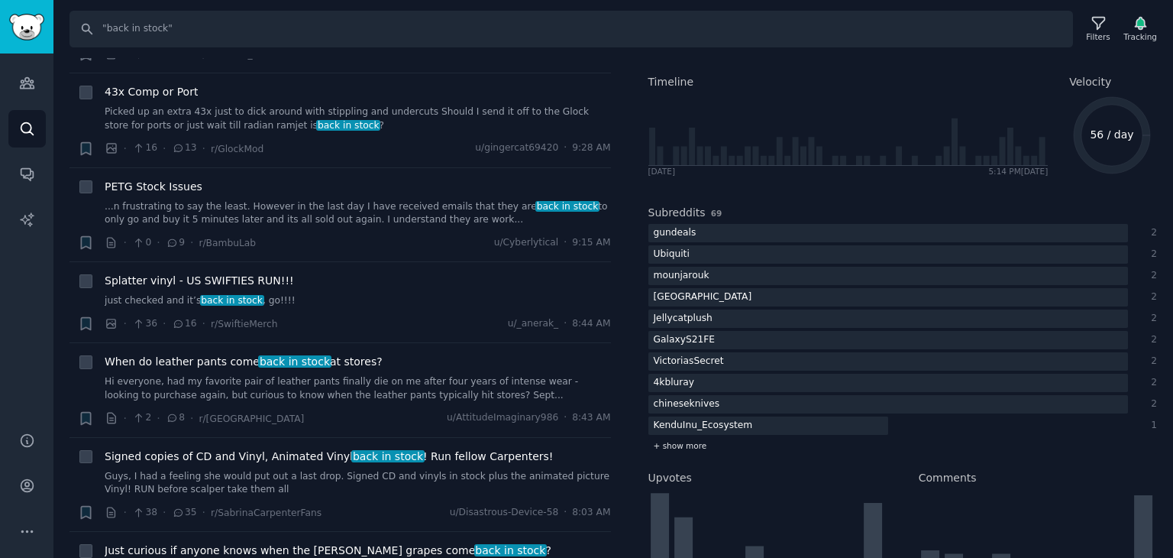
click at [688, 446] on span "+ show more" at bounding box center [680, 445] width 53 height 11
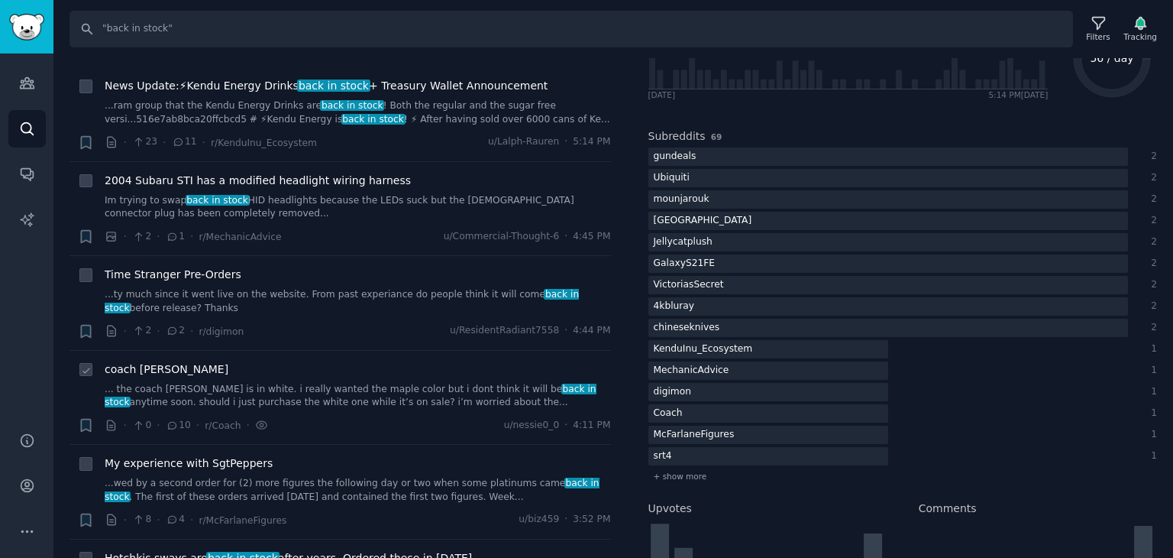
scroll to position [0, 0]
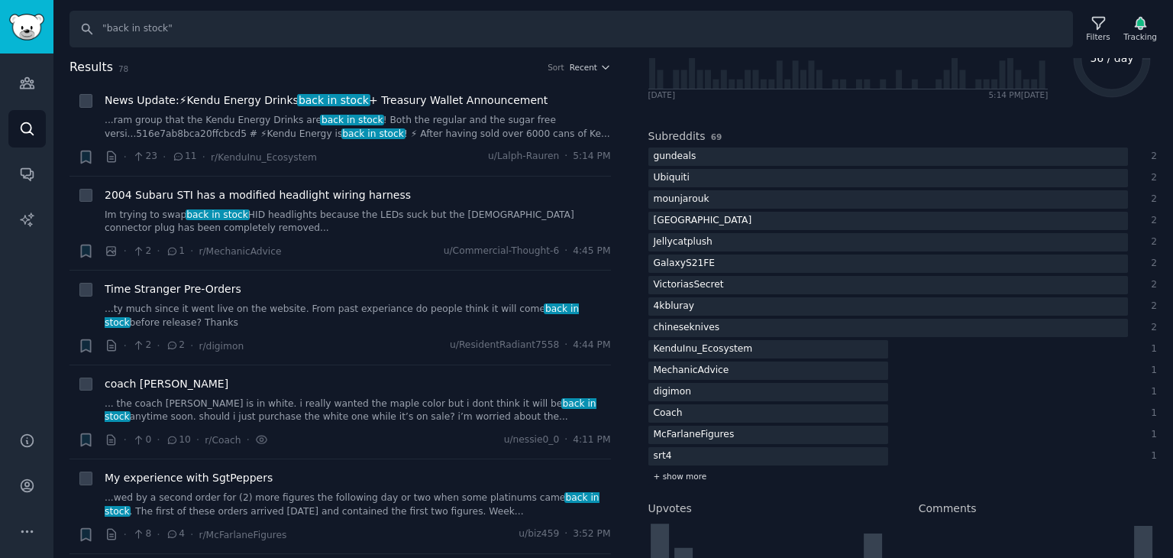
click at [675, 474] on span "+ show more" at bounding box center [680, 476] width 53 height 11
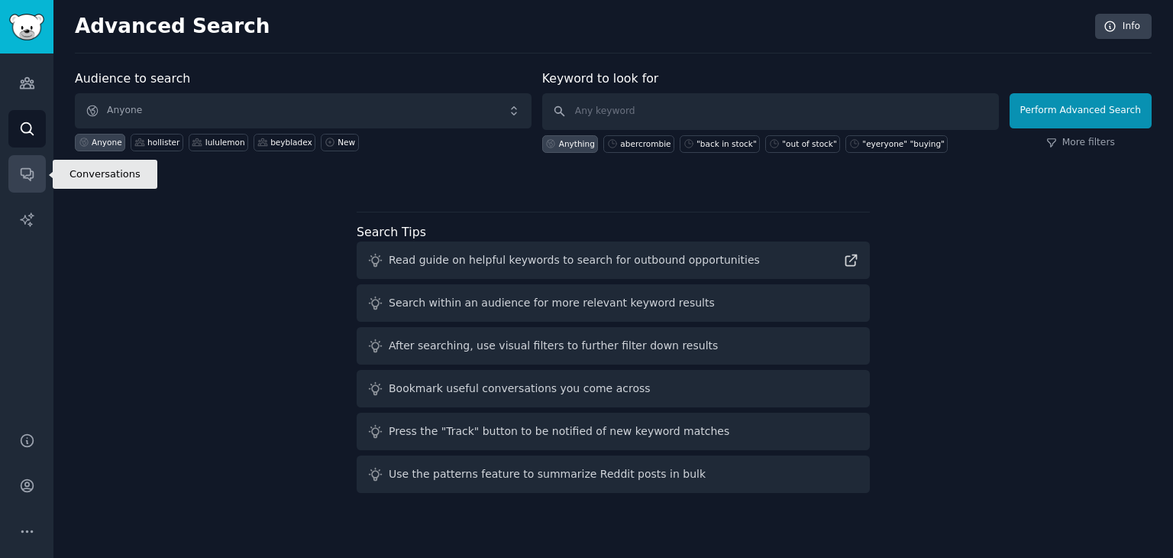
click at [31, 182] on link "Conversations" at bounding box center [26, 173] width 37 height 37
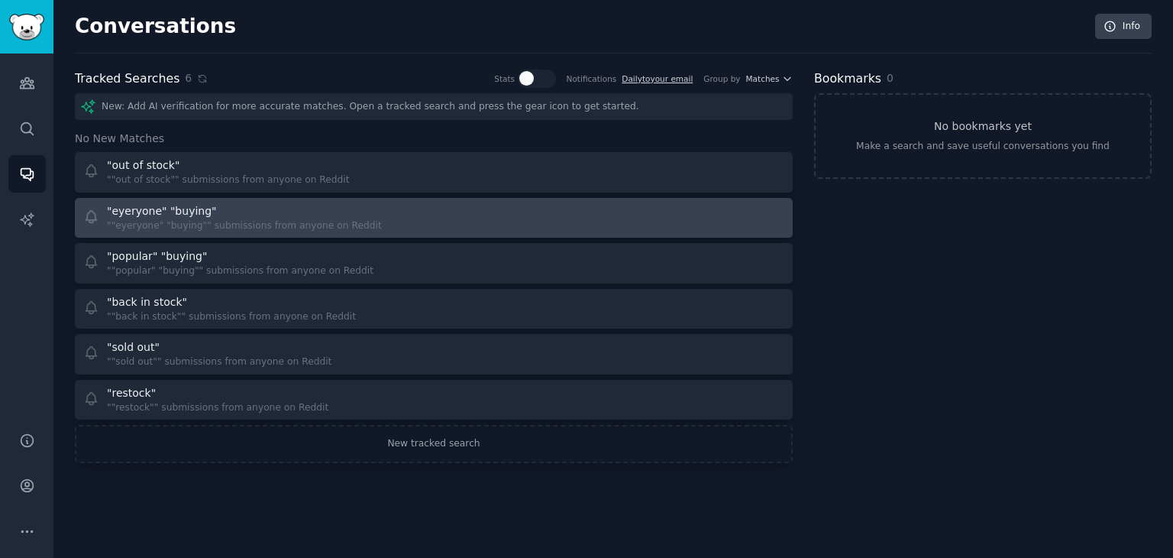
click at [296, 233] on link ""eyeryone" "buying" ""eyeryone" "buying"" submissions from anyone on Reddit" at bounding box center [434, 218] width 718 height 40
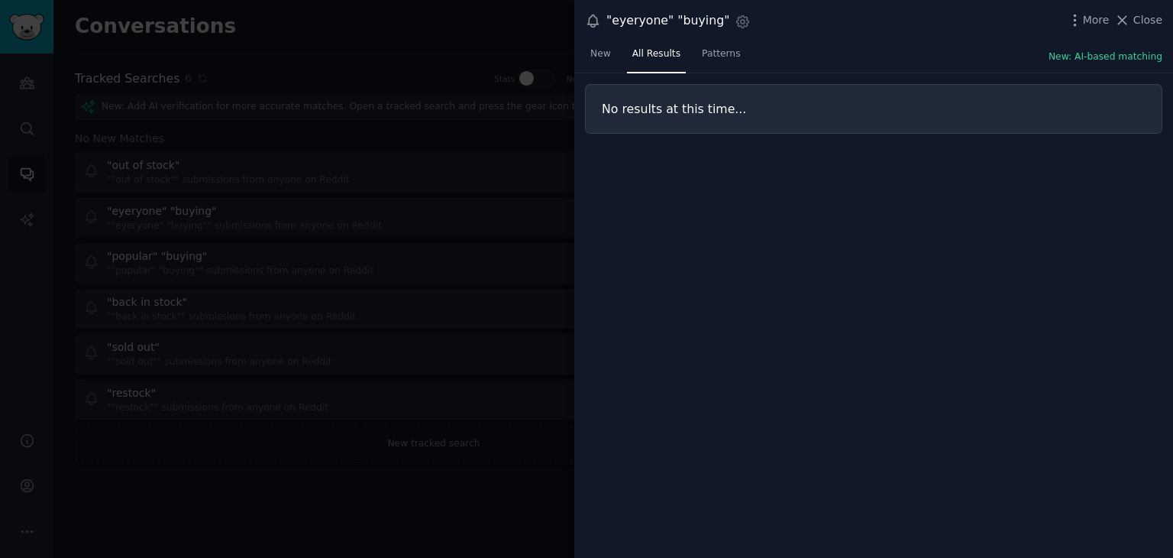
click at [446, 332] on div at bounding box center [586, 279] width 1173 height 558
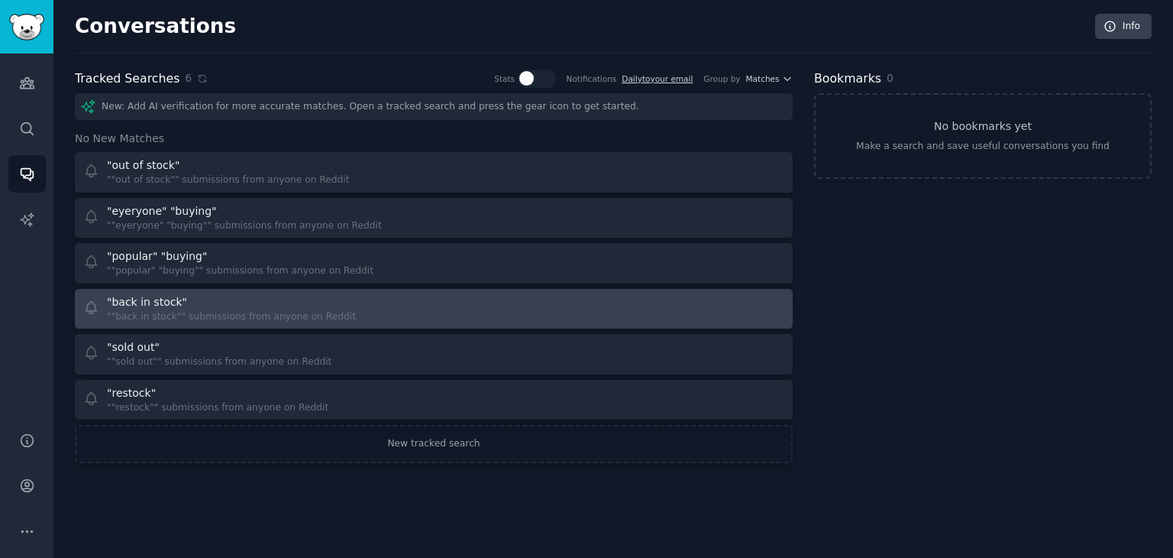
click at [538, 309] on div at bounding box center [615, 309] width 341 height 30
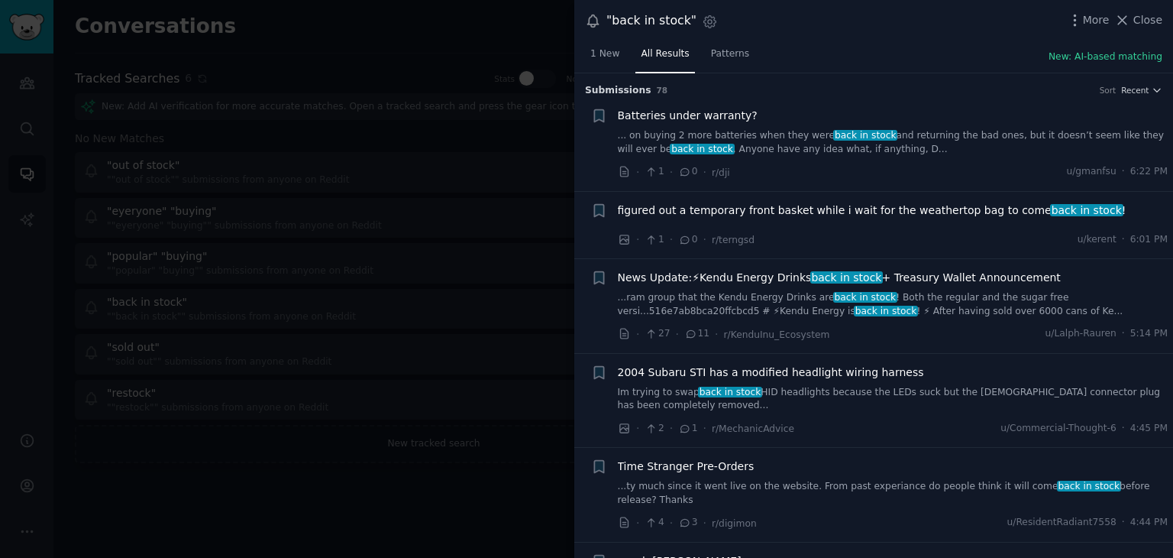
click at [464, 346] on div at bounding box center [586, 279] width 1173 height 558
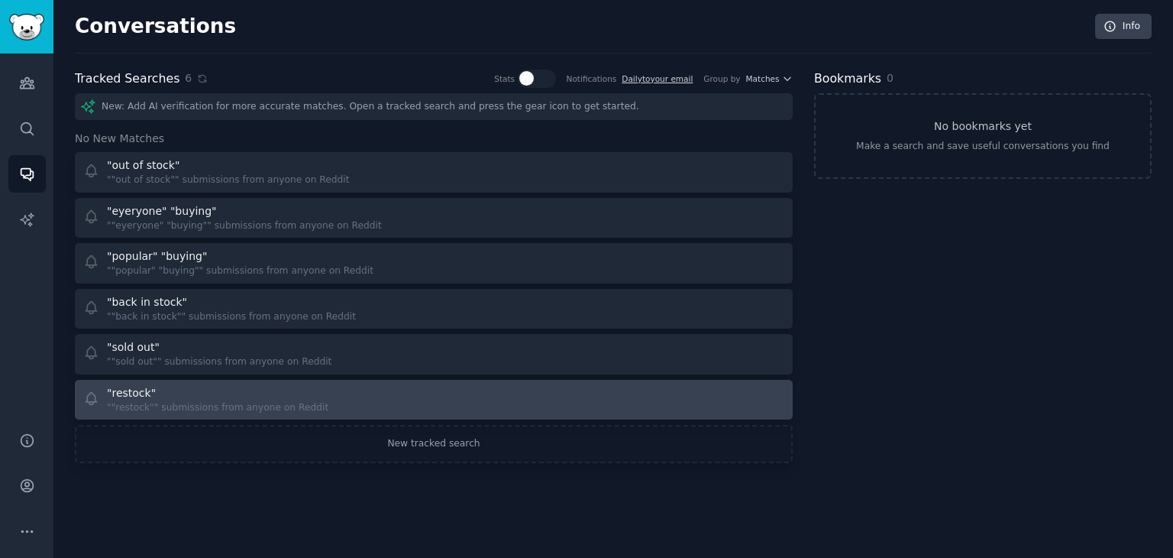
click at [157, 389] on div ""restock"" at bounding box center [218, 393] width 222 height 16
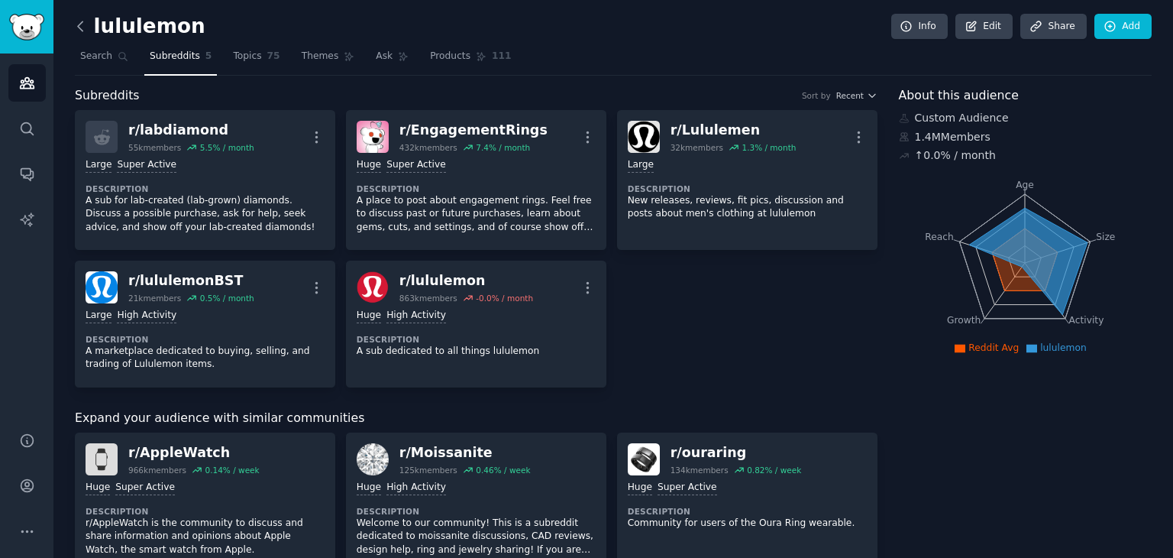
click at [87, 31] on icon at bounding box center [81, 26] width 16 height 16
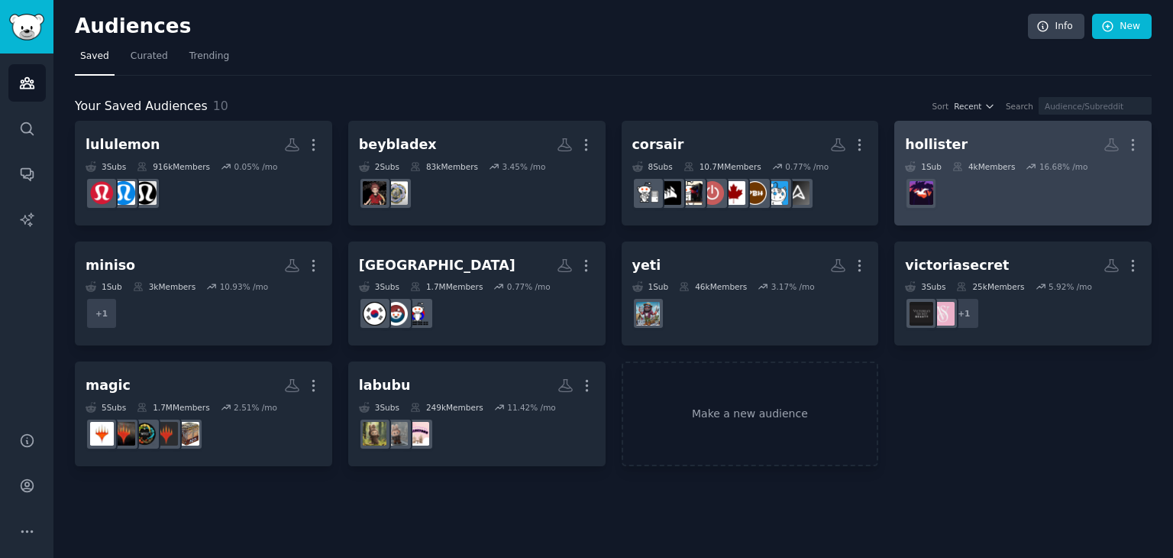
click at [990, 199] on dd at bounding box center [1023, 193] width 236 height 43
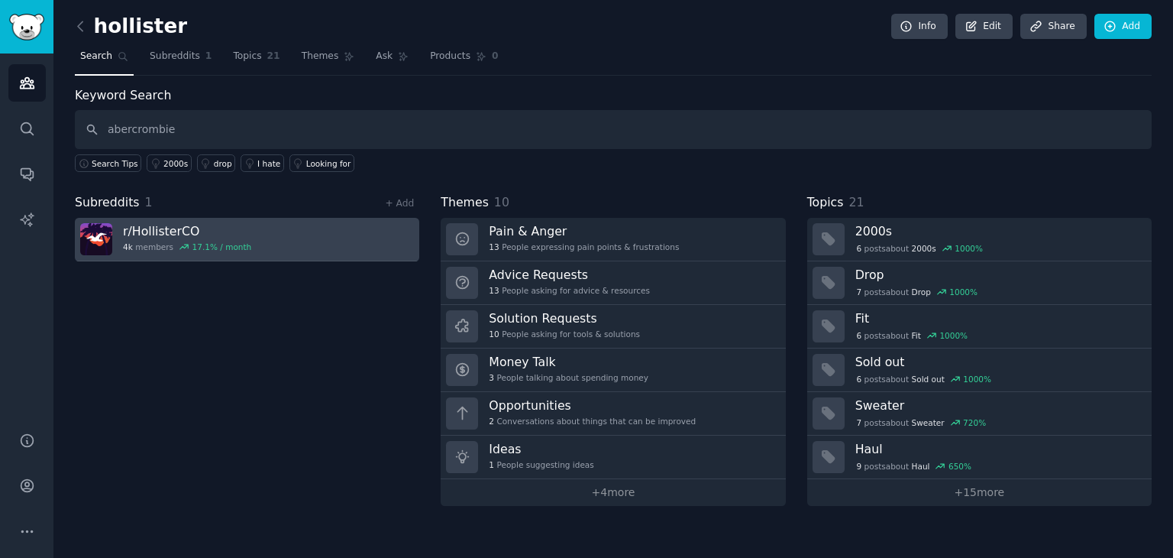
type input "abercrombie"
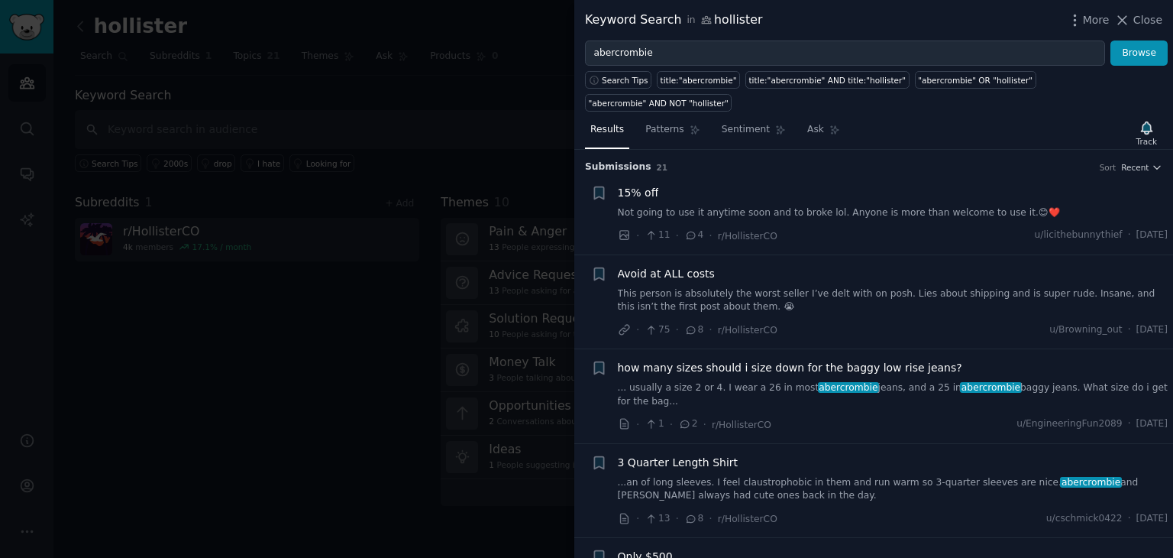
click at [290, 357] on div at bounding box center [586, 279] width 1173 height 558
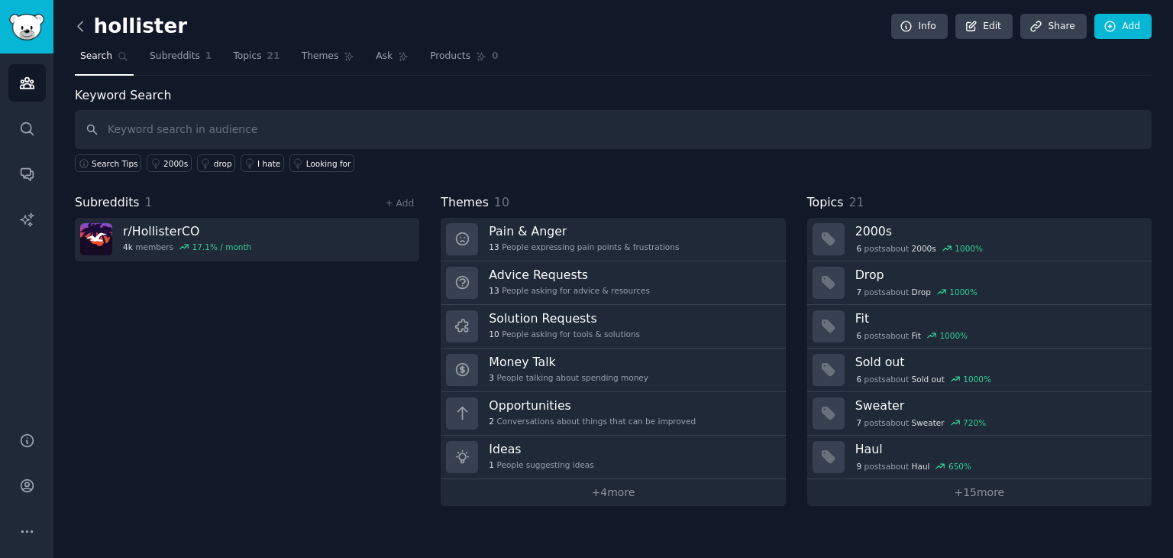
click at [84, 29] on icon at bounding box center [81, 26] width 16 height 16
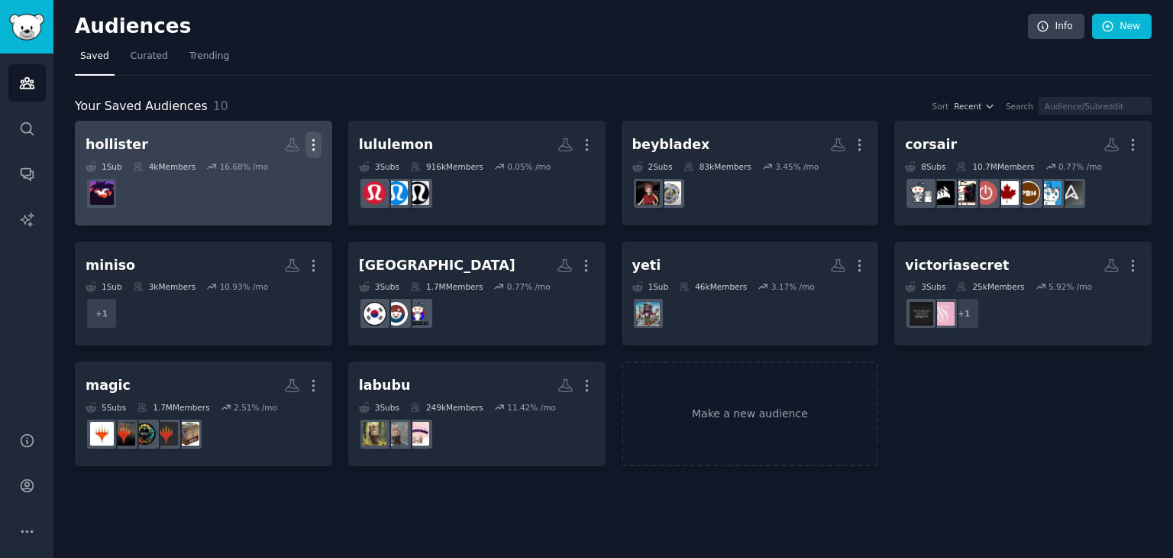
click at [312, 145] on icon "button" at bounding box center [314, 145] width 16 height 16
click at [218, 205] on dd at bounding box center [204, 193] width 236 height 43
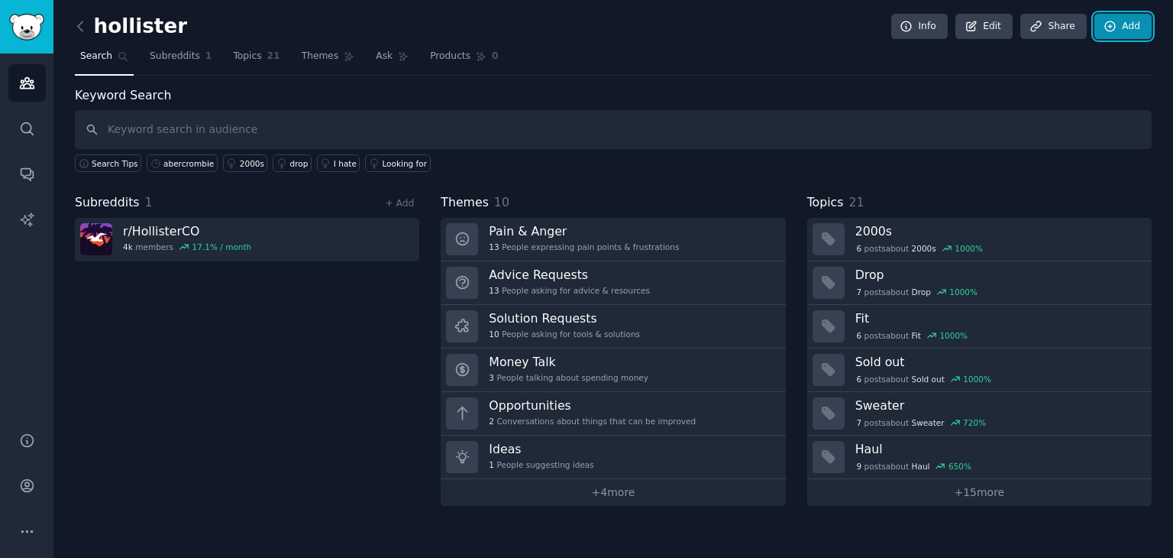
click at [1140, 26] on link "Add" at bounding box center [1123, 27] width 57 height 26
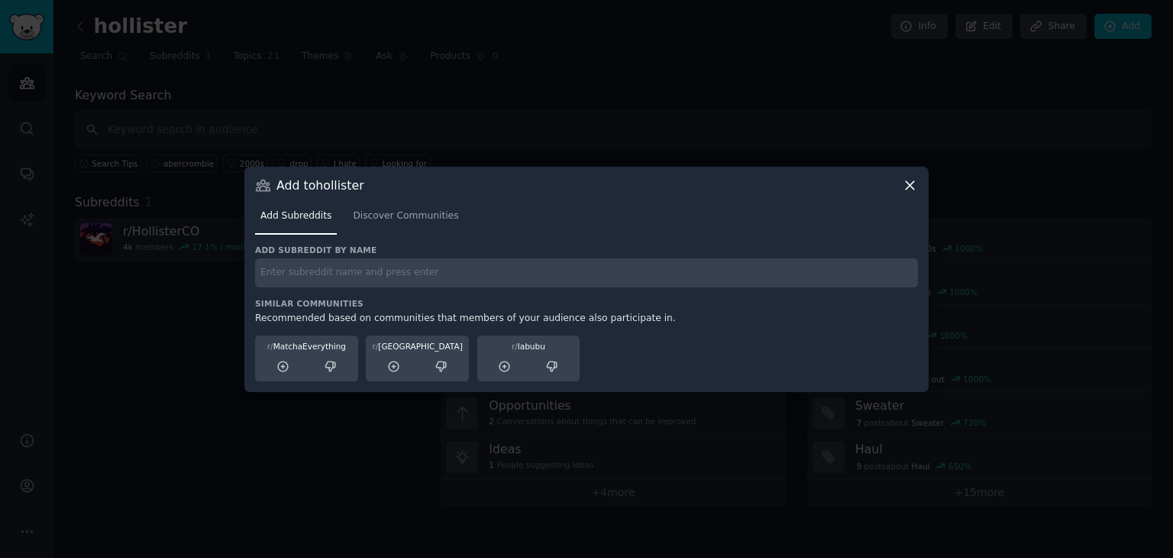
click at [486, 287] on div "Add subreddit by name Similar Communities Recommended based on communities that…" at bounding box center [586, 312] width 663 height 137
click at [503, 276] on input "text" at bounding box center [586, 273] width 663 height 30
type input "abercrombie"
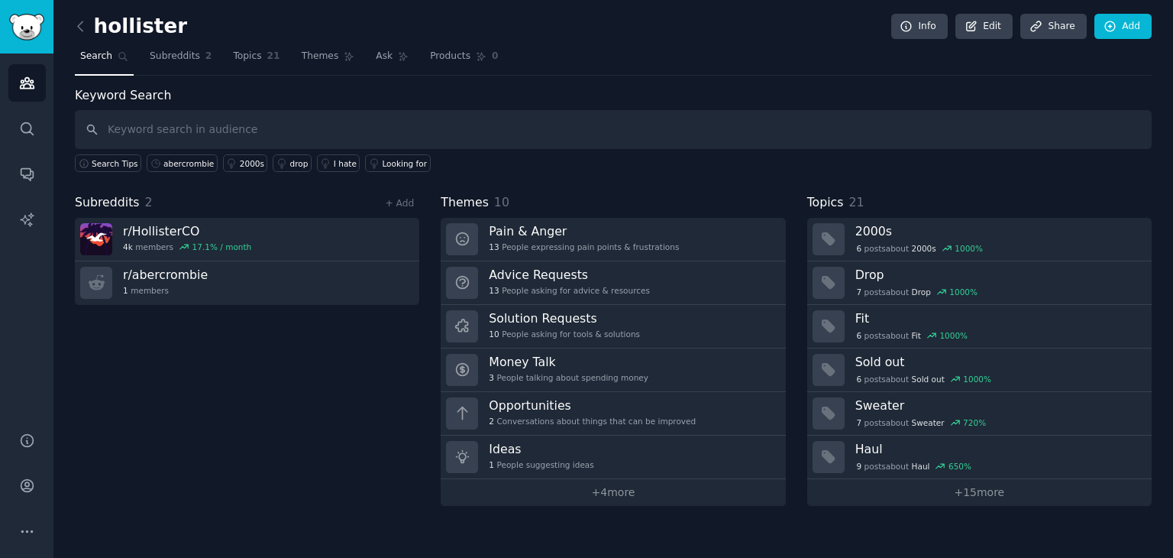
drag, startPoint x: 373, startPoint y: 275, endPoint x: 305, endPoint y: 333, distance: 89.4
click at [305, 333] on div "Subreddits 2 + Add r/ HollisterCO 4k members 17.1 % / month r/ abercrombie 1 me…" at bounding box center [247, 349] width 345 height 312
click at [303, 303] on div "Subreddits 2 + Add r/ HollisterCO 4k members 17.1 % / month r/ abercrombie 1 me…" at bounding box center [247, 349] width 345 height 312
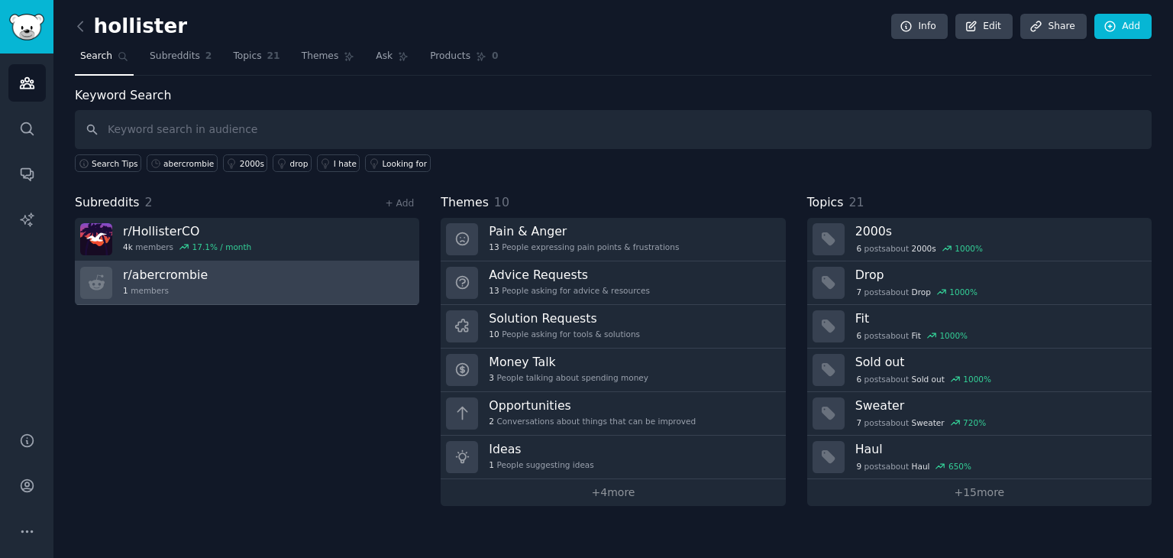
click at [344, 277] on link "r/ abercrombie 1 members" at bounding box center [247, 283] width 345 height 44
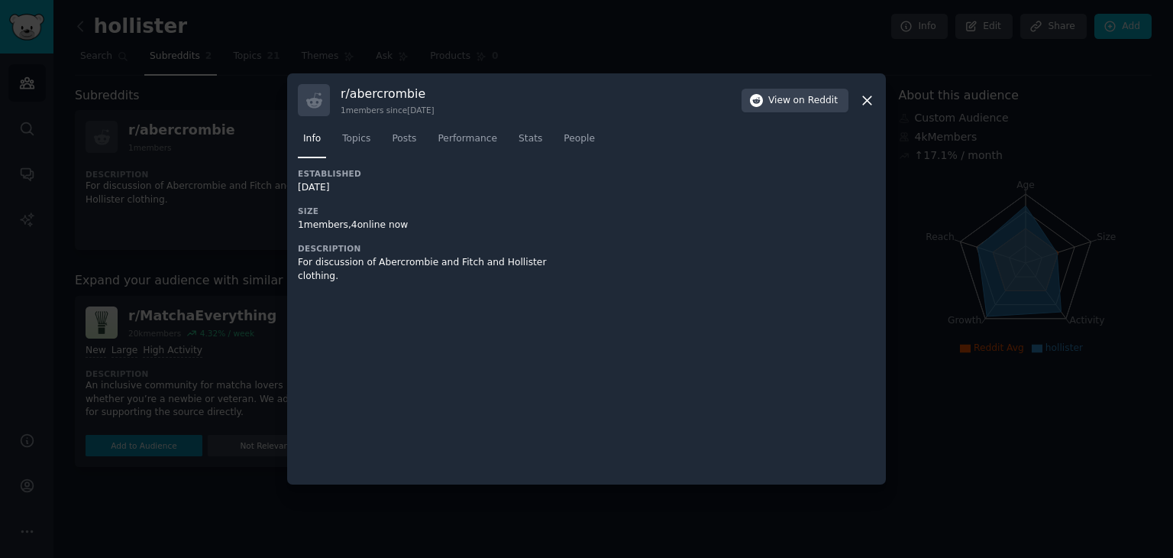
click at [862, 101] on icon at bounding box center [867, 100] width 16 height 16
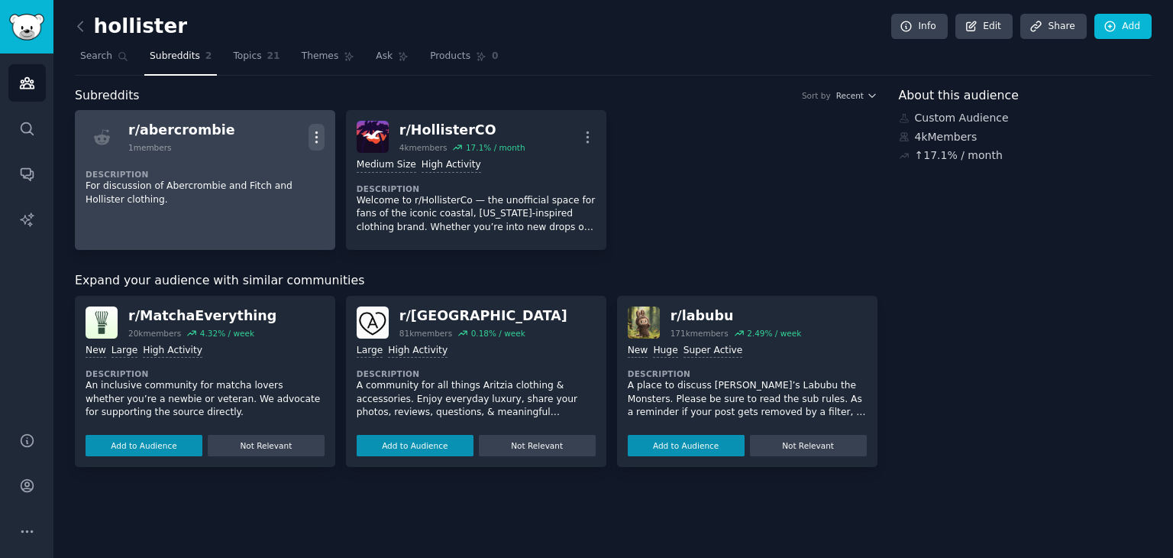
click at [315, 129] on icon "button" at bounding box center [317, 137] width 16 height 16
click at [248, 161] on p "Delete" at bounding box center [256, 169] width 35 height 16
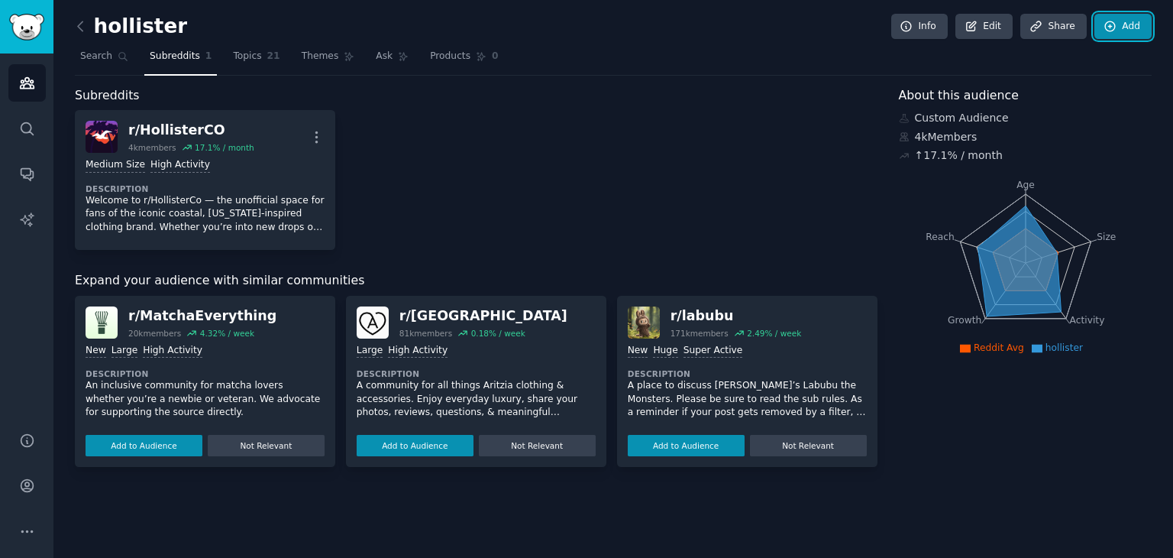
click at [1107, 28] on icon at bounding box center [1110, 26] width 10 height 10
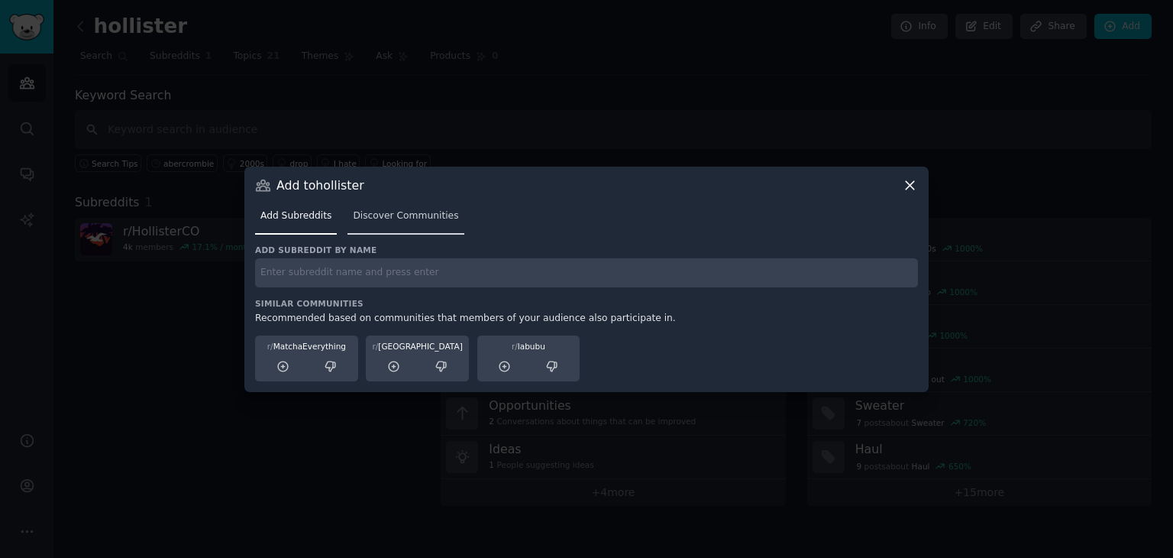
click at [412, 224] on link "Discover Communities" at bounding box center [406, 219] width 116 height 31
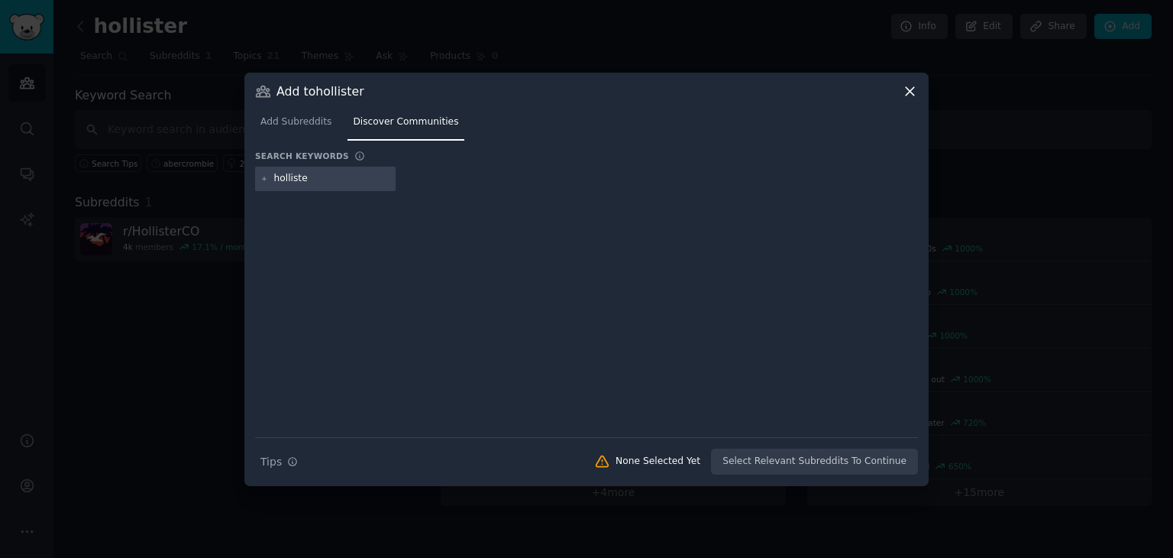
type input "hollister"
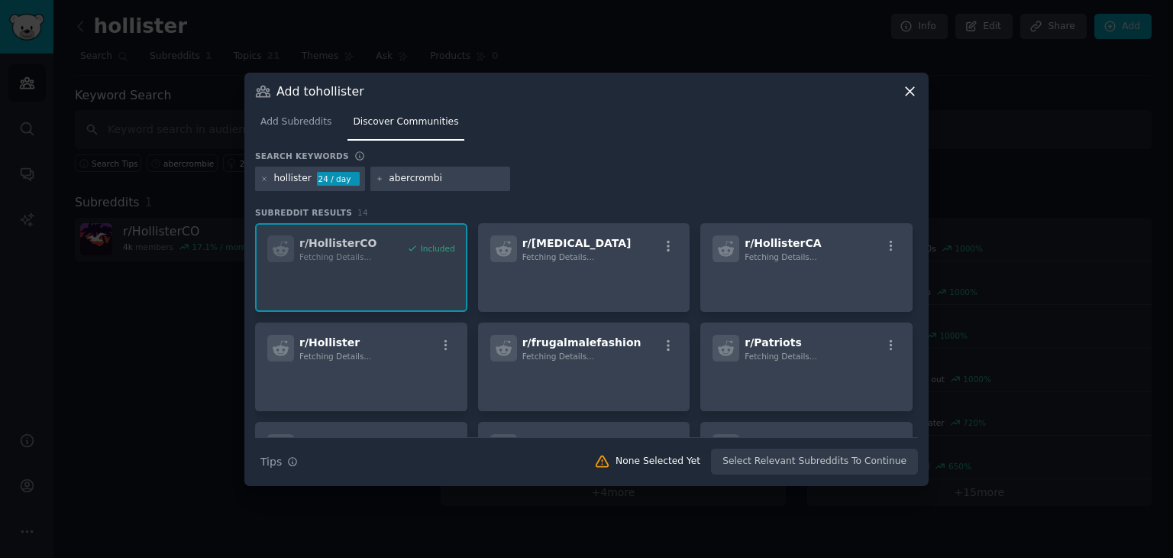
type input "abercrombie"
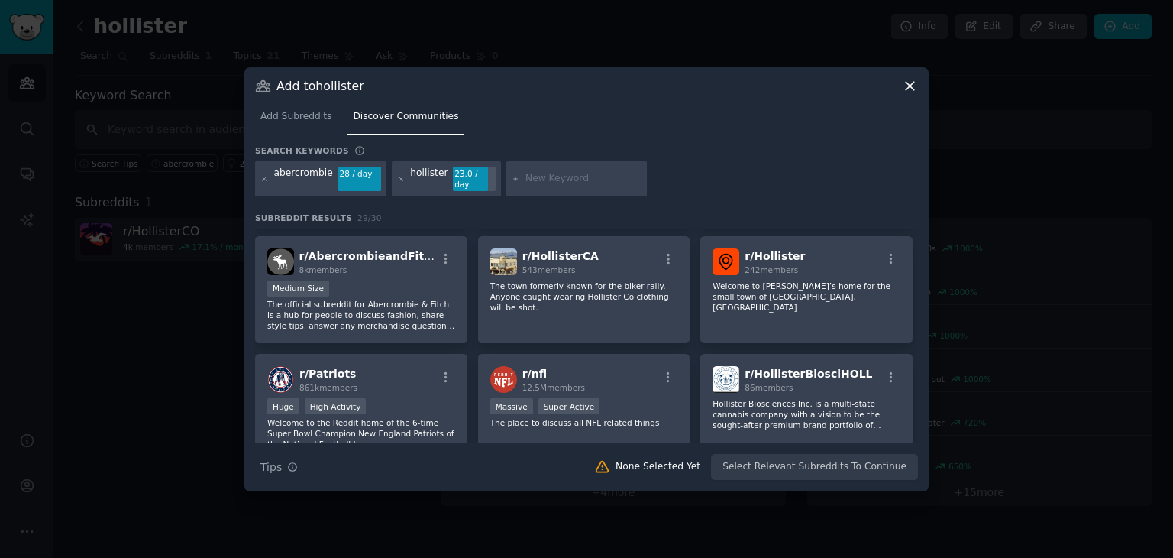
scroll to position [229, 0]
click at [442, 254] on icon "button" at bounding box center [446, 258] width 14 height 14
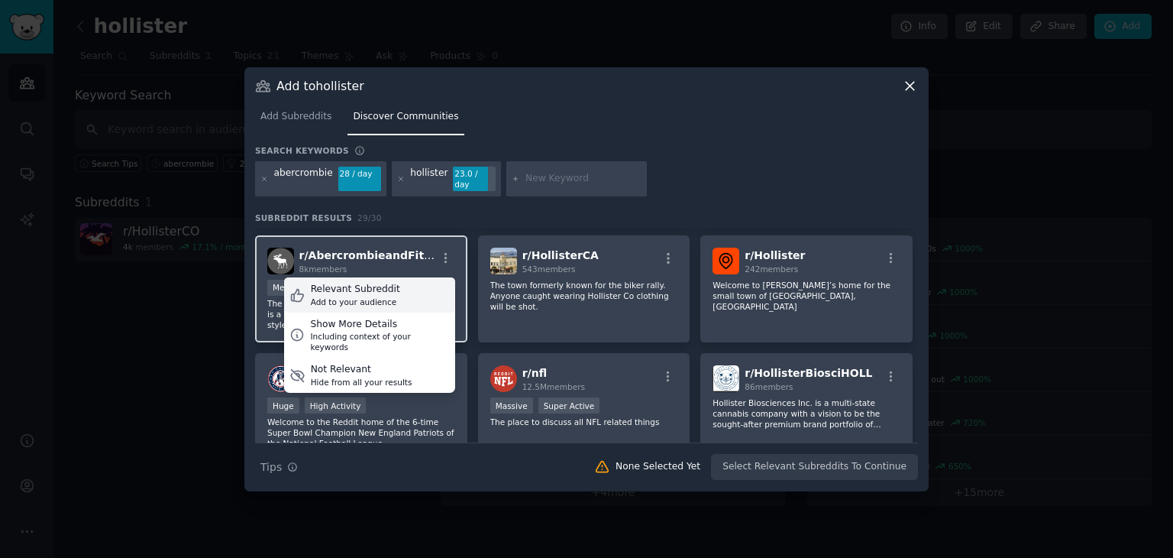
click at [390, 294] on div "Relevant Subreddit Add to your audience" at bounding box center [369, 294] width 171 height 35
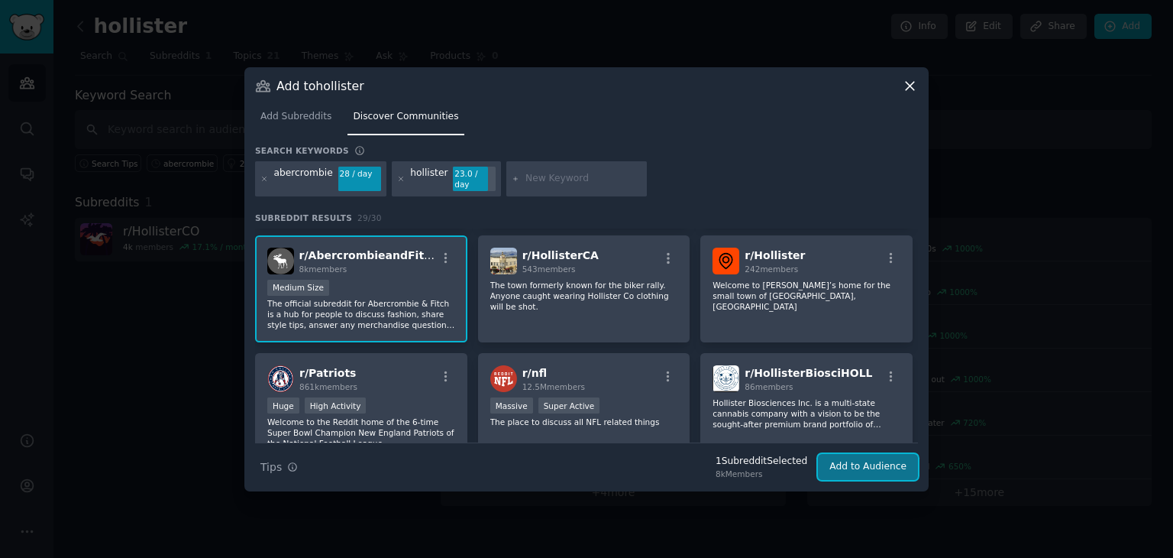
click at [869, 457] on button "Add to Audience" at bounding box center [868, 467] width 100 height 26
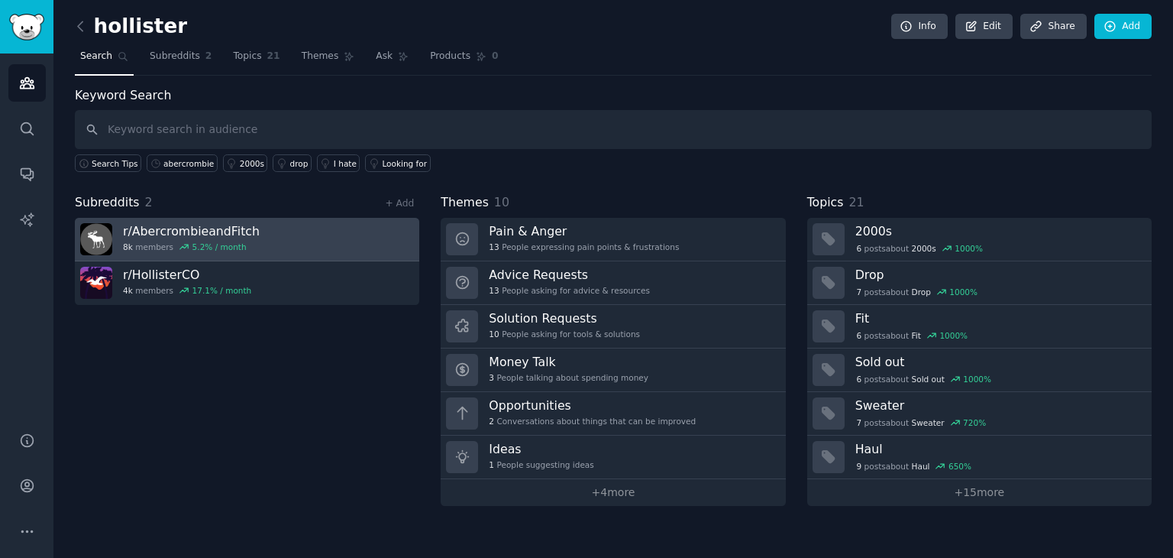
click at [361, 244] on link "r/ AbercrombieandFitch 8k members 5.2 % / month" at bounding box center [247, 240] width 345 height 44
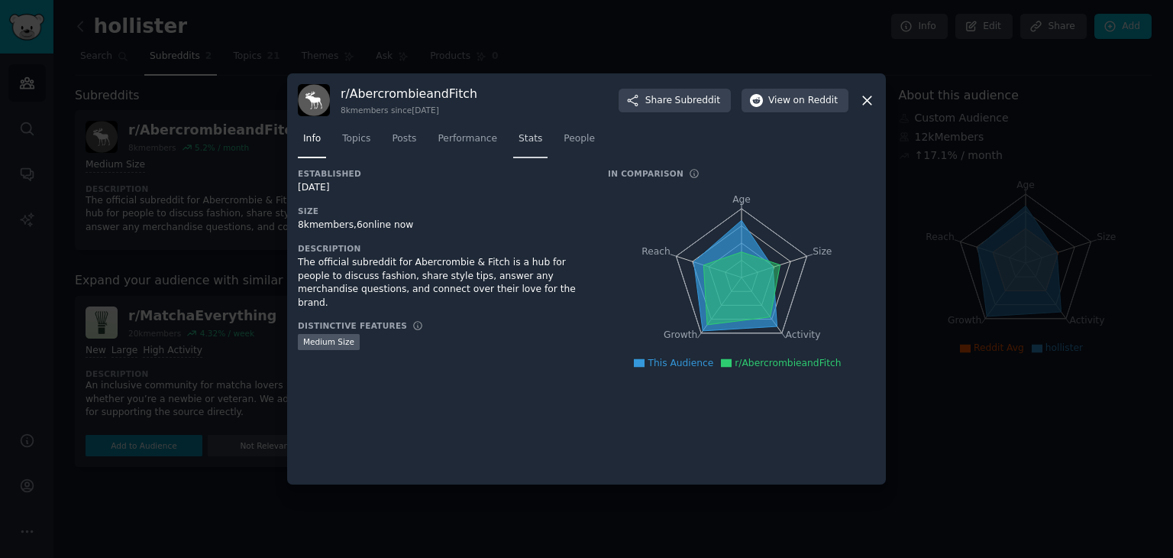
click at [522, 138] on span "Stats" at bounding box center [531, 139] width 24 height 14
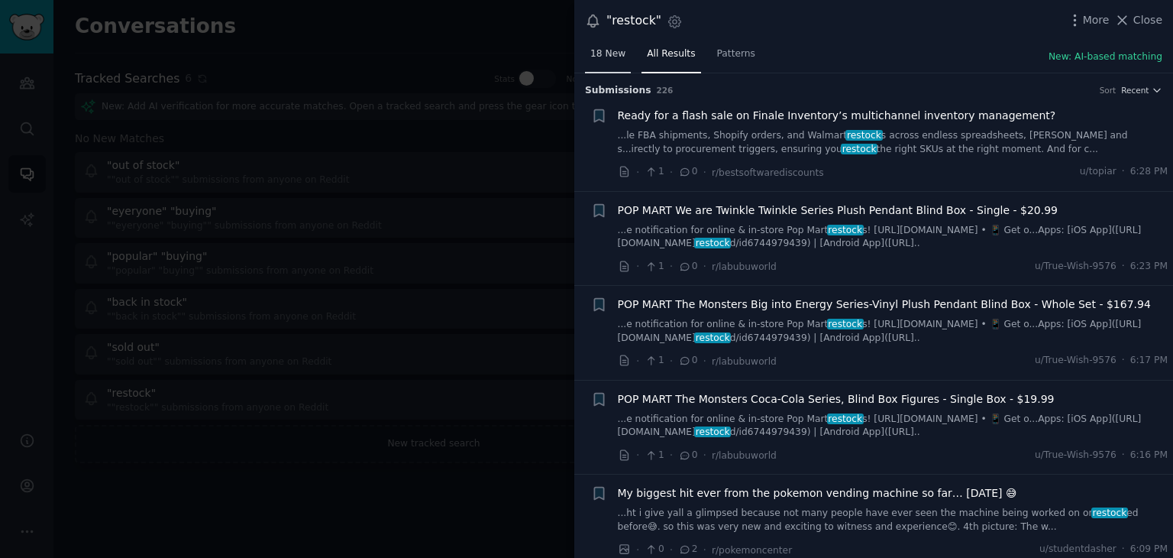
click at [611, 65] on link "18 New" at bounding box center [608, 57] width 46 height 31
click at [619, 59] on span "18 New" at bounding box center [607, 54] width 35 height 14
click at [455, 282] on div at bounding box center [586, 279] width 1173 height 558
